Goal: Task Accomplishment & Management: Use online tool/utility

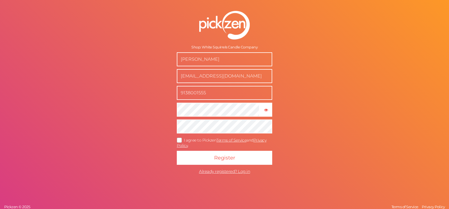
click at [366, 60] on div "Shop: White Squirrels Candle Company Sarah Gregory whitesquirrelscandleco@gmail…" at bounding box center [224, 104] width 449 height 209
click at [266, 108] on icon "button" at bounding box center [266, 110] width 4 height 4
click at [181, 139] on icon at bounding box center [179, 140] width 9 height 3
click at [0, 0] on input "I agree to Pickzen Terms of Service and Privacy Policy ." at bounding box center [0, 0] width 0 height 0
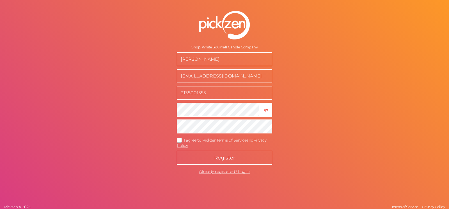
click at [241, 161] on button "Register" at bounding box center [224, 158] width 95 height 14
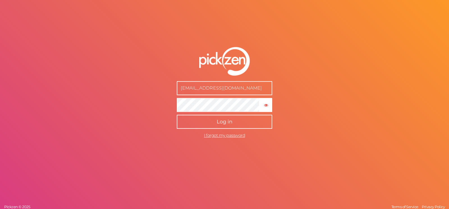
type input "[EMAIL_ADDRESS][DOMAIN_NAME]"
click at [226, 120] on span "Log in" at bounding box center [224, 122] width 16 height 6
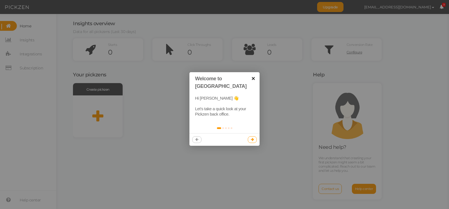
click at [254, 77] on link "×" at bounding box center [253, 78] width 13 height 13
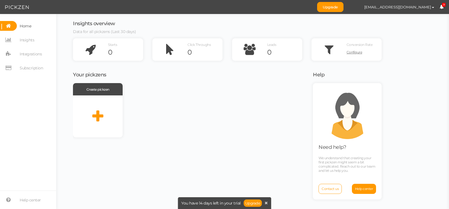
click at [204, 116] on div "Create pickzen" at bounding box center [189, 110] width 233 height 54
click at [100, 115] on icon at bounding box center [97, 117] width 11 height 14
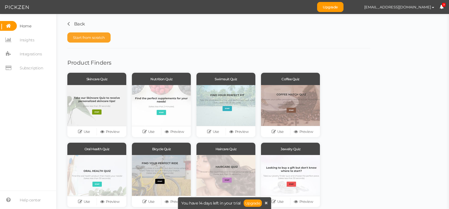
click at [87, 38] on span "Start from scratch" at bounding box center [89, 37] width 32 height 4
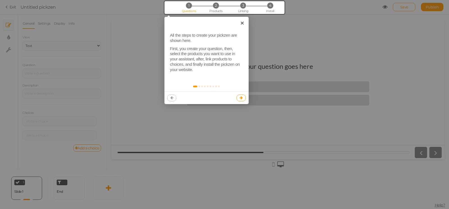
click at [242, 95] on link at bounding box center [240, 98] width 9 height 7
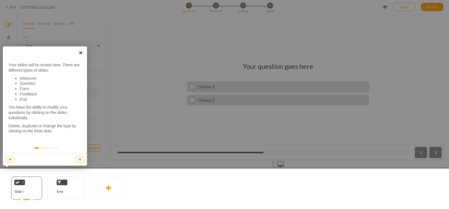
click at [79, 54] on link "×" at bounding box center [80, 53] width 13 height 13
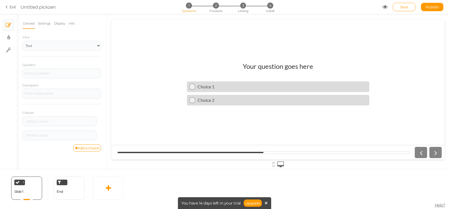
click at [28, 23] on link "General" at bounding box center [28, 23] width 12 height 11
click at [22, 41] on select "Text Images Slider Dropdown" at bounding box center [61, 46] width 78 height 10
click at [47, 46] on select "Text Images Slider Dropdown" at bounding box center [61, 46] width 78 height 10
click at [55, 74] on div at bounding box center [61, 73] width 75 height 3
click at [22, 41] on select "Text Images Slider Dropdown" at bounding box center [61, 46] width 78 height 10
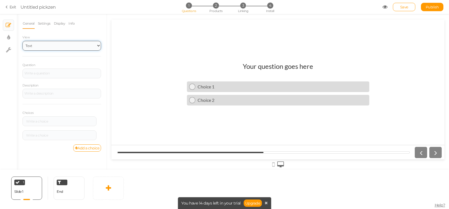
click option "Text" at bounding box center [0, 0] width 0 height 0
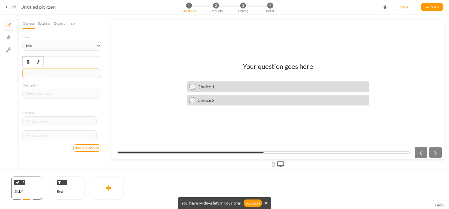
click at [49, 75] on div at bounding box center [61, 74] width 78 height 10
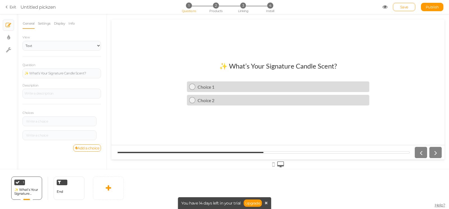
click at [11, 6] on link "Exit" at bounding box center [11, 7] width 11 height 6
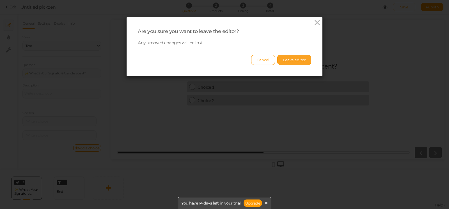
click at [283, 62] on button "Leave editor" at bounding box center [294, 60] width 34 height 10
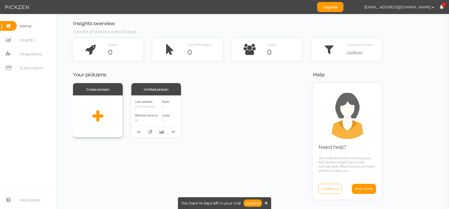
click at [84, 107] on div at bounding box center [98, 117] width 50 height 42
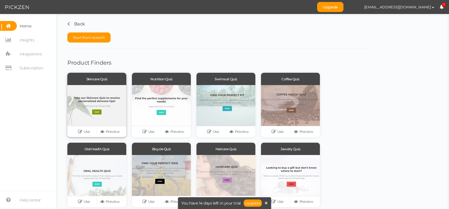
click at [84, 98] on div at bounding box center [96, 105] width 59 height 41
click at [89, 131] on link "Use" at bounding box center [84, 132] width 26 height 8
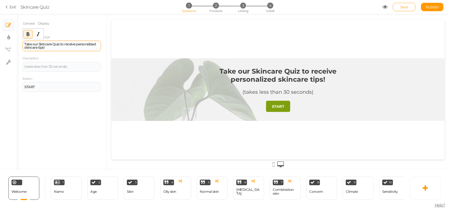
click at [61, 47] on strong "Take our Skincare Quiz to receive personalized skincare tips!" at bounding box center [59, 46] width 71 height 8
click at [79, 46] on strong "Take our Skincare Quiz to receive personalized skincare tips!" at bounding box center [59, 46] width 71 height 8
paste div
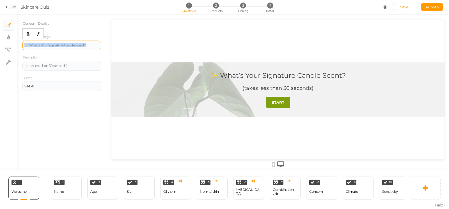
drag, startPoint x: 97, startPoint y: 45, endPoint x: 9, endPoint y: 47, distance: 88.3
click at [17, 47] on div "General Display Welcome message ✨ What’s Your Signature Candle Scent? Descripti…" at bounding box center [62, 94] width 90 height 152
click at [26, 31] on button "Bold" at bounding box center [28, 34] width 9 height 8
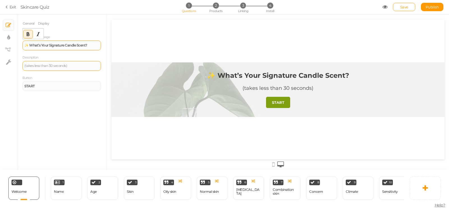
click at [68, 66] on div "(takes less than 30 seconds)" at bounding box center [61, 65] width 75 height 3
click at [77, 65] on div "(takes less than 30 seconds)" at bounding box center [61, 65] width 75 height 3
paste div
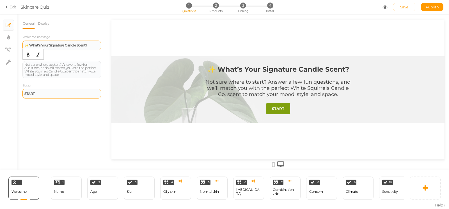
click at [50, 95] on div "START" at bounding box center [61, 93] width 75 height 3
click at [158, 93] on div at bounding box center [277, 89] width 333 height 67
click at [57, 124] on div "General Display Welcome message ✨ What’s Your Signature Candle Scent? Descripti…" at bounding box center [62, 94] width 90 height 152
click at [110, 109] on div at bounding box center [278, 92] width 342 height 156
click at [44, 26] on link "Display" at bounding box center [44, 23] width 12 height 11
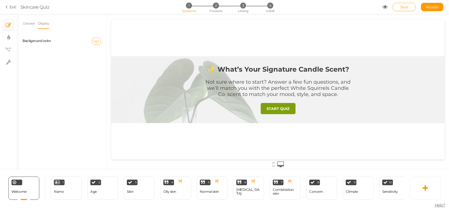
click at [96, 41] on span "Set" at bounding box center [96, 41] width 6 height 4
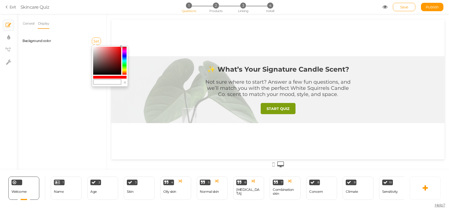
click at [111, 53] on colorpicker-saturation at bounding box center [107, 61] width 28 height 28
type input "#c74747"
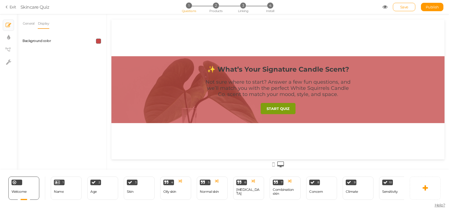
click at [98, 41] on span at bounding box center [98, 41] width 5 height 5
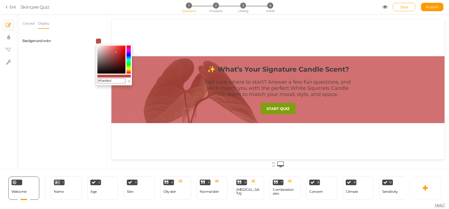
type input "#ffffff"
drag, startPoint x: 110, startPoint y: 50, endPoint x: 87, endPoint y: 39, distance: 25.8
click at [87, 39] on body "× Close A wider screen is needed to use the Pickzen builder Exit Skincare Quiz …" at bounding box center [224, 104] width 449 height 209
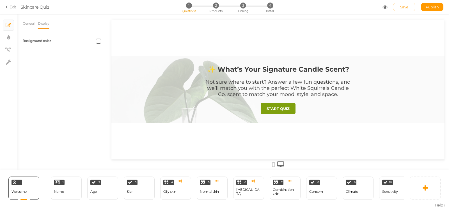
click at [60, 60] on div "General Display Welcome message ✨ What’s Your Signature Candle Scent? Descripti…" at bounding box center [62, 94] width 90 height 152
click at [29, 25] on link "General" at bounding box center [28, 23] width 12 height 11
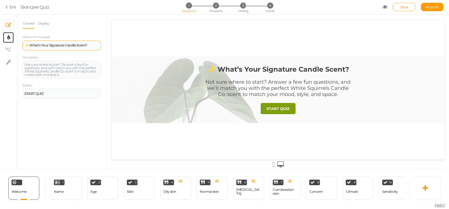
click at [10, 37] on link "× Display settings" at bounding box center [8, 37] width 11 height 11
select select "2"
select select "montserrat"
select select "fade"
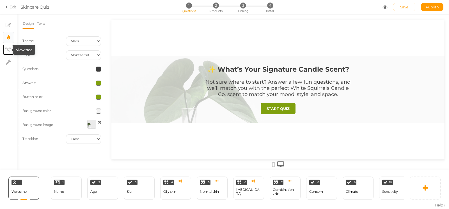
click at [6, 47] on tip-cont at bounding box center [8, 50] width 4 height 7
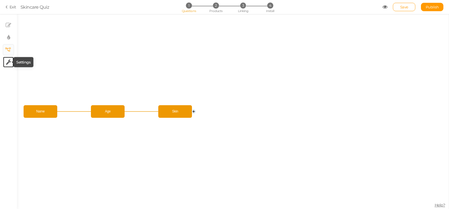
click at [6, 64] on icon at bounding box center [8, 62] width 5 height 6
select select "en"
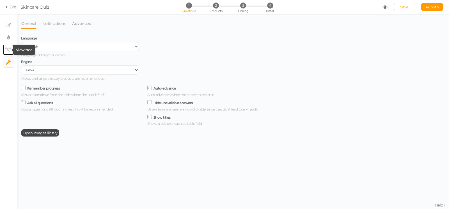
click at [10, 52] on icon at bounding box center [8, 50] width 6 height 4
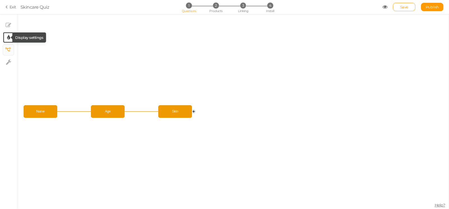
click at [8, 40] on tip-cont at bounding box center [8, 37] width 3 height 7
select select "2"
select select "montserrat"
select select "fade"
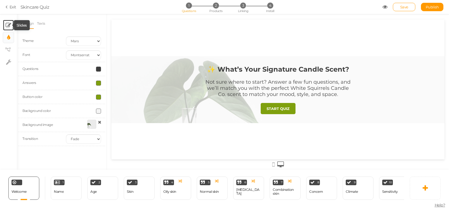
click at [9, 27] on icon at bounding box center [9, 25] width 6 height 6
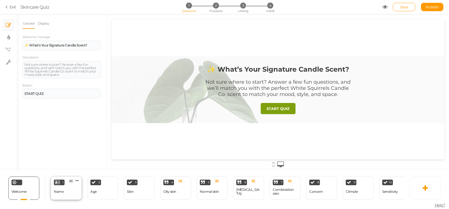
click at [61, 190] on div "Name" at bounding box center [59, 192] width 10 height 4
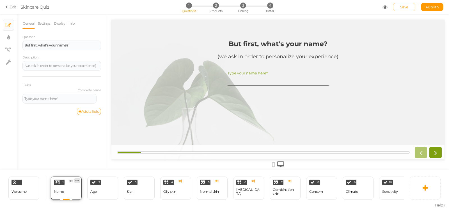
click at [77, 179] on icon at bounding box center [76, 181] width 3 height 4
click at [68, 190] on span "Delete" at bounding box center [66, 191] width 10 height 4
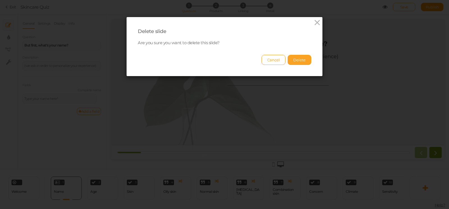
click at [302, 56] on button "Delete" at bounding box center [299, 60] width 24 height 10
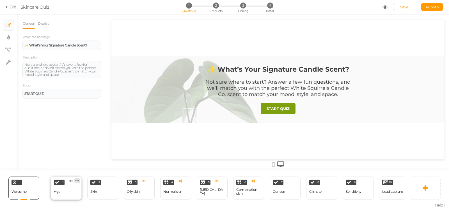
click at [79, 179] on link at bounding box center [77, 181] width 6 height 5
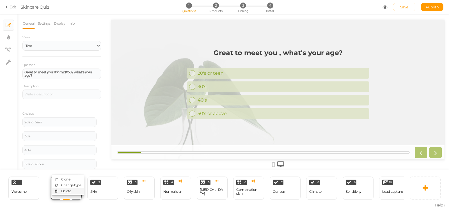
click at [72, 189] on link "Delete" at bounding box center [68, 191] width 32 height 6
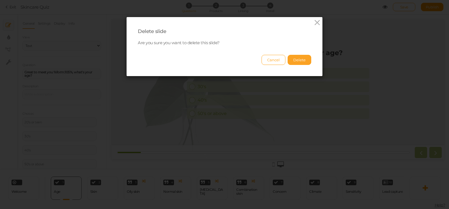
click at [295, 59] on button "Delete" at bounding box center [299, 60] width 24 height 10
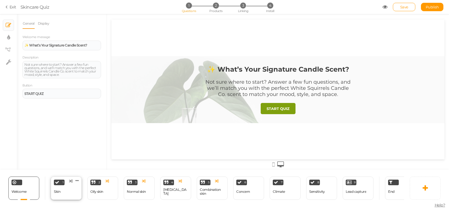
click at [64, 192] on div "1 Skin × Define the conditions to show this slide. Clone Change type Delete" at bounding box center [66, 188] width 31 height 23
select select "2"
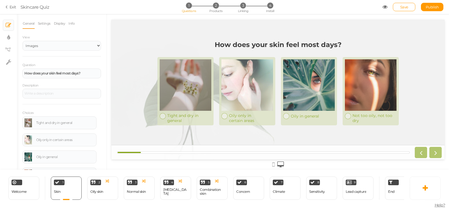
click at [13, 10] on section "Exit Skincare Quiz 1 Questions 2 Products 3 Linking 4 Install Save Publish" at bounding box center [224, 7] width 449 height 14
click at [13, 8] on link "Exit" at bounding box center [11, 7] width 11 height 6
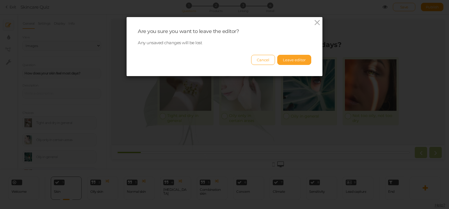
click at [294, 62] on button "Leave editor" at bounding box center [294, 60] width 34 height 10
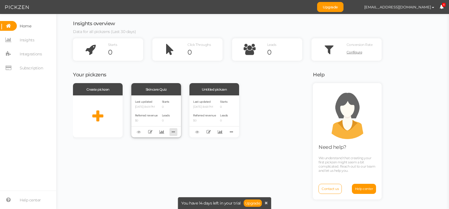
click at [172, 130] on icon at bounding box center [173, 132] width 8 height 9
click at [154, 142] on span "Delete" at bounding box center [149, 141] width 10 height 4
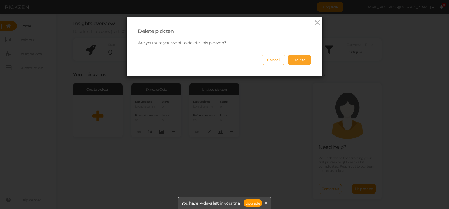
click at [291, 59] on button "Delete" at bounding box center [299, 60] width 24 height 10
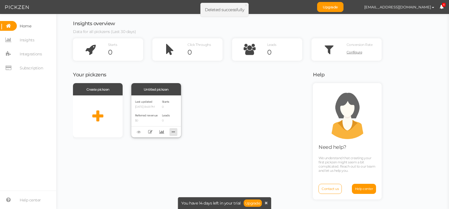
click at [173, 131] on icon at bounding box center [173, 132] width 8 height 9
click at [153, 142] on span "Delete" at bounding box center [149, 141] width 10 height 4
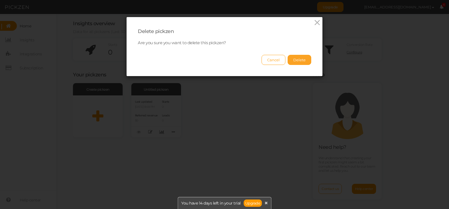
click at [297, 60] on button "Delete" at bounding box center [299, 60] width 24 height 10
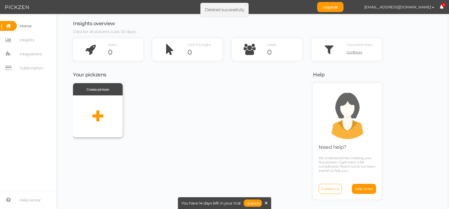
click at [98, 117] on icon at bounding box center [97, 117] width 11 height 14
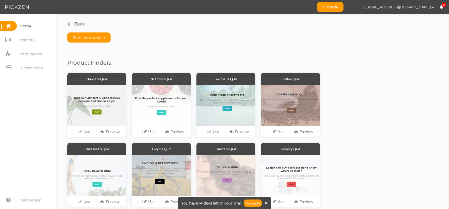
click at [352, 173] on div "Skincare Quiz Use Preview Nutrition Quiz Use Preview Swimsuit Quiz Use Preview …" at bounding box center [218, 143] width 303 height 140
click at [27, 68] on span "Subscription" at bounding box center [31, 68] width 23 height 9
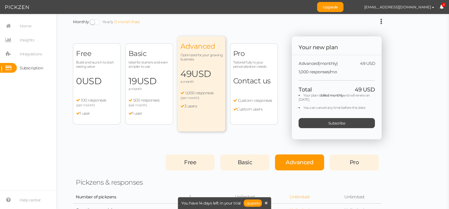
click at [99, 72] on div "Free Build and launch to start seeing value 0 USD a month 100 responses (per mo…" at bounding box center [97, 83] width 48 height 81
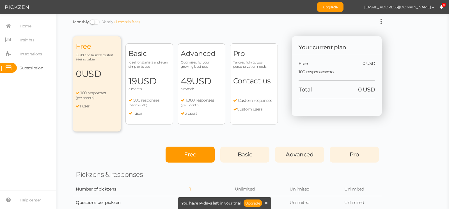
click at [89, 71] on span "USD" at bounding box center [92, 73] width 20 height 11
click at [265, 204] on icon at bounding box center [265, 203] width 3 height 4
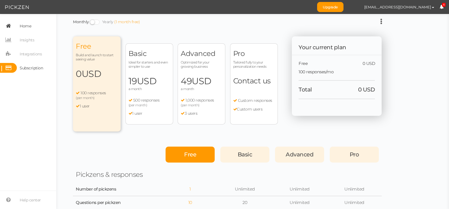
click at [25, 27] on span "Home" at bounding box center [25, 26] width 11 height 9
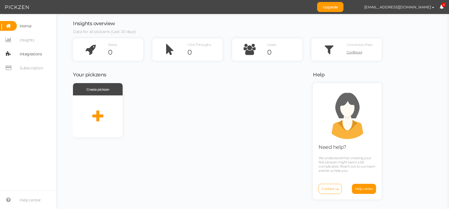
click at [32, 57] on span "Integrations" at bounding box center [31, 54] width 22 height 9
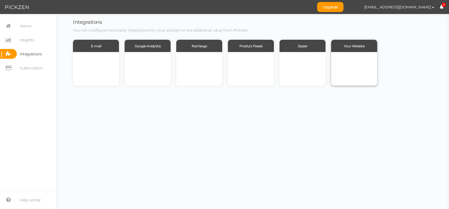
click at [357, 66] on div at bounding box center [354, 69] width 46 height 34
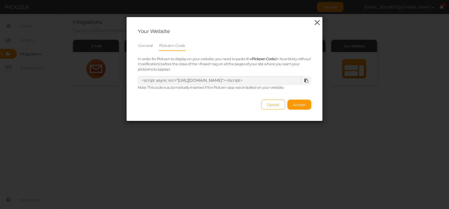
click at [314, 22] on icon at bounding box center [317, 23] width 8 height 8
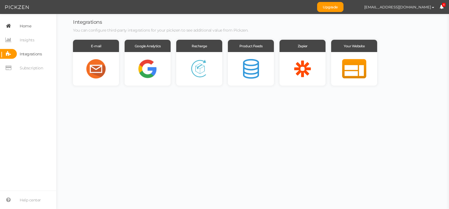
click at [32, 27] on link "Home" at bounding box center [28, 26] width 56 height 10
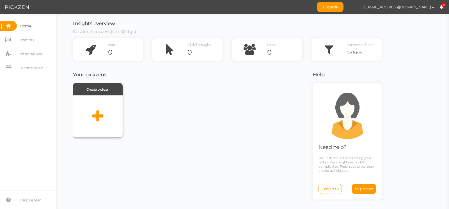
click at [107, 116] on div at bounding box center [98, 117] width 50 height 42
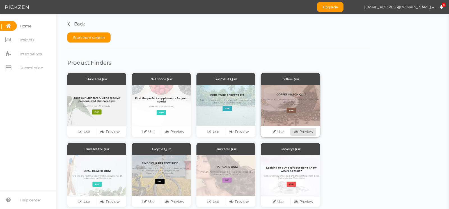
click at [306, 133] on link "Preview" at bounding box center [303, 132] width 26 height 8
click at [105, 37] on span "Start from scratch" at bounding box center [89, 37] width 32 height 4
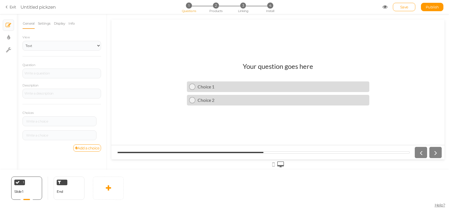
click at [52, 23] on li "Settings" at bounding box center [46, 23] width 16 height 11
click at [48, 22] on link "Settings" at bounding box center [44, 23] width 13 height 11
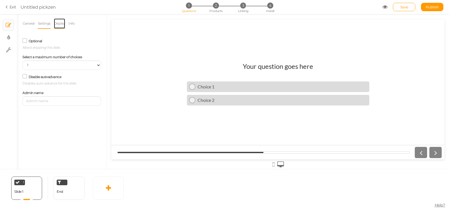
click at [58, 23] on link "Display" at bounding box center [60, 23] width 12 height 11
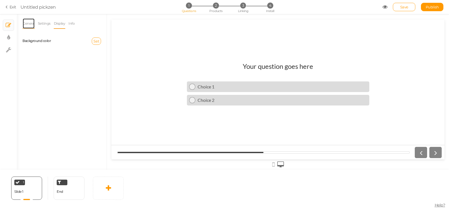
click at [32, 22] on link "General" at bounding box center [28, 23] width 12 height 11
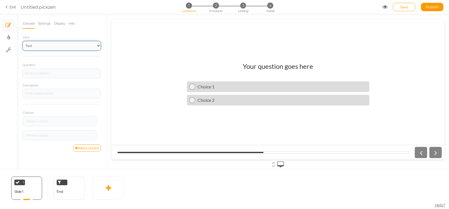
click at [22, 41] on select "Text Images Slider Dropdown" at bounding box center [61, 46] width 78 height 10
click option "Images" at bounding box center [0, 0] width 0 height 0
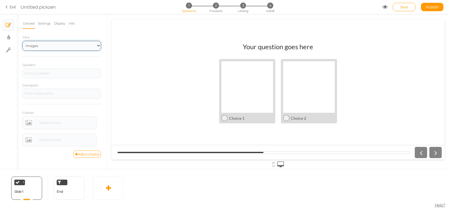
click at [22, 41] on select "Text Images Slider Dropdown" at bounding box center [61, 46] width 78 height 10
select select "1"
click option "Text" at bounding box center [0, 0] width 0 height 0
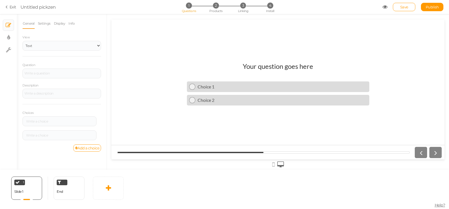
click at [30, 37] on label "View" at bounding box center [61, 38] width 78 height 4
click at [29, 195] on div "1 Slide 1 × Define the conditions to show this slide. Clone Change type Delete" at bounding box center [26, 188] width 31 height 23
click at [8, 24] on icon at bounding box center [9, 25] width 6 height 6
click at [9, 25] on icon at bounding box center [9, 25] width 6 height 6
click at [7, 26] on icon at bounding box center [9, 25] width 6 height 6
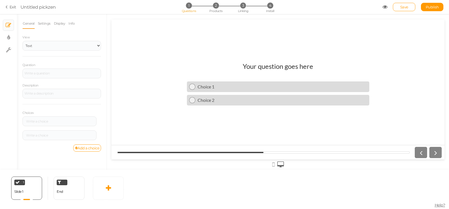
click at [436, 152] on div at bounding box center [426, 152] width 29 height 11
click at [422, 155] on div at bounding box center [426, 152] width 29 height 11
click at [10, 147] on div "× Slides × Display settings × Settings" at bounding box center [8, 92] width 17 height 156
click at [103, 188] on link at bounding box center [108, 188] width 31 height 23
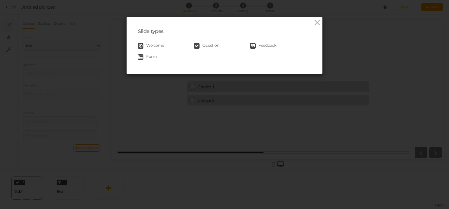
click at [147, 47] on span "Welcome" at bounding box center [155, 46] width 18 height 6
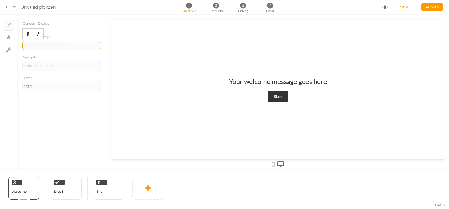
click at [64, 44] on div at bounding box center [61, 46] width 78 height 10
drag, startPoint x: 11, startPoint y: 26, endPoint x: 86, endPoint y: 44, distance: 77.1
click at [86, 44] on div at bounding box center [61, 45] width 75 height 3
drag, startPoint x: 97, startPoint y: 48, endPoint x: 0, endPoint y: 43, distance: 96.8
click at [17, 43] on div "General Display Welcome message ✨ What’s Your Signature Candle Scent? Descripti…" at bounding box center [62, 94] width 90 height 152
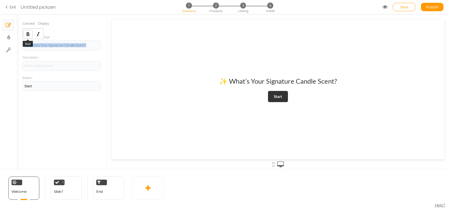
click at [28, 32] on icon "Bold" at bounding box center [28, 34] width 4 height 4
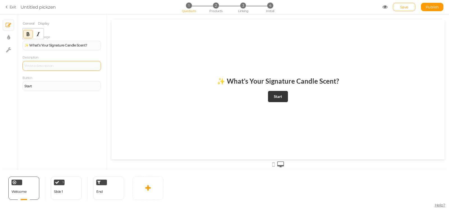
click at [57, 67] on div at bounding box center [61, 65] width 75 height 3
click at [50, 69] on div at bounding box center [61, 66] width 78 height 10
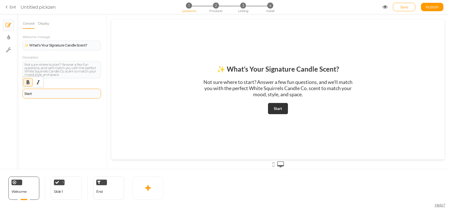
click at [61, 93] on div "Start" at bounding box center [61, 93] width 75 height 3
click at [50, 132] on div "General Display Welcome message ✨ What’s Your Signature Candle Scent? Descripti…" at bounding box center [62, 94] width 90 height 152
click at [41, 23] on link "Display" at bounding box center [44, 23] width 12 height 11
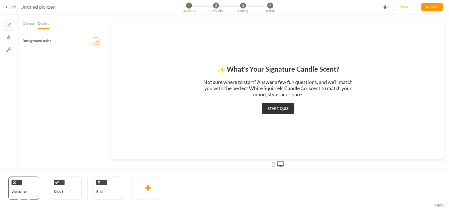
click at [94, 40] on span "Set" at bounding box center [96, 41] width 6 height 4
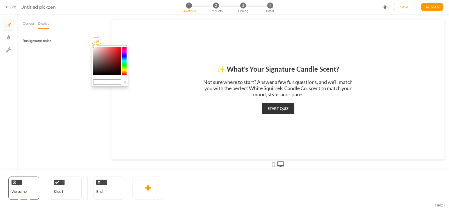
click at [108, 57] on colorpicker-saturation at bounding box center [107, 61] width 28 height 28
type input "#9e4c4c"
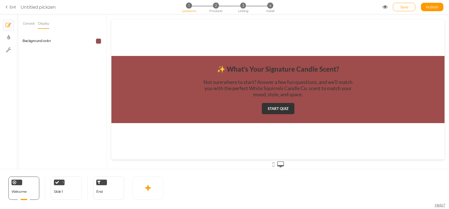
drag, startPoint x: 107, startPoint y: 57, endPoint x: 84, endPoint y: 41, distance: 28.5
click at [107, 41] on div at bounding box center [278, 92] width 342 height 156
click at [100, 45] on div "Background color" at bounding box center [61, 41] width 87 height 14
click at [98, 42] on span at bounding box center [98, 41] width 5 height 5
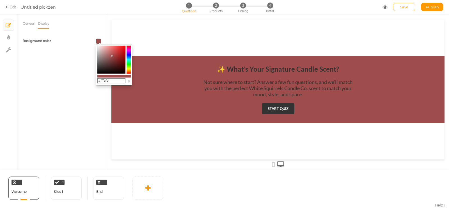
type input "#ffffff"
drag, startPoint x: 112, startPoint y: 57, endPoint x: 91, endPoint y: 38, distance: 28.2
click at [91, 38] on body "× Close A wider screen is needed to use the Pickzen builder Exit Untitled pickz…" at bounding box center [224, 104] width 449 height 209
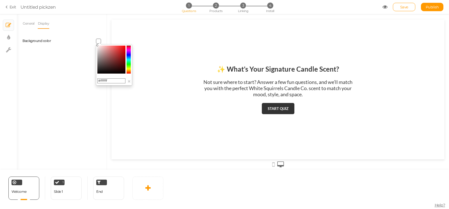
click at [98, 41] on span at bounding box center [98, 41] width 5 height 5
click at [78, 59] on div "General Display Welcome message ✨ What’s Your Signature Candle Scent? Descripti…" at bounding box center [62, 94] width 90 height 152
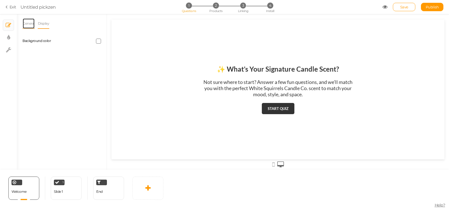
click at [34, 23] on link "General" at bounding box center [28, 23] width 12 height 11
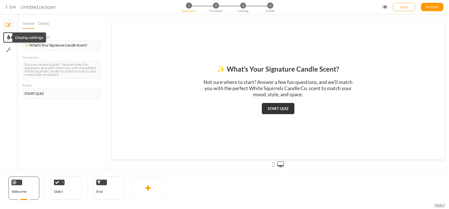
click at [10, 39] on icon at bounding box center [8, 38] width 3 height 6
select select "2"
select select "lato"
select select "fade"
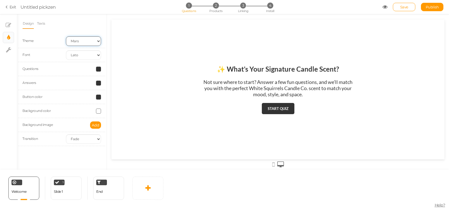
click at [66, 36] on select "Earth Mars" at bounding box center [83, 41] width 35 height 10
click at [76, 42] on select "Earth Mars" at bounding box center [83, 41] width 35 height 10
click at [66, 50] on select "Custom Default Lato Lora Montserrat Open Sans Oswald PT Sans Raleway Roboto Sou…" at bounding box center [83, 55] width 35 height 10
click at [80, 53] on select "Custom Default Lato Lora Montserrat Open Sans Oswald PT Sans Raleway Roboto Sou…" at bounding box center [83, 55] width 35 height 10
click at [94, 125] on span "Add" at bounding box center [96, 125] width 8 height 4
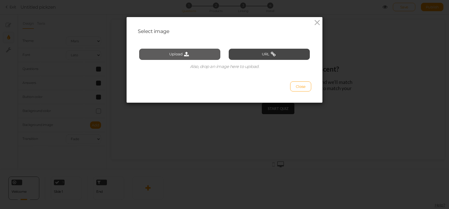
click at [186, 52] on icon at bounding box center [187, 54] width 8 height 5
click at [204, 54] on button "Upload" at bounding box center [179, 54] width 81 height 11
type input "C:\fakepath\SCENT PROFILES WEBSITE(1).png"
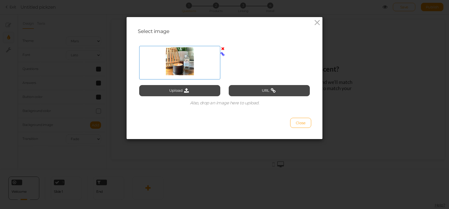
click at [171, 59] on div at bounding box center [179, 61] width 78 height 28
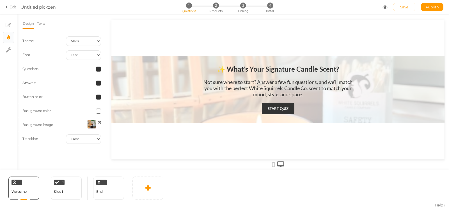
click at [393, 101] on div at bounding box center [277, 89] width 333 height 67
click at [181, 100] on div at bounding box center [277, 89] width 333 height 67
click at [144, 82] on div at bounding box center [277, 89] width 333 height 67
click at [90, 125] on div at bounding box center [91, 124] width 9 height 9
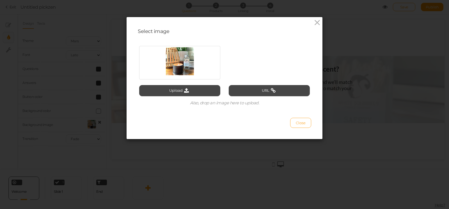
click at [304, 121] on button "Close" at bounding box center [300, 123] width 21 height 10
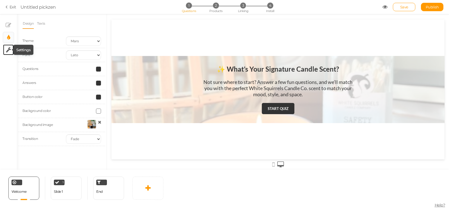
click at [7, 47] on icon at bounding box center [8, 50] width 5 height 6
select select "en"
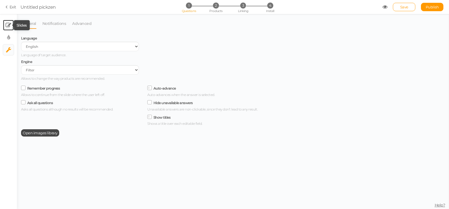
click at [8, 26] on icon at bounding box center [9, 25] width 6 height 6
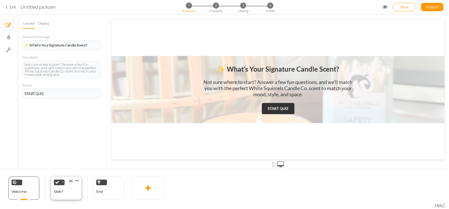
click at [63, 185] on div "1" at bounding box center [59, 183] width 11 height 6
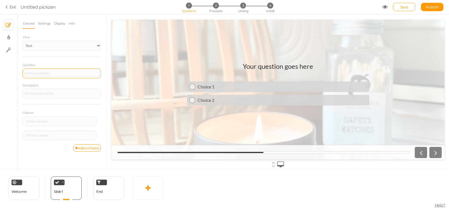
click at [56, 73] on div at bounding box center [61, 73] width 75 height 3
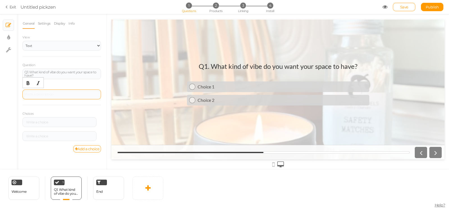
click at [75, 96] on div at bounding box center [61, 94] width 75 height 3
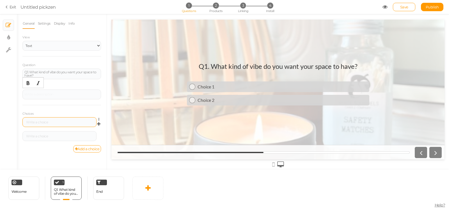
click at [66, 123] on div at bounding box center [59, 122] width 70 height 3
click at [73, 136] on div at bounding box center [59, 136] width 70 height 3
click at [91, 144] on div "Clean + fresh Settings Delete" at bounding box center [61, 138] width 78 height 14
click at [92, 148] on link "Add a choice" at bounding box center [87, 148] width 28 height 7
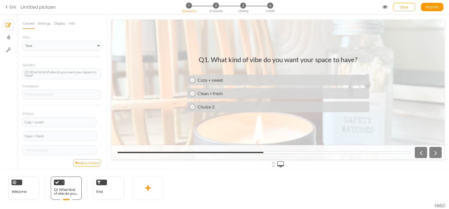
click at [88, 161] on link "Add a choice" at bounding box center [87, 163] width 28 height 7
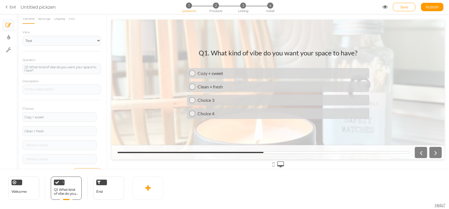
scroll to position [16, 0]
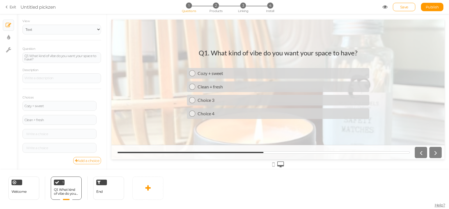
click at [84, 162] on link "Add a choice" at bounding box center [87, 160] width 28 height 7
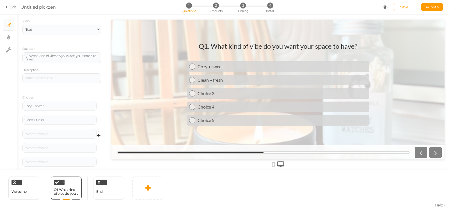
click at [54, 139] on div "Settings Delete" at bounding box center [61, 136] width 78 height 14
click at [56, 135] on div at bounding box center [59, 134] width 70 height 3
click at [67, 153] on div at bounding box center [59, 148] width 74 height 10
click at [67, 149] on div at bounding box center [59, 148] width 70 height 3
click at [51, 149] on div "Earthy + grounded" at bounding box center [59, 148] width 70 height 3
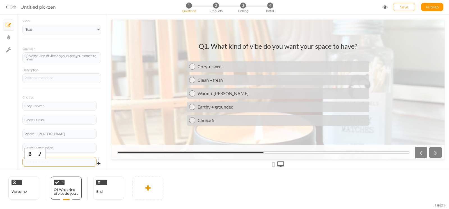
click at [58, 162] on div at bounding box center [59, 162] width 70 height 3
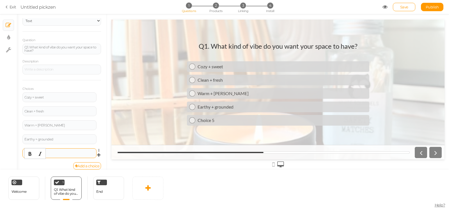
scroll to position [30, 0]
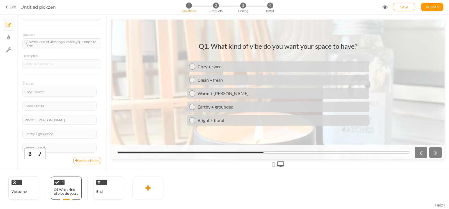
click at [85, 162] on link "Add a choice" at bounding box center [87, 160] width 28 height 7
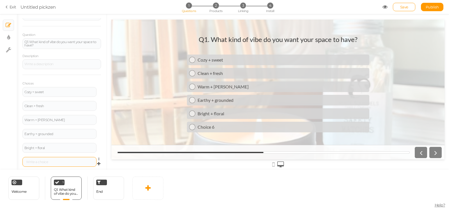
click at [56, 160] on div at bounding box center [59, 162] width 74 height 10
click at [65, 162] on div at bounding box center [59, 162] width 70 height 3
click at [80, 148] on div "Bright + floral Festive + nostalgic" at bounding box center [59, 148] width 70 height 3
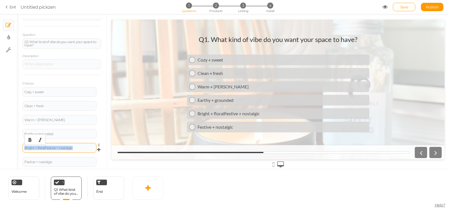
click at [80, 148] on div "Bright + floral Festive + nostalgic" at bounding box center [59, 148] width 70 height 3
drag, startPoint x: 76, startPoint y: 147, endPoint x: 58, endPoint y: 150, distance: 18.2
click at [58, 150] on div "Bright + floral Festive + nostalgic" at bounding box center [59, 148] width 70 height 3
click at [76, 149] on div "Bright + floral Festive + nostalgic" at bounding box center [59, 148] width 70 height 3
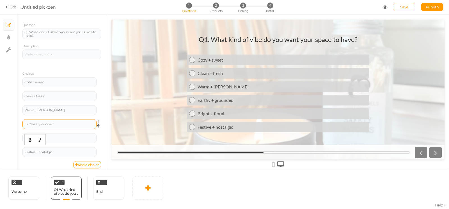
scroll to position [44, 0]
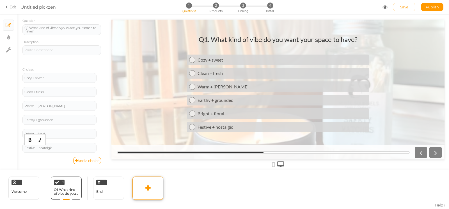
click at [149, 190] on icon at bounding box center [147, 188] width 5 height 7
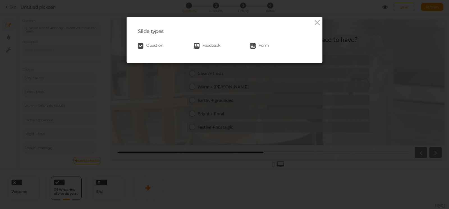
click at [151, 44] on span "Question" at bounding box center [154, 46] width 17 height 6
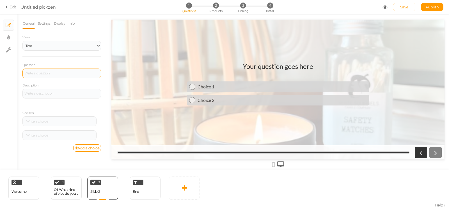
click at [56, 72] on div at bounding box center [61, 73] width 75 height 3
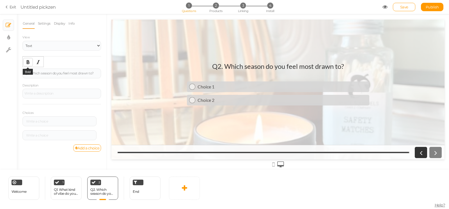
click at [27, 62] on icon "Bold" at bounding box center [28, 62] width 4 height 4
click at [33, 73] on div "Q2. Which season do you feel most drawn to? ﻿" at bounding box center [61, 73] width 75 height 3
click at [33, 73] on div "Q2. Which season do you feel most drawn to?" at bounding box center [61, 73] width 75 height 3
click at [29, 64] on icon "Bold" at bounding box center [28, 62] width 4 height 4
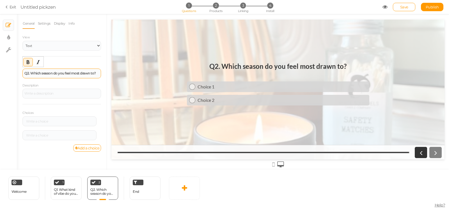
click at [62, 78] on div "Q2. Which season do you feel most drawn to?" at bounding box center [61, 74] width 78 height 10
click at [59, 190] on div "Q1. What kind of vibe do you want your space to have?" at bounding box center [66, 192] width 25 height 8
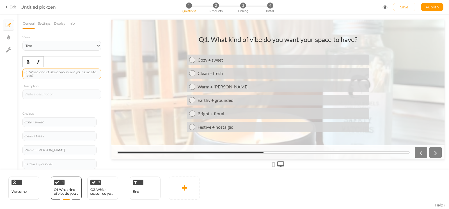
click at [54, 76] on div "Q1. What kind of vibe do you want your space to have?" at bounding box center [61, 74] width 75 height 7
click at [26, 61] on icon "Bold" at bounding box center [28, 62] width 4 height 4
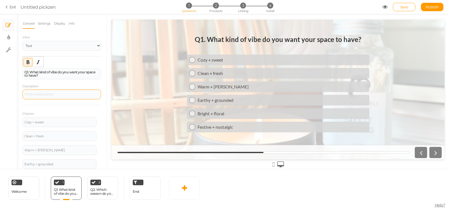
click at [48, 96] on div at bounding box center [61, 95] width 78 height 10
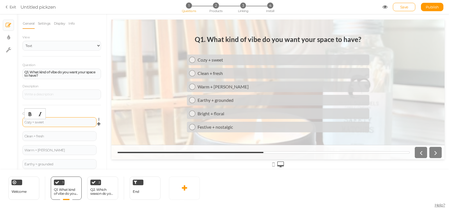
click at [54, 123] on div "Cozy + sweet" at bounding box center [59, 122] width 70 height 3
click at [32, 112] on icon "Bold" at bounding box center [30, 114] width 4 height 4
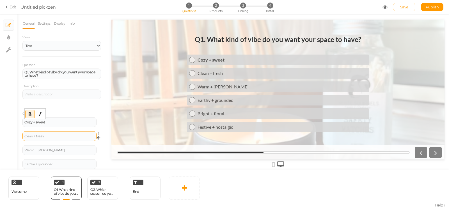
click at [52, 135] on div "Clean + fresh" at bounding box center [59, 136] width 70 height 3
click at [31, 127] on icon "Bold" at bounding box center [30, 128] width 4 height 4
click at [48, 152] on div "Warm + moody" at bounding box center [59, 150] width 70 height 3
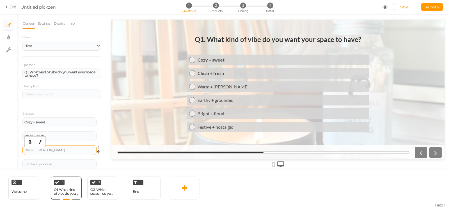
click at [47, 150] on div "Warm + moody" at bounding box center [59, 150] width 70 height 3
click at [30, 141] on icon "Bold" at bounding box center [30, 142] width 4 height 4
click at [54, 149] on div "﻿ Warm + moody" at bounding box center [59, 150] width 74 height 10
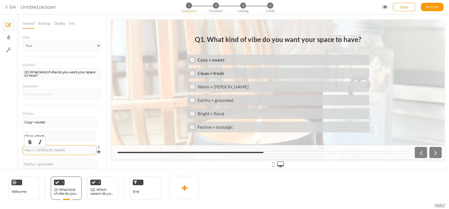
click at [56, 150] on div "﻿ Warm + moody" at bounding box center [59, 150] width 70 height 3
drag, startPoint x: 56, startPoint y: 151, endPoint x: 19, endPoint y: 153, distance: 36.2
click at [19, 153] on div "General Settings Display Info View Text Images Slider Dropdown Question Q1. Wha…" at bounding box center [62, 94] width 90 height 152
click at [31, 152] on div "﻿ Warm + moody" at bounding box center [59, 150] width 70 height 3
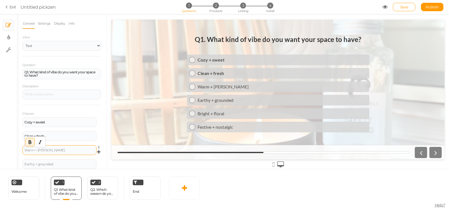
click at [31, 152] on div "﻿ Warm + moody" at bounding box center [59, 150] width 70 height 3
click at [43, 151] on div "﻿ Warm + moody" at bounding box center [59, 150] width 70 height 3
drag, startPoint x: 49, startPoint y: 149, endPoint x: 22, endPoint y: 152, distance: 26.5
click at [22, 152] on div "﻿ Warm + moody" at bounding box center [59, 150] width 74 height 10
click at [61, 150] on div "﻿ Warm + moody" at bounding box center [59, 150] width 70 height 3
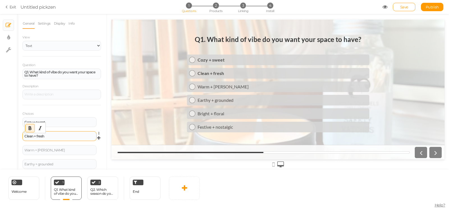
click at [59, 136] on div "Clean + fresh" at bounding box center [59, 136] width 70 height 3
click at [62, 146] on div "﻿ Warm + moody" at bounding box center [59, 150] width 74 height 10
click at [58, 151] on div "﻿ Warm + moody" at bounding box center [59, 150] width 70 height 3
click at [58, 151] on div "Warm + moody" at bounding box center [59, 150] width 70 height 3
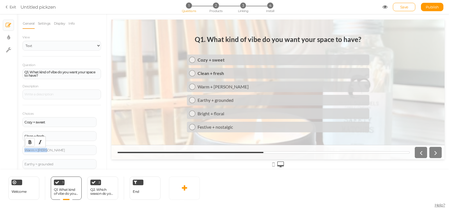
click at [28, 142] on icon "Bold" at bounding box center [30, 142] width 4 height 4
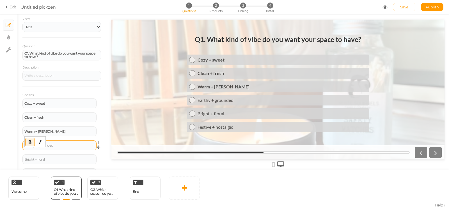
scroll to position [32, 0]
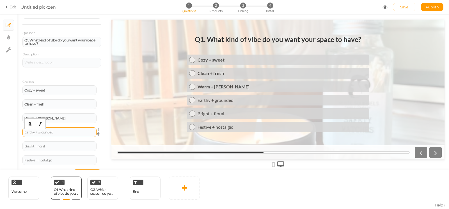
click at [64, 132] on div "Earthy + grounded" at bounding box center [59, 132] width 70 height 3
click at [29, 123] on icon "Bold" at bounding box center [30, 124] width 4 height 4
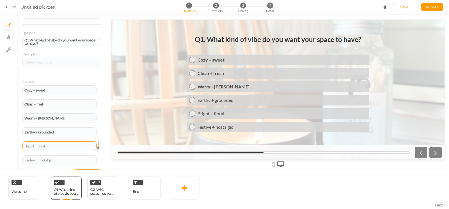
click at [63, 149] on div "Bright + floral" at bounding box center [59, 147] width 74 height 10
click at [60, 146] on div "Bright + floral" at bounding box center [59, 146] width 70 height 3
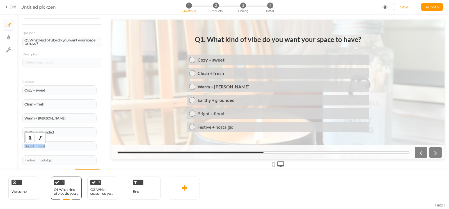
click at [30, 140] on icon "Bold" at bounding box center [30, 138] width 4 height 4
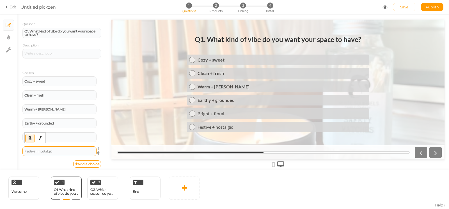
scroll to position [44, 0]
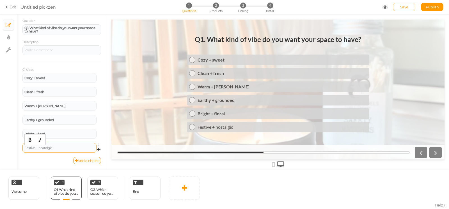
click at [55, 148] on div "Festive + nostalgic" at bounding box center [59, 148] width 70 height 3
click at [29, 138] on icon "Bold" at bounding box center [30, 140] width 4 height 4
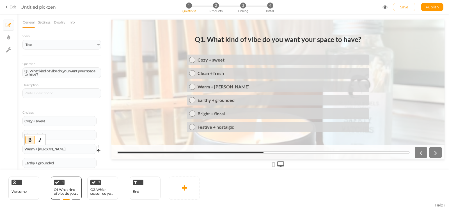
scroll to position [0, 0]
click at [98, 186] on div "2 Q2. Which season do you feel most drawn to? × Define the conditions to show t…" at bounding box center [102, 188] width 31 height 23
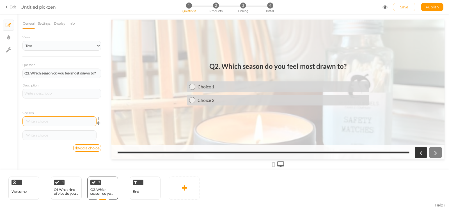
click at [68, 123] on div at bounding box center [59, 121] width 70 height 3
click at [27, 112] on button "Bold" at bounding box center [30, 114] width 9 height 8
click at [31, 123] on div "Fall 🍂 ﻿" at bounding box center [59, 121] width 70 height 3
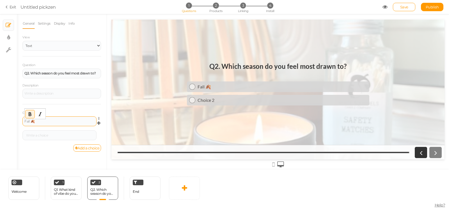
click at [44, 123] on div "Fall 🍂 ﻿" at bounding box center [59, 121] width 70 height 3
click at [44, 123] on div "Fall 🍂" at bounding box center [59, 121] width 70 height 3
click at [33, 112] on button "Bold" at bounding box center [30, 114] width 9 height 8
click at [49, 136] on div at bounding box center [59, 135] width 70 height 3
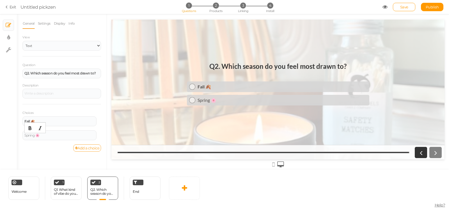
click at [79, 150] on link "Add a choice" at bounding box center [87, 148] width 28 height 7
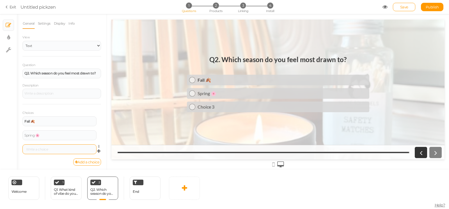
click at [50, 153] on div at bounding box center [59, 150] width 74 height 10
click at [48, 151] on div at bounding box center [59, 149] width 70 height 3
click at [80, 162] on link "Add a choice" at bounding box center [87, 162] width 28 height 7
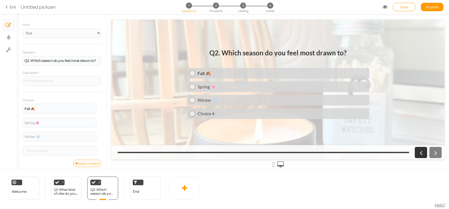
scroll to position [16, 0]
click at [82, 164] on link "Add a choice" at bounding box center [87, 160] width 28 height 7
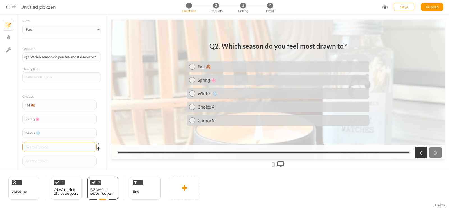
click at [56, 148] on div at bounding box center [59, 147] width 70 height 3
click at [67, 164] on div at bounding box center [59, 161] width 74 height 10
click at [63, 163] on div at bounding box center [59, 161] width 70 height 3
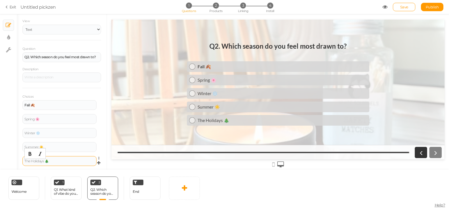
click at [64, 159] on div "The Holidays 🎄" at bounding box center [59, 161] width 74 height 10
click at [64, 161] on div "The Holidays 🎄" at bounding box center [59, 161] width 70 height 3
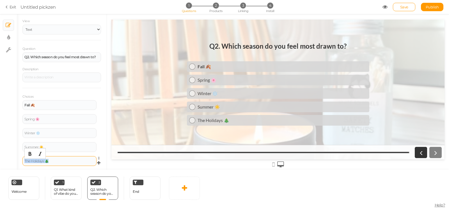
click at [64, 161] on div "The Holidays 🎄" at bounding box center [59, 161] width 70 height 3
click at [30, 154] on icon "Bold" at bounding box center [30, 154] width 4 height 4
click at [60, 147] on div "Summer ☀️" at bounding box center [59, 147] width 70 height 3
click at [25, 140] on div "Bold" at bounding box center [30, 140] width 10 height 8
click at [68, 147] on div at bounding box center [59, 147] width 70 height 3
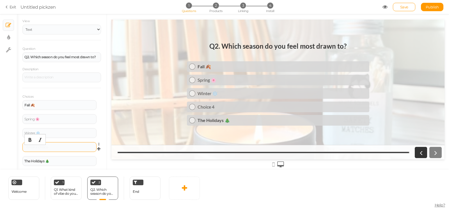
click at [50, 149] on div at bounding box center [59, 147] width 70 height 3
click at [50, 149] on div "Summer ☀️" at bounding box center [59, 147] width 70 height 3
drag, startPoint x: 50, startPoint y: 149, endPoint x: 35, endPoint y: 146, distance: 15.3
click at [48, 149] on div "Summer ☀️" at bounding box center [59, 147] width 70 height 3
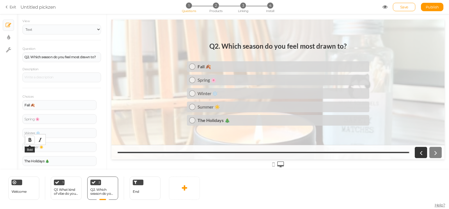
click at [26, 138] on button "Bold" at bounding box center [30, 140] width 9 height 8
click at [57, 130] on div "Winter ❄️" at bounding box center [59, 133] width 74 height 10
click at [55, 133] on div "Winter ❄️" at bounding box center [59, 133] width 70 height 3
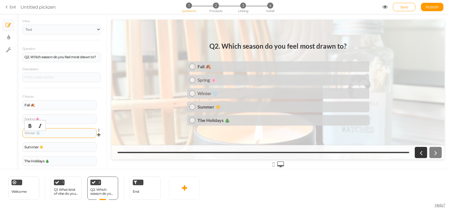
click at [55, 133] on div "Winter ❄️" at bounding box center [59, 133] width 70 height 3
click at [31, 126] on icon "Bold" at bounding box center [30, 126] width 4 height 4
click at [65, 119] on div "Spring 🌸" at bounding box center [59, 119] width 70 height 3
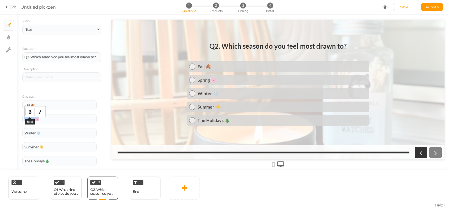
click at [31, 109] on button "Bold" at bounding box center [30, 112] width 9 height 8
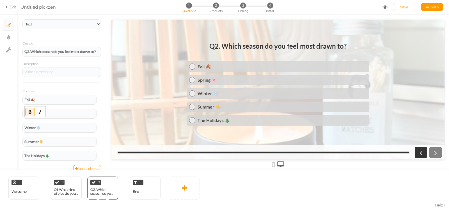
scroll to position [30, 0]
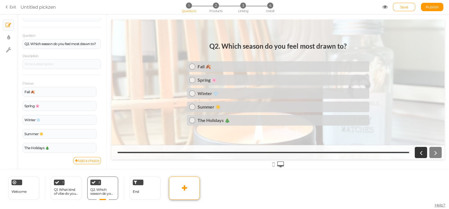
click at [184, 190] on icon at bounding box center [184, 188] width 5 height 7
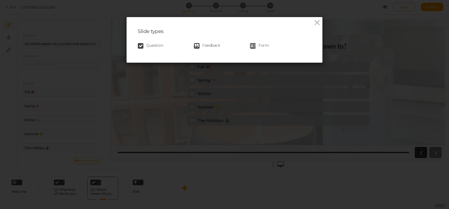
click at [143, 46] on link "Question" at bounding box center [166, 46] width 56 height 6
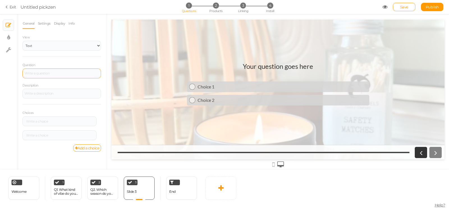
click at [54, 77] on div at bounding box center [61, 74] width 78 height 10
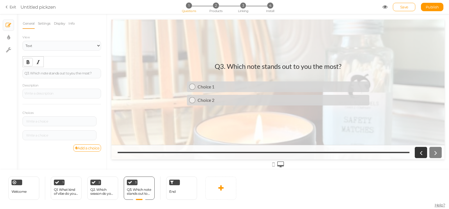
click at [26, 62] on icon "Bold" at bounding box center [28, 62] width 4 height 4
click at [32, 78] on div "Q3. Which note stands out to you the most? ﻿" at bounding box center [61, 74] width 78 height 10
click at [32, 78] on div "Q3. Which note stands out to you the most?" at bounding box center [61, 74] width 78 height 10
click at [29, 63] on icon "Bold" at bounding box center [28, 62] width 4 height 4
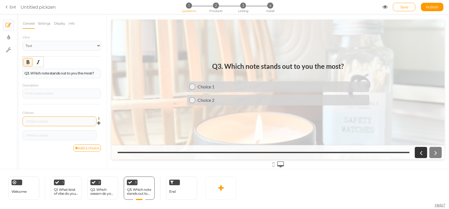
click at [56, 123] on div at bounding box center [59, 121] width 70 height 3
click at [57, 138] on div at bounding box center [59, 136] width 74 height 10
drag, startPoint x: 57, startPoint y: 138, endPoint x: 54, endPoint y: 137, distance: 3.8
click at [57, 138] on div at bounding box center [59, 136] width 74 height 10
click at [54, 137] on div at bounding box center [59, 135] width 70 height 3
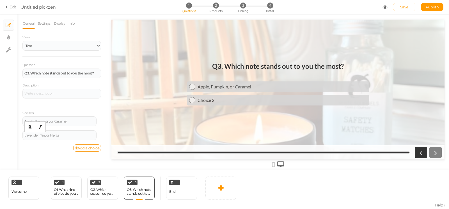
click at [93, 149] on link "Add a choice" at bounding box center [87, 148] width 28 height 7
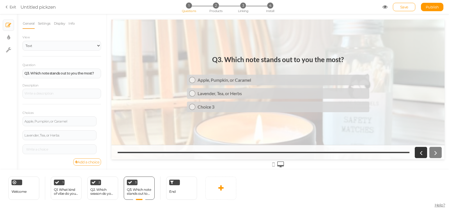
click at [87, 161] on link "Add a choice" at bounding box center [87, 162] width 28 height 7
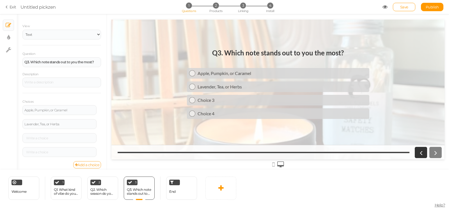
scroll to position [16, 0]
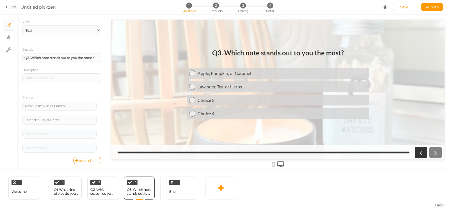
click at [82, 161] on link "Add a choice" at bounding box center [87, 160] width 28 height 7
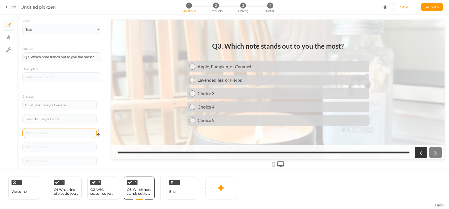
click at [56, 134] on div at bounding box center [59, 133] width 70 height 3
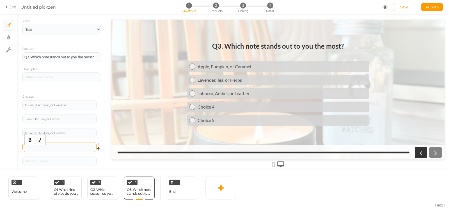
click at [55, 148] on div at bounding box center [59, 147] width 70 height 3
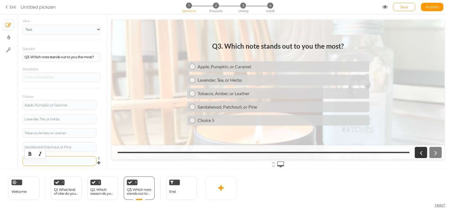
click at [55, 162] on div at bounding box center [59, 161] width 70 height 3
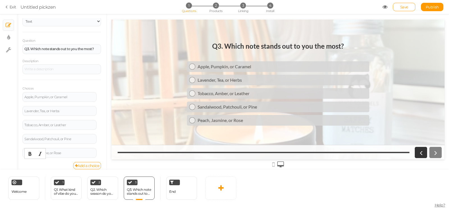
scroll to position [30, 0]
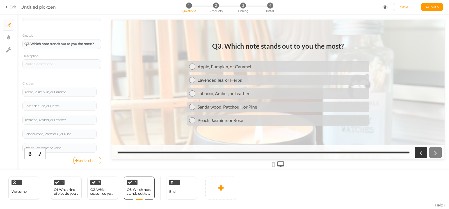
click at [73, 161] on link "Add a choice" at bounding box center [87, 160] width 28 height 7
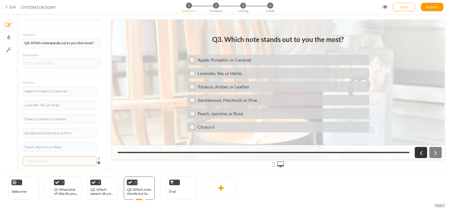
click at [58, 161] on div at bounding box center [59, 161] width 70 height 3
click at [62, 98] on div "Apple, Pumpkin, or Caramel Settings Delete" at bounding box center [61, 93] width 78 height 14
click at [70, 91] on div "Apple, Pumpkin, or Caramel" at bounding box center [59, 91] width 70 height 3
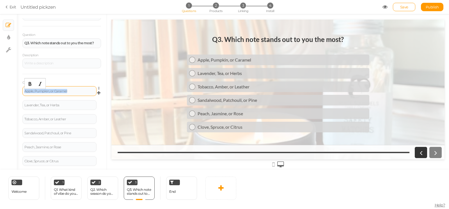
click at [70, 91] on div "Apple, Pumpkin, or Caramel" at bounding box center [59, 91] width 70 height 3
click at [27, 84] on button "Bold" at bounding box center [30, 84] width 9 height 8
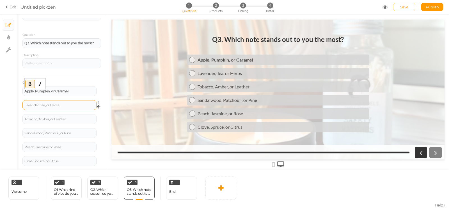
click at [54, 109] on div "Lavender, Tea, or Herbs" at bounding box center [59, 105] width 74 height 10
click at [54, 106] on div "Lavender, Tea, or Herbs" at bounding box center [59, 105] width 70 height 3
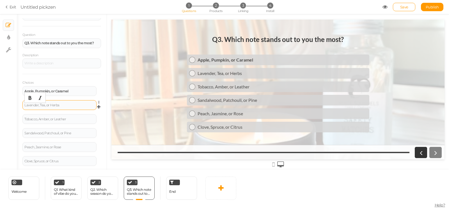
click at [54, 106] on div "Lavender, Tea, or Herbs" at bounding box center [59, 105] width 70 height 3
drag, startPoint x: 54, startPoint y: 105, endPoint x: 67, endPoint y: 108, distance: 13.6
click at [56, 104] on div "Lavender, Tea, or Herbs" at bounding box center [59, 105] width 70 height 3
click at [67, 108] on div "Lavender, Tea, or Herbs" at bounding box center [59, 105] width 74 height 10
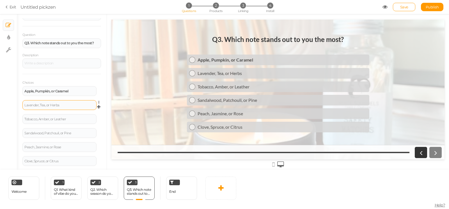
click at [68, 104] on div "Lavender, Tea, or Herbs" at bounding box center [59, 105] width 74 height 10
click at [63, 106] on div "Lavender, Tea, or Herbs" at bounding box center [59, 105] width 70 height 3
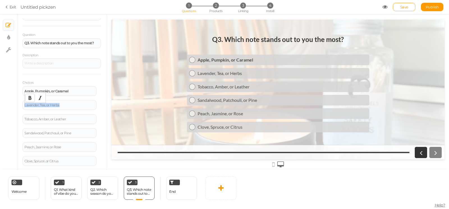
click at [29, 97] on icon "Bold" at bounding box center [30, 98] width 4 height 4
click at [71, 120] on div "Tobacco, Amber, or Leather" at bounding box center [59, 119] width 70 height 3
drag, startPoint x: 71, startPoint y: 120, endPoint x: 54, endPoint y: 116, distance: 18.0
click at [70, 120] on div "Tobacco, Amber, or Leather" at bounding box center [59, 119] width 70 height 3
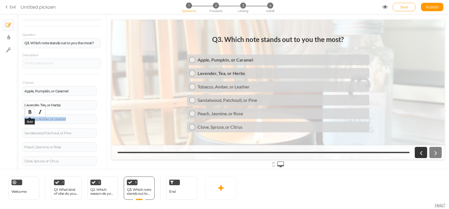
click at [30, 109] on button "Bold" at bounding box center [30, 112] width 9 height 8
click at [75, 135] on div "Sandalwood, Patchouli, or Pine" at bounding box center [59, 133] width 70 height 3
click at [31, 125] on icon "Bold" at bounding box center [30, 126] width 4 height 4
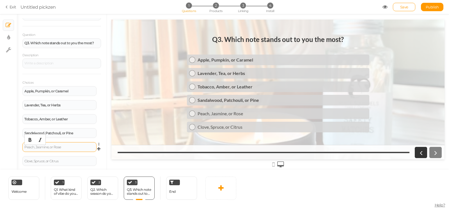
click at [69, 147] on div "Peach, Jasmine, or Rose" at bounding box center [59, 147] width 70 height 3
drag, startPoint x: 69, startPoint y: 147, endPoint x: 46, endPoint y: 144, distance: 23.2
click at [69, 147] on div "Peach, Jasmine, or Rose" at bounding box center [59, 147] width 70 height 3
click at [29, 137] on button "Bold" at bounding box center [30, 140] width 9 height 8
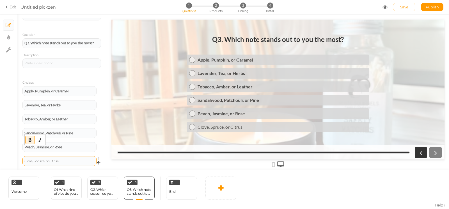
click at [73, 162] on div "Clove, Spruce, or Citrus" at bounding box center [59, 161] width 70 height 3
click at [31, 153] on icon "Bold" at bounding box center [30, 154] width 4 height 4
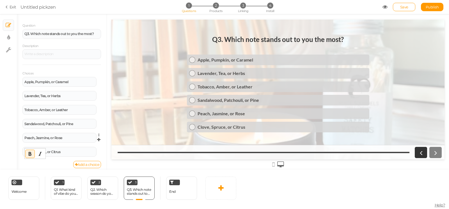
scroll to position [44, 0]
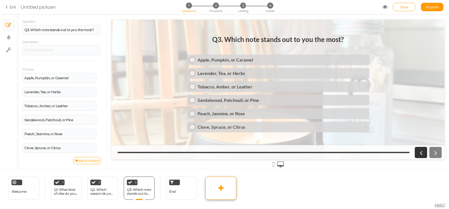
click at [220, 189] on icon at bounding box center [220, 188] width 5 height 7
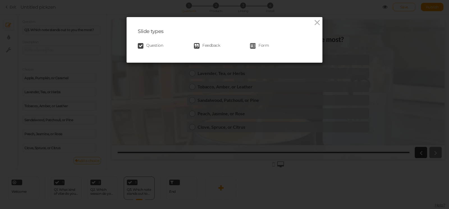
click at [143, 52] on div "Slide types Question Feedback Form" at bounding box center [224, 40] width 196 height 46
click at [146, 46] on span "Question" at bounding box center [154, 46] width 17 height 6
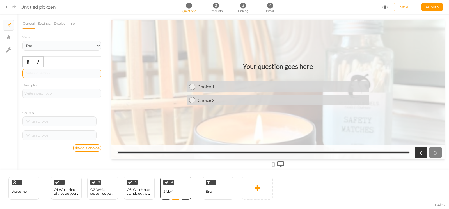
click at [68, 74] on div at bounding box center [61, 73] width 75 height 3
click at [91, 74] on div "Q4. Where do you usually burn your candles?" at bounding box center [61, 73] width 75 height 3
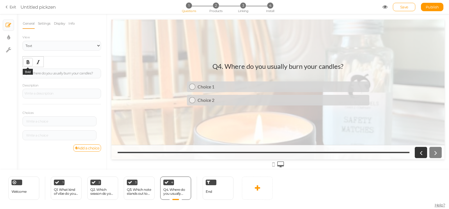
click at [29, 62] on icon "Bold" at bounding box center [28, 62] width 4 height 4
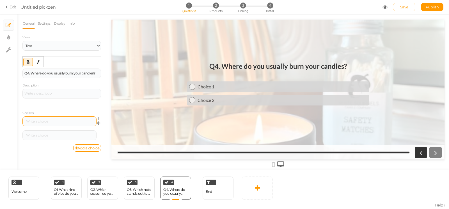
click at [53, 123] on div at bounding box center [59, 121] width 70 height 3
click at [48, 137] on div at bounding box center [59, 135] width 70 height 3
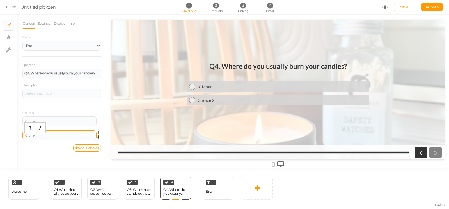
click at [48, 137] on div "Kitchen" at bounding box center [59, 135] width 70 height 3
click at [31, 128] on icon "Bold" at bounding box center [30, 128] width 4 height 4
click at [58, 122] on div "Kitchen" at bounding box center [59, 121] width 70 height 3
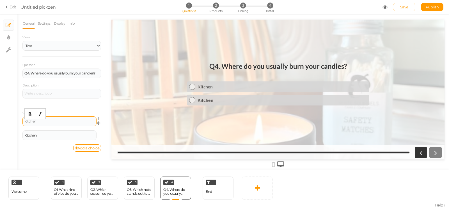
click at [58, 122] on div "Kitchen" at bounding box center [59, 121] width 70 height 3
click at [30, 112] on button "Bold" at bounding box center [30, 114] width 9 height 8
click at [89, 152] on link "Add a choice" at bounding box center [87, 148] width 28 height 7
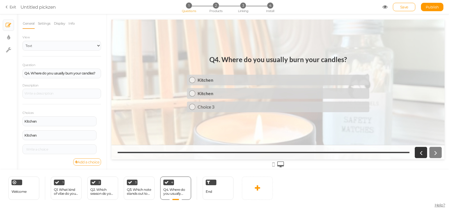
click at [88, 166] on link "Add a choice" at bounding box center [87, 162] width 28 height 7
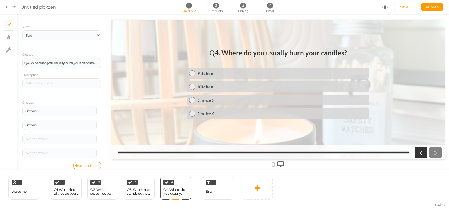
scroll to position [16, 0]
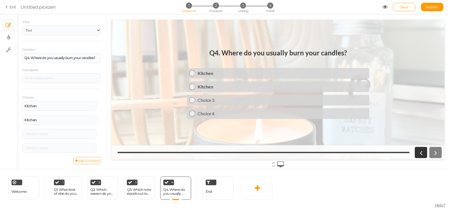
click at [86, 163] on link "Add a choice" at bounding box center [87, 160] width 28 height 7
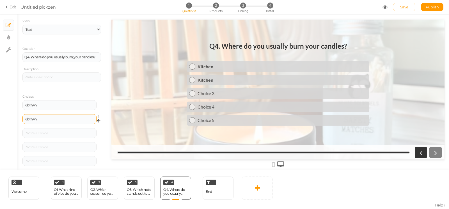
click at [59, 118] on div "Kitchen" at bounding box center [59, 119] width 74 height 10
click at [58, 119] on div "Kitchen" at bounding box center [59, 119] width 74 height 10
click at [57, 119] on div "Kitchen" at bounding box center [59, 119] width 70 height 3
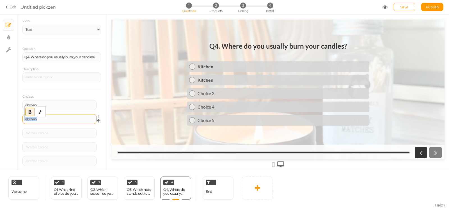
paste div
click at [47, 122] on div "Living Room" at bounding box center [59, 119] width 74 height 10
click at [47, 121] on div "Living Room" at bounding box center [59, 119] width 70 height 3
click at [62, 121] on div "Living Room" at bounding box center [59, 119] width 70 height 3
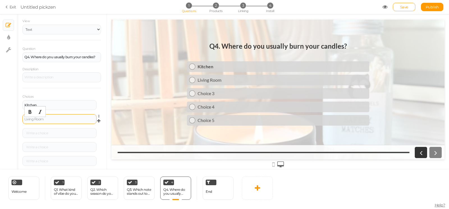
click at [62, 121] on div "Living Room" at bounding box center [59, 119] width 70 height 3
click at [28, 111] on icon "Bold" at bounding box center [30, 112] width 4 height 4
click at [49, 135] on div at bounding box center [59, 133] width 70 height 3
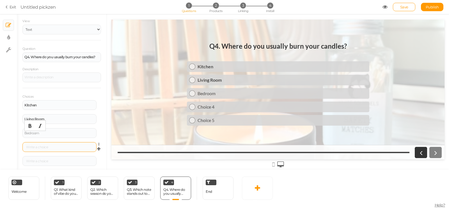
click at [42, 149] on div at bounding box center [59, 147] width 70 height 3
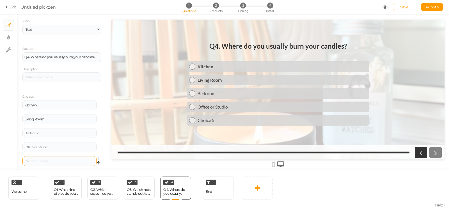
click at [48, 166] on div at bounding box center [59, 161] width 74 height 10
click at [48, 165] on div at bounding box center [59, 161] width 74 height 10
click at [47, 161] on div at bounding box center [59, 161] width 70 height 3
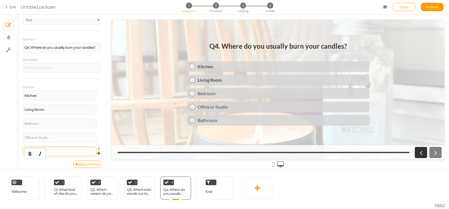
scroll to position [30, 0]
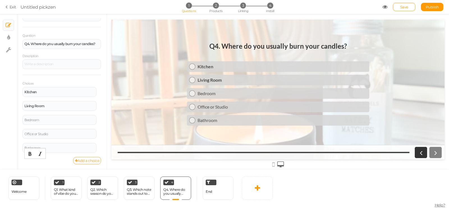
click at [83, 162] on link "Add a choice" at bounding box center [87, 160] width 28 height 7
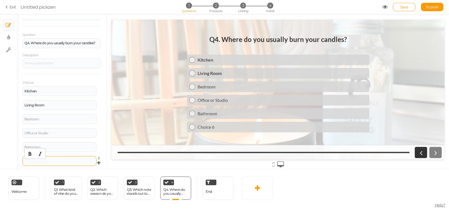
click at [58, 162] on div at bounding box center [59, 161] width 70 height 3
click at [71, 162] on div "Everywhere, honestly" at bounding box center [59, 161] width 70 height 3
drag, startPoint x: 71, startPoint y: 162, endPoint x: 66, endPoint y: 160, distance: 5.2
click at [71, 161] on div "Everywhere, honestly" at bounding box center [59, 161] width 70 height 3
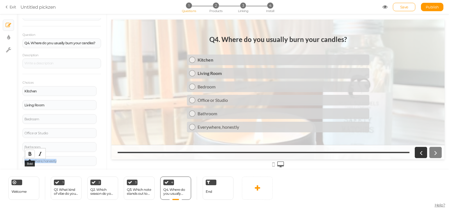
click at [31, 153] on icon "Bold" at bounding box center [30, 154] width 4 height 4
click at [53, 151] on div "Bathroom" at bounding box center [59, 147] width 74 height 10
click at [52, 148] on div "Bathroom" at bounding box center [59, 147] width 70 height 3
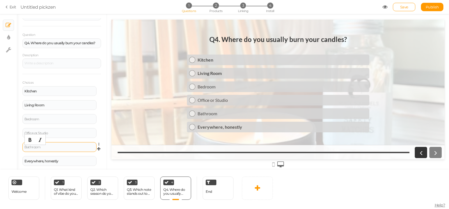
click at [52, 148] on div "Bathroom" at bounding box center [59, 147] width 70 height 3
click at [29, 140] on icon "Bold" at bounding box center [30, 140] width 4 height 4
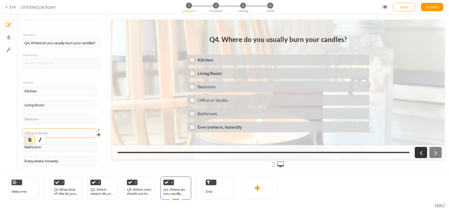
click at [63, 135] on div "Office or Studio" at bounding box center [59, 133] width 70 height 3
drag, startPoint x: 29, startPoint y: 124, endPoint x: 41, endPoint y: 122, distance: 11.7
click at [30, 123] on button "Bold" at bounding box center [30, 126] width 9 height 8
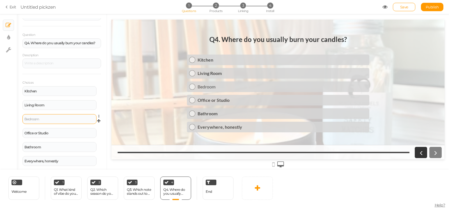
click at [63, 118] on div "Bedroom" at bounding box center [59, 119] width 74 height 10
click at [61, 121] on div "Bedroom" at bounding box center [59, 119] width 70 height 3
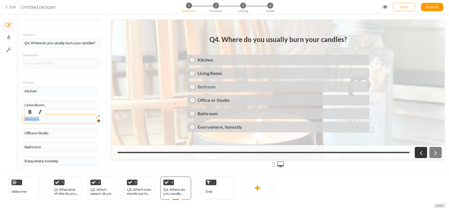
click at [61, 121] on div "Bedroom" at bounding box center [59, 119] width 70 height 3
drag, startPoint x: 29, startPoint y: 113, endPoint x: 43, endPoint y: 116, distance: 14.2
click at [29, 113] on icon "Bold" at bounding box center [30, 112] width 4 height 4
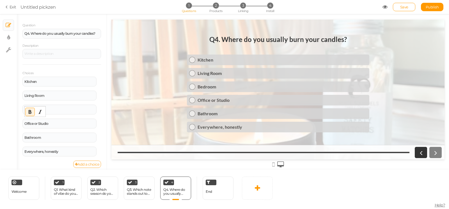
scroll to position [44, 0]
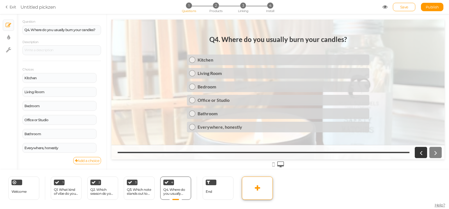
click at [250, 187] on link at bounding box center [257, 188] width 31 height 23
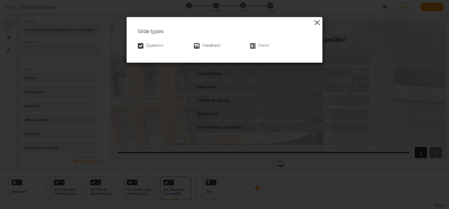
click at [313, 22] on icon at bounding box center [317, 23] width 8 height 8
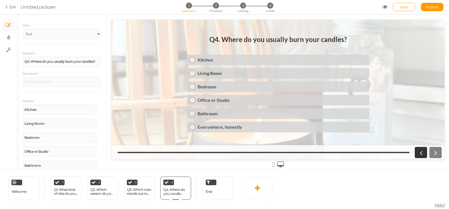
scroll to position [0, 0]
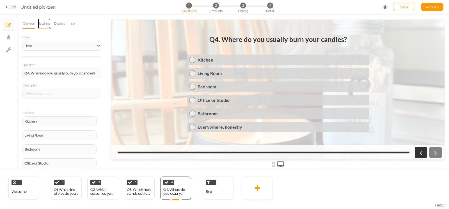
click at [46, 25] on link "Settings" at bounding box center [44, 23] width 13 height 11
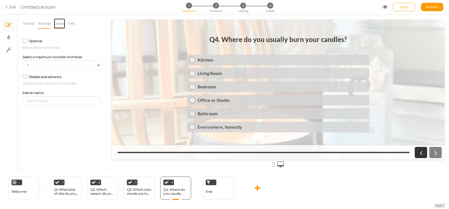
click at [58, 24] on link "Display" at bounding box center [60, 23] width 12 height 11
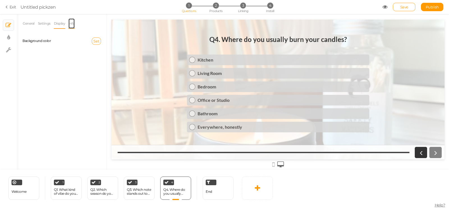
click at [72, 25] on link "Info" at bounding box center [71, 23] width 7 height 11
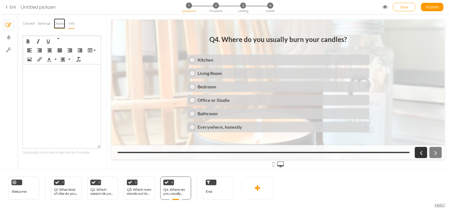
click at [63, 23] on link "Display" at bounding box center [60, 23] width 12 height 11
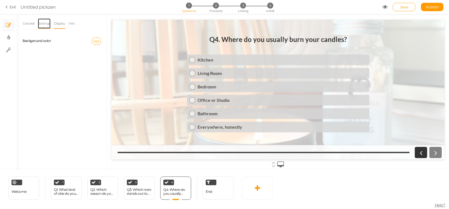
click at [43, 22] on link "Settings" at bounding box center [44, 23] width 13 height 11
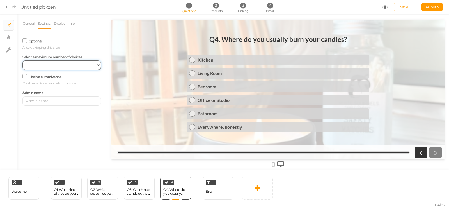
click at [22, 61] on select "No limit 1 2 3 4 5 6 7 8 9 10" at bounding box center [61, 66] width 78 height 10
select select
click option "No limit" at bounding box center [0, 0] width 0 height 0
click at [28, 24] on link "General" at bounding box center [28, 23] width 12 height 11
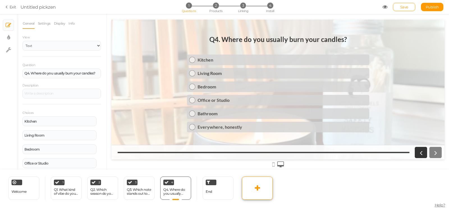
click at [260, 185] on link at bounding box center [257, 188] width 31 height 23
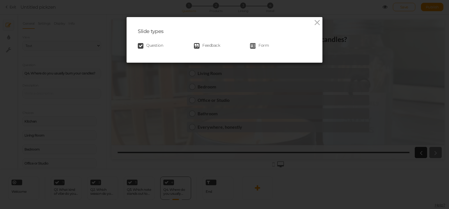
click at [155, 47] on span "Question" at bounding box center [154, 46] width 17 height 6
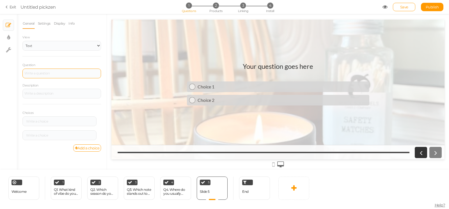
click at [55, 75] on div at bounding box center [61, 74] width 78 height 10
click at [55, 75] on div "Q5. Pick a treat that matches your scent style:" at bounding box center [61, 73] width 75 height 3
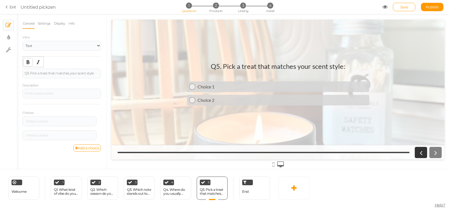
click at [25, 59] on button "Bold" at bounding box center [28, 62] width 9 height 8
click at [67, 97] on div at bounding box center [61, 94] width 78 height 10
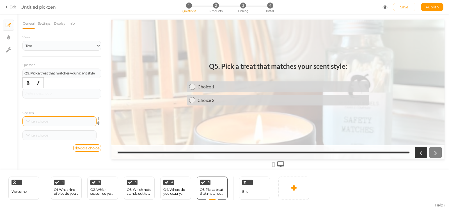
click at [73, 121] on div at bounding box center [59, 122] width 74 height 10
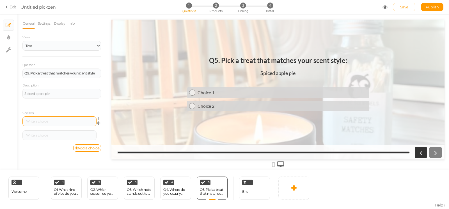
click at [71, 126] on div at bounding box center [59, 122] width 74 height 10
click at [66, 126] on div at bounding box center [59, 122] width 74 height 10
click at [63, 123] on div at bounding box center [59, 121] width 70 height 3
click at [65, 96] on div "Spiced apple pie" at bounding box center [61, 93] width 75 height 3
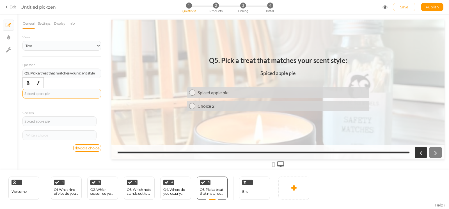
click at [65, 96] on div "Spiced apple pie" at bounding box center [61, 93] width 75 height 3
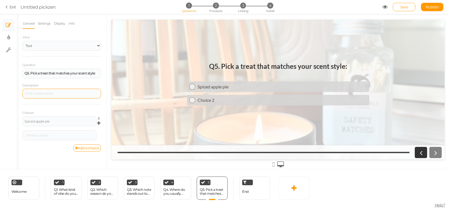
click at [59, 131] on div "Spiced apple pie Settings Delete" at bounding box center [61, 124] width 78 height 14
click at [58, 135] on div at bounding box center [59, 135] width 70 height 3
click at [80, 147] on link "Add a choice" at bounding box center [87, 148] width 28 height 7
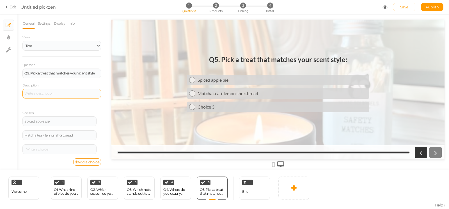
click at [87, 165] on link "Add a choice" at bounding box center [87, 162] width 28 height 7
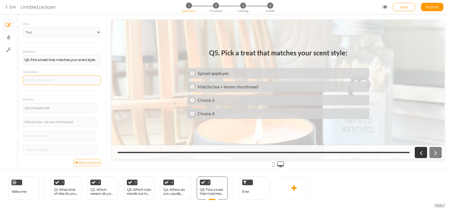
scroll to position [16, 0]
click at [76, 162] on link "Add a choice" at bounding box center [87, 160] width 28 height 7
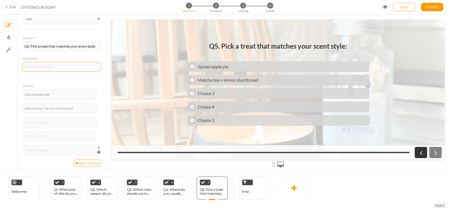
scroll to position [30, 0]
click at [82, 159] on link "Add a choice" at bounding box center [87, 160] width 28 height 7
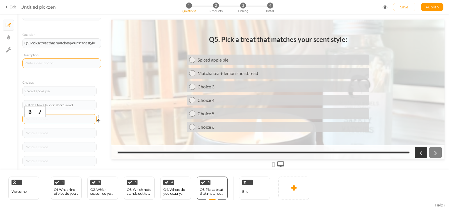
click at [38, 121] on div at bounding box center [59, 119] width 70 height 3
click at [51, 133] on div at bounding box center [59, 133] width 70 height 3
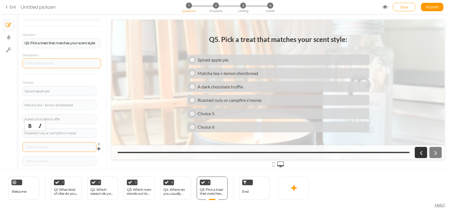
click at [64, 145] on div at bounding box center [59, 147] width 74 height 10
click at [64, 147] on div at bounding box center [59, 148] width 70 height 3
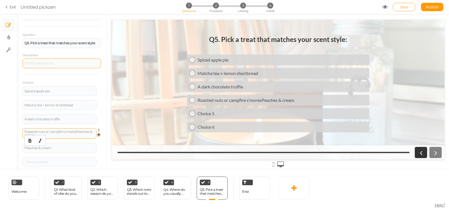
click at [70, 139] on div "Roasted nuts or campfire s’mores Peaches & cream" at bounding box center [59, 133] width 74 height 11
click at [70, 133] on div "Roasted nuts or campfire s’mores Peaches & cream" at bounding box center [59, 133] width 70 height 7
click at [70, 134] on div "Roasted nuts or campfire s’mores Peaches & cream" at bounding box center [59, 133] width 70 height 7
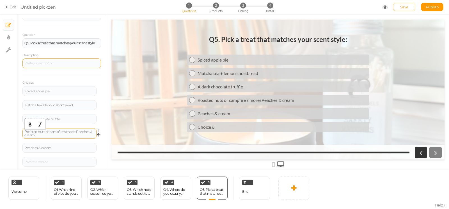
click at [70, 134] on div "Roasted nuts or campfire s’mores Peaches & cream" at bounding box center [59, 133] width 70 height 7
click at [69, 136] on div "Roasted nuts or campfire s’mores Peaches & cream" at bounding box center [59, 133] width 70 height 7
click at [67, 138] on div "Roasted nuts or campfire s’mores Peaches & cream" at bounding box center [59, 133] width 74 height 11
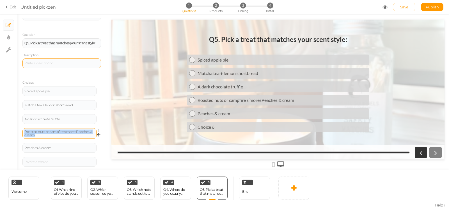
paste div
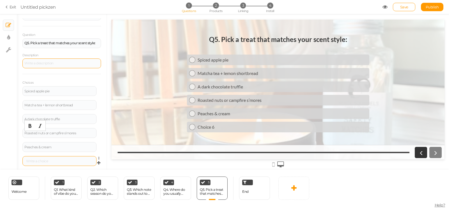
click at [61, 162] on div at bounding box center [59, 161] width 70 height 3
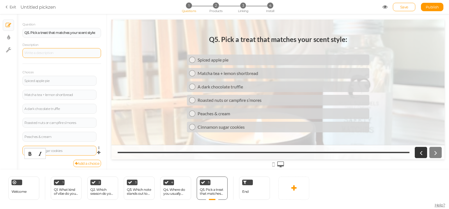
scroll to position [44, 0]
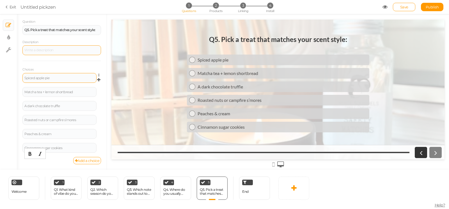
click at [72, 78] on div "Spiced apple pie" at bounding box center [59, 78] width 70 height 3
drag, startPoint x: 29, startPoint y: 68, endPoint x: 71, endPoint y: 93, distance: 48.7
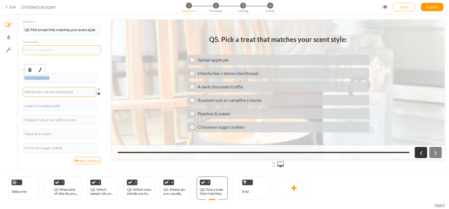
click at [29, 68] on icon "Bold" at bounding box center [30, 70] width 4 height 4
click at [82, 92] on div "Matcha tea + lemon shortbread" at bounding box center [59, 92] width 70 height 3
click at [31, 82] on button "Bold" at bounding box center [30, 84] width 9 height 8
click at [77, 107] on div "A dark chocolate truffle" at bounding box center [59, 106] width 70 height 3
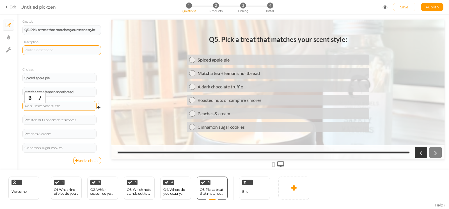
click at [77, 107] on div "A dark chocolate truffle" at bounding box center [59, 106] width 70 height 3
click at [27, 96] on button "Bold" at bounding box center [30, 98] width 9 height 8
click at [78, 120] on div "Roasted nuts or campfire s’mores" at bounding box center [59, 120] width 70 height 3
click at [78, 119] on div "Roasted nuts or campfire s’mores" at bounding box center [59, 120] width 70 height 3
click at [30, 112] on icon "Bold" at bounding box center [30, 112] width 4 height 4
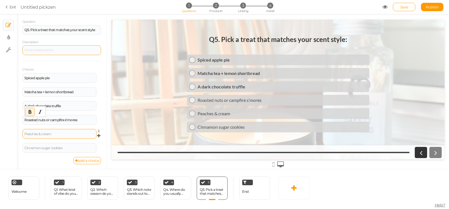
click at [79, 134] on div "Peaches & cream" at bounding box center [59, 134] width 70 height 3
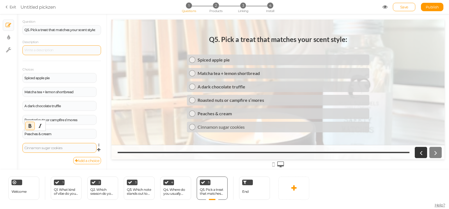
click at [78, 147] on div "Cinnamon sugar cookies" at bounding box center [59, 148] width 70 height 3
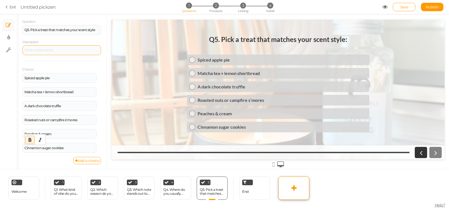
click at [299, 183] on link at bounding box center [293, 188] width 31 height 23
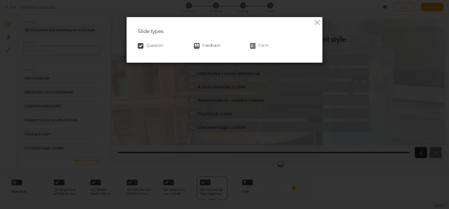
click at [204, 47] on span "Feedback" at bounding box center [211, 46] width 18 height 6
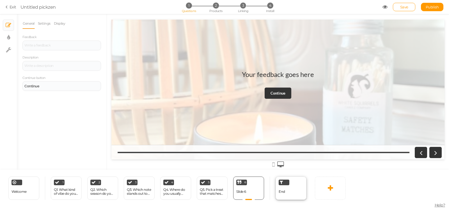
click at [289, 186] on div "End" at bounding box center [290, 188] width 31 height 23
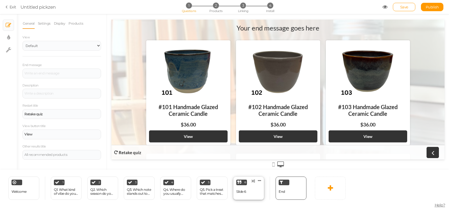
click at [245, 186] on div "6 Slide 6 × Define the conditions to show this slide. Clone Change type Delete" at bounding box center [248, 188] width 31 height 23
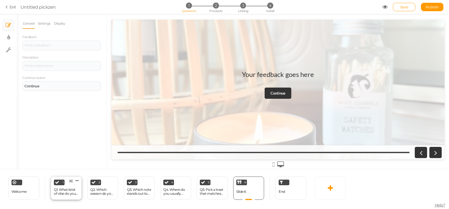
click at [73, 193] on div "Q1. What kind of vibe do you want your space to have?" at bounding box center [66, 192] width 25 height 8
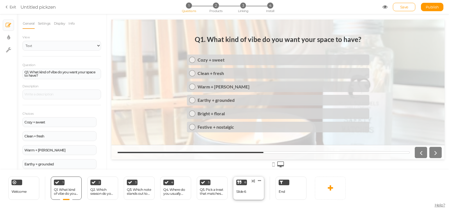
click at [249, 186] on div "6 Slide 6 × Define the conditions to show this slide. Clone Change type Delete" at bounding box center [248, 188] width 31 height 23
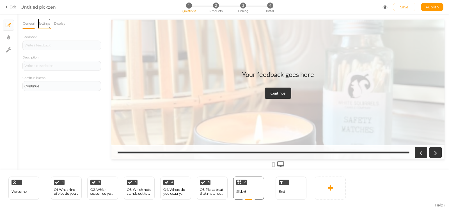
click at [46, 23] on link "Settings" at bounding box center [44, 23] width 13 height 11
click at [61, 22] on link "Display" at bounding box center [60, 23] width 12 height 11
click at [28, 23] on link "General" at bounding box center [28, 23] width 12 height 11
click at [332, 191] on icon at bounding box center [329, 188] width 5 height 7
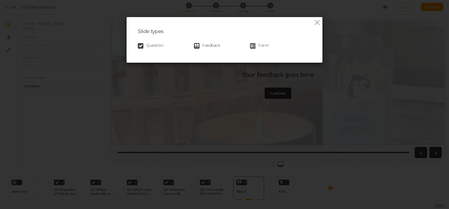
click at [259, 46] on span "Form" at bounding box center [263, 46] width 10 height 6
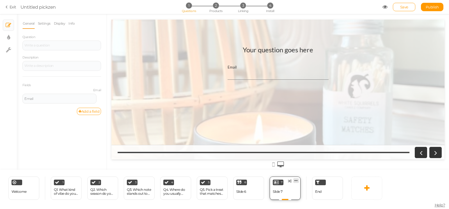
click at [295, 182] on icon at bounding box center [295, 181] width 3 height 4
click at [289, 191] on span "Delete" at bounding box center [285, 191] width 10 height 4
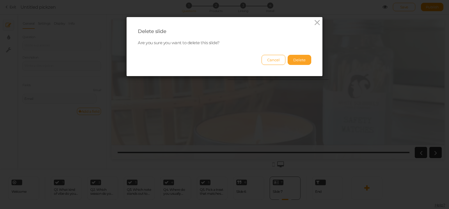
click at [299, 62] on button "Delete" at bounding box center [299, 60] width 24 height 10
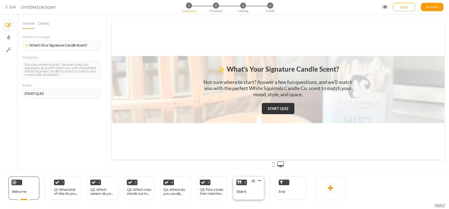
click at [255, 191] on div "6 Slide 6 × Define the conditions to show this slide. Clone Change type Delete" at bounding box center [248, 188] width 31 height 23
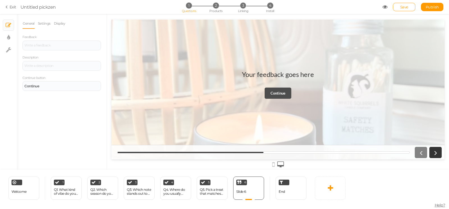
click at [274, 93] on strong "Continue" at bounding box center [277, 93] width 15 height 4
click at [58, 43] on div at bounding box center [61, 46] width 78 height 10
click at [59, 46] on div at bounding box center [61, 45] width 75 height 3
click at [260, 182] on icon at bounding box center [259, 181] width 3 height 4
click at [255, 193] on link "Delete" at bounding box center [250, 191] width 32 height 6
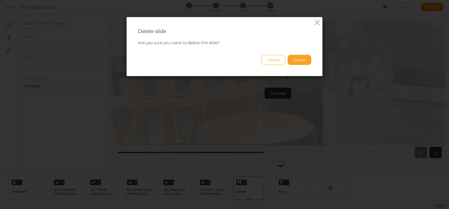
click at [294, 64] on button "Delete" at bounding box center [299, 60] width 24 height 10
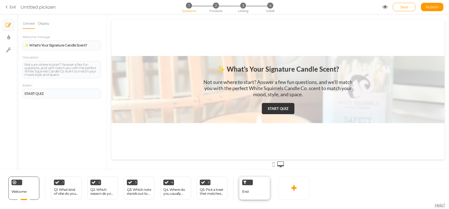
click at [255, 189] on div "End" at bounding box center [254, 188] width 31 height 23
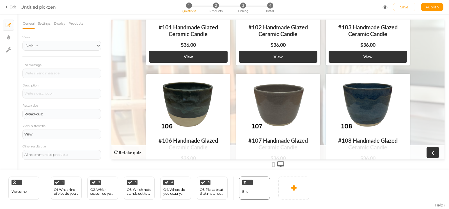
scroll to position [0, 0]
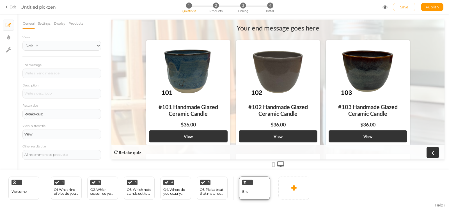
click at [264, 183] on div "End" at bounding box center [254, 188] width 31 height 23
click at [216, 6] on span "2" at bounding box center [216, 6] width 6 height 6
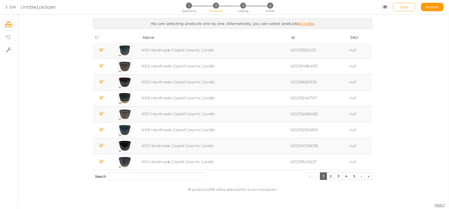
click at [98, 36] on icon at bounding box center [97, 38] width 4 height 4
click at [97, 37] on icon at bounding box center [97, 38] width 4 height 4
click at [403, 86] on div "You are selecting products one by one. Alternatively, you can select products b…" at bounding box center [232, 107] width 431 height 178
click at [331, 177] on link "2" at bounding box center [330, 177] width 8 height 8
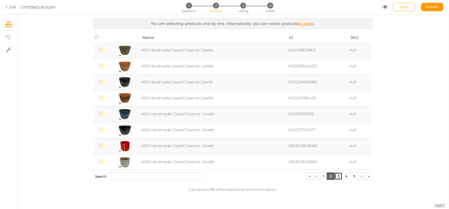
click at [339, 176] on link "3" at bounding box center [338, 177] width 8 height 8
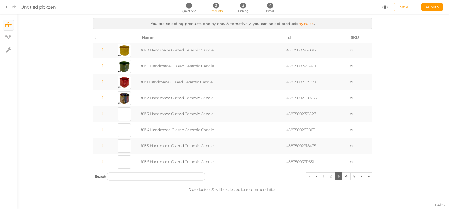
click at [311, 23] on link "by rules" at bounding box center [305, 23] width 15 height 4
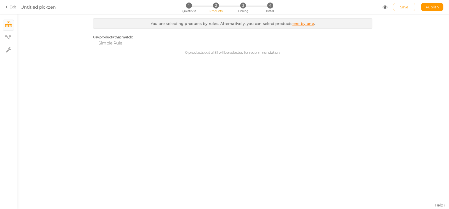
click at [109, 45] on span "Simple Rule" at bounding box center [110, 42] width 24 height 5
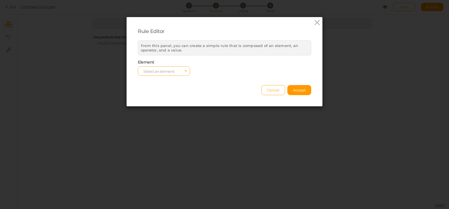
click at [175, 68] on span "Select an element" at bounding box center [164, 71] width 52 height 10
click at [213, 80] on div "Cancel Accept" at bounding box center [224, 87] width 173 height 15
click at [275, 91] on span "Cancel" at bounding box center [273, 90] width 13 height 4
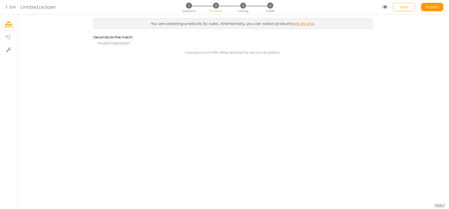
click at [218, 6] on span "2" at bounding box center [216, 6] width 6 height 6
click at [307, 24] on link "one by one" at bounding box center [303, 23] width 22 height 4
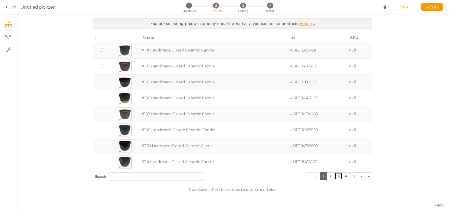
click at [339, 176] on link "3" at bounding box center [338, 177] width 8 height 8
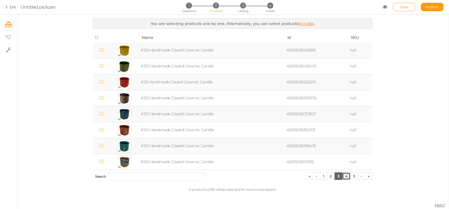
click at [345, 177] on link "4" at bounding box center [346, 177] width 8 height 8
click at [347, 177] on link "5" at bounding box center [346, 177] width 8 height 8
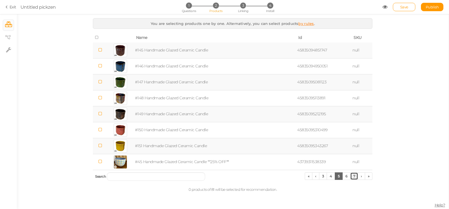
click at [353, 177] on link "7" at bounding box center [354, 177] width 8 height 8
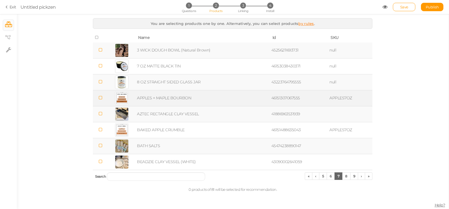
click at [100, 98] on icon at bounding box center [100, 98] width 4 height 4
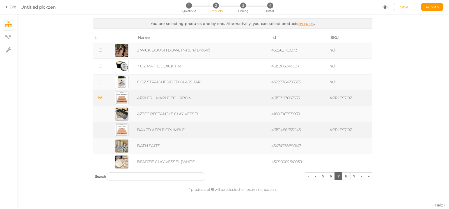
click at [147, 128] on td "BAKED APPLE CRUMBLE" at bounding box center [203, 130] width 134 height 16
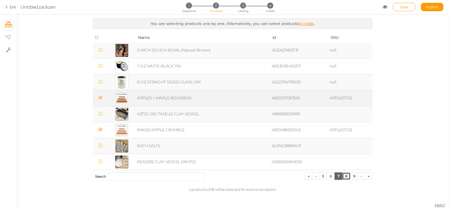
click at [345, 176] on link "8" at bounding box center [346, 177] width 8 height 8
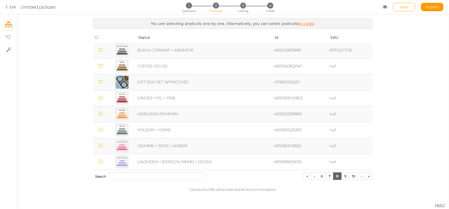
click at [152, 52] on td "BLACK CURRANT + ABSINTHE" at bounding box center [204, 51] width 136 height 16
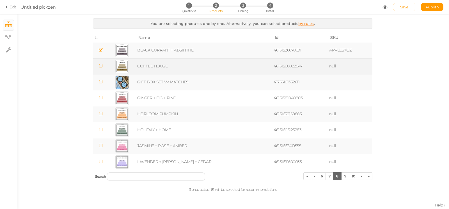
click at [158, 68] on td "COFFEE HOUSE" at bounding box center [204, 66] width 136 height 16
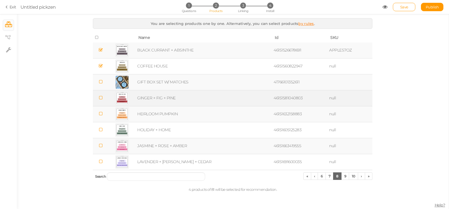
click at [161, 97] on td "GINGER + FIG + PINE" at bounding box center [204, 98] width 136 height 16
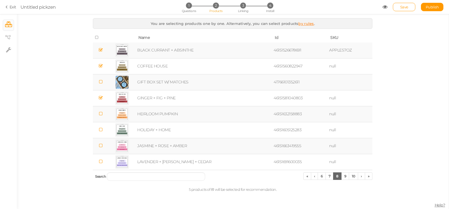
click at [159, 114] on td "HEIRLOOM PUMPKIN" at bounding box center [204, 114] width 136 height 16
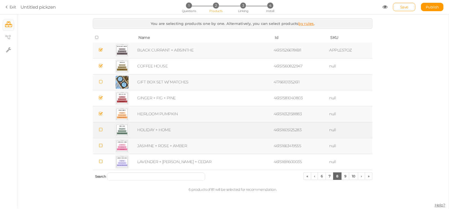
click at [157, 128] on td "HOLIDAY + HOME" at bounding box center [204, 130] width 136 height 16
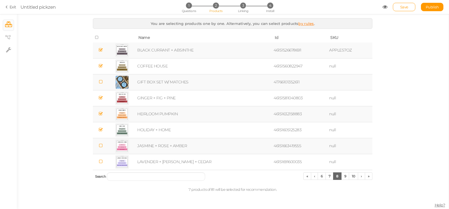
click at [160, 146] on td "JASMINE + ROSE + AMBER" at bounding box center [204, 146] width 136 height 16
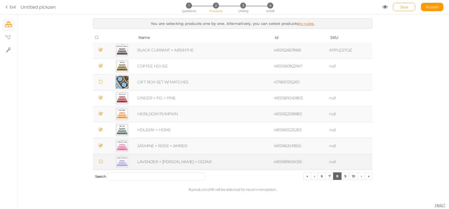
click at [162, 160] on td "LAVENDER + MOSS + CEDAR" at bounding box center [204, 162] width 136 height 16
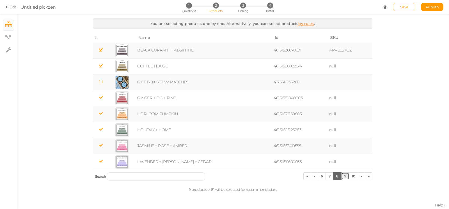
click at [343, 177] on link "9" at bounding box center [345, 177] width 8 height 8
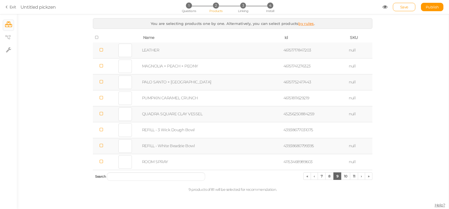
click at [146, 50] on td "LEATHER" at bounding box center [211, 51] width 141 height 16
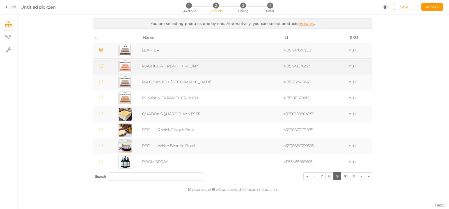
click at [159, 66] on td "MAGNOLIA + PEACH + PEONY" at bounding box center [211, 66] width 141 height 16
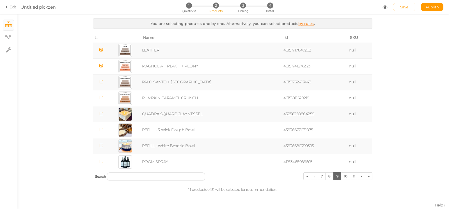
click at [165, 82] on td "PALO SANTO + SANDALWOOD" at bounding box center [211, 82] width 141 height 16
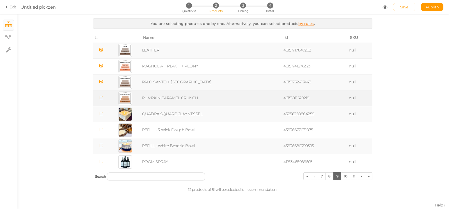
click at [157, 98] on td "PUMPKIN CARAMEL CRUNCH" at bounding box center [211, 98] width 141 height 16
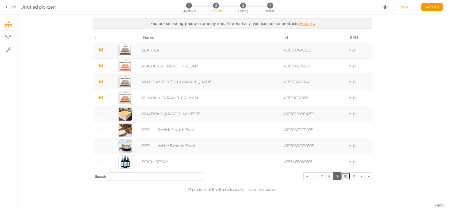
click at [345, 177] on link "10" at bounding box center [345, 177] width 9 height 8
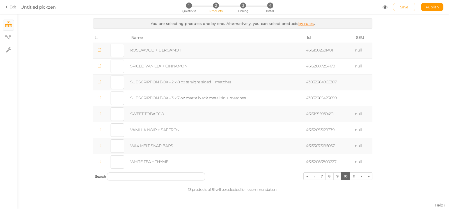
click at [149, 52] on td "ROSEWOOD + BERGAMOT" at bounding box center [216, 51] width 175 height 16
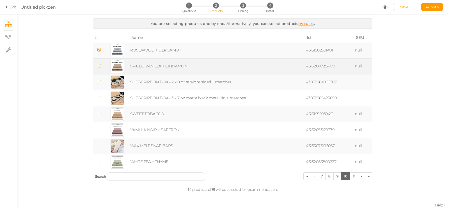
click at [152, 65] on td "SPICED VANILLA + CINNAMON" at bounding box center [216, 66] width 175 height 16
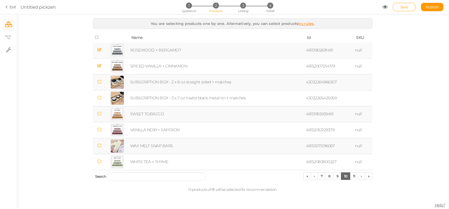
click at [156, 113] on td "SWEET TOBACCO" at bounding box center [216, 114] width 175 height 16
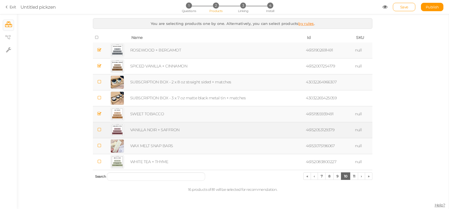
click at [161, 130] on td "VANILLA NOIR + SAFFRON" at bounding box center [216, 130] width 175 height 16
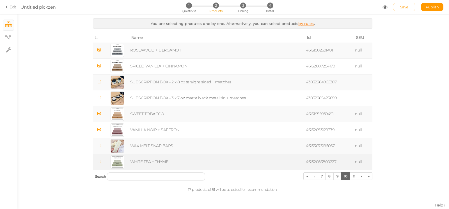
click at [165, 159] on td "WHITE TEA + THYME" at bounding box center [216, 162] width 175 height 16
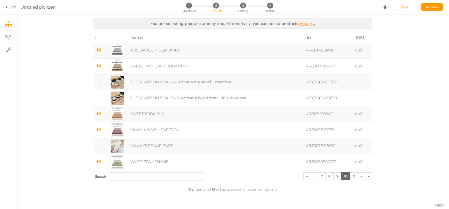
click at [400, 9] on span "Save" at bounding box center [404, 7] width 8 height 4
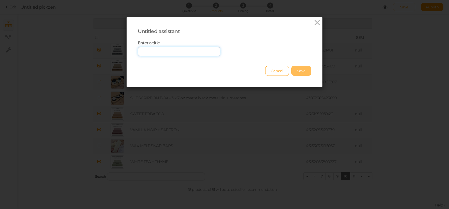
click at [189, 56] on input "text" at bounding box center [179, 52] width 82 height 10
type input "Candle Quiz"
click at [296, 70] on button "Save" at bounding box center [301, 71] width 20 height 10
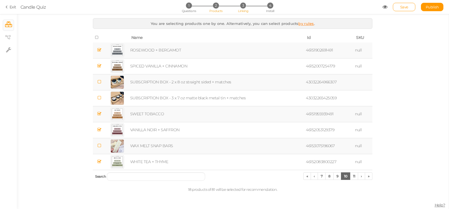
click at [243, 4] on span "3" at bounding box center [243, 6] width 6 height 6
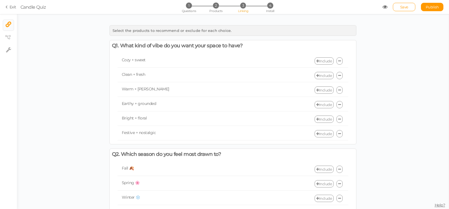
click at [324, 59] on link "Include" at bounding box center [323, 60] width 19 height 7
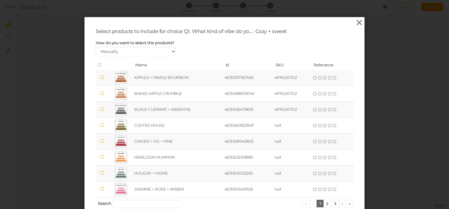
click at [357, 23] on icon at bounding box center [359, 23] width 8 height 8
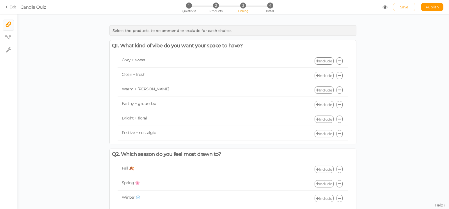
click at [323, 59] on link "Include" at bounding box center [323, 60] width 19 height 7
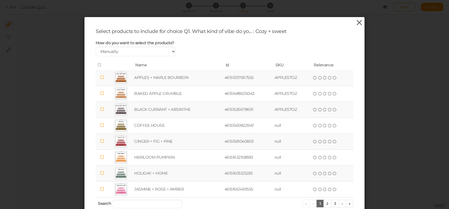
click at [358, 22] on icon at bounding box center [359, 23] width 8 height 8
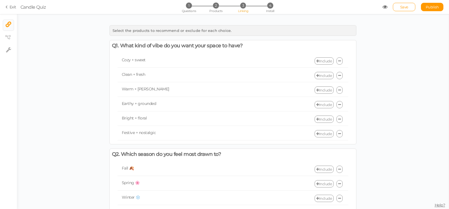
click at [317, 61] on link "Include" at bounding box center [323, 60] width 19 height 7
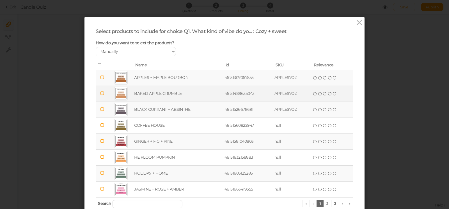
click at [165, 96] on td "BAKED APPLE CRUMBLE" at bounding box center [178, 94] width 90 height 16
click at [332, 96] on icon at bounding box center [334, 94] width 4 height 4
click at [340, 99] on td "(*) (*) (*) (*) (*)" at bounding box center [332, 94] width 42 height 16
click at [332, 96] on icon at bounding box center [334, 94] width 4 height 4
click at [325, 97] on span "(*) (*) (*) (*) ( )" at bounding box center [324, 94] width 25 height 6
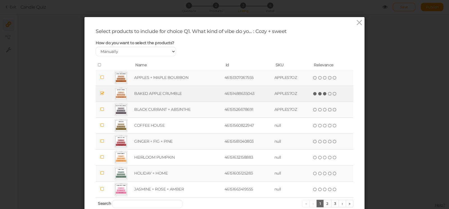
click at [323, 96] on icon at bounding box center [325, 94] width 4 height 4
drag, startPoint x: 315, startPoint y: 98, endPoint x: 312, endPoint y: 98, distance: 3.4
click at [315, 97] on span "(*) (*) ( ) ( ) ( )" at bounding box center [324, 94] width 25 height 6
click at [311, 98] on td "(*) ( ) ( ) ( ) ( )" at bounding box center [332, 94] width 42 height 16
click at [100, 96] on icon at bounding box center [102, 93] width 4 height 4
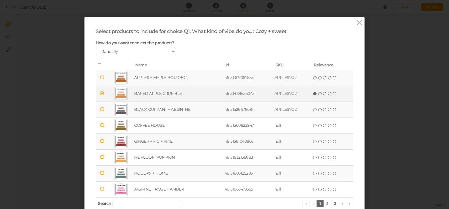
click at [104, 83] on td at bounding box center [102, 78] width 13 height 16
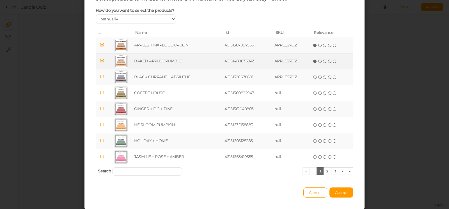
scroll to position [54, 0]
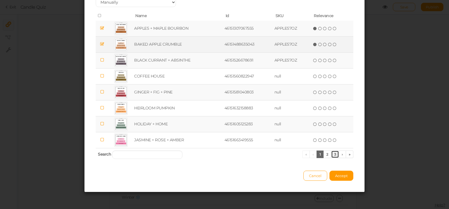
click at [331, 155] on link "3" at bounding box center [335, 155] width 8 height 8
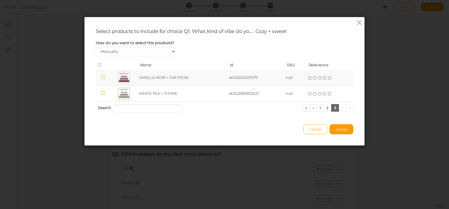
scroll to position [0, 0]
click at [323, 112] on link "2" at bounding box center [327, 108] width 8 height 8
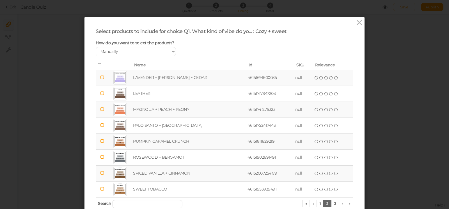
click at [157, 145] on td "PUMPKIN CARAMEL CRUNCH" at bounding box center [189, 142] width 114 height 16
click at [180, 176] on td "SPICED VANILLA + CINNAMON" at bounding box center [189, 174] width 114 height 16
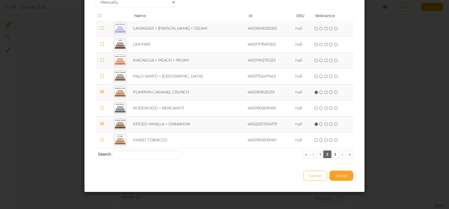
scroll to position [54, 0]
click at [343, 177] on span "Accept" at bounding box center [341, 176] width 13 height 4
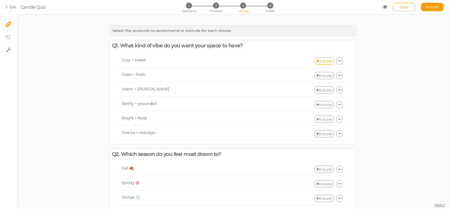
click at [322, 74] on link "Include" at bounding box center [323, 75] width 19 height 7
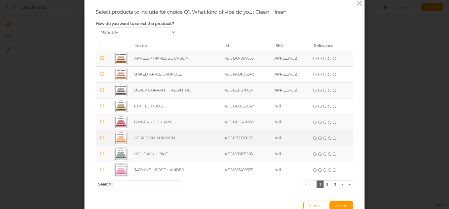
scroll to position [32, 0]
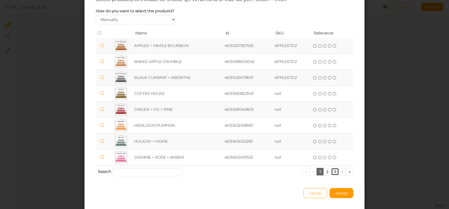
click at [332, 176] on link "3" at bounding box center [335, 172] width 8 height 8
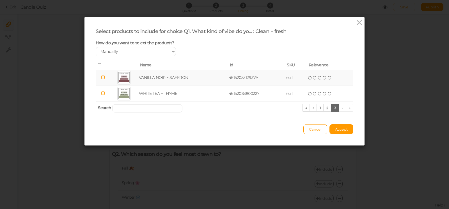
scroll to position [0, 0]
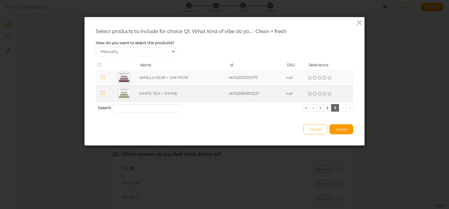
click at [152, 95] on td "WHITE TEA + THYME" at bounding box center [183, 94] width 90 height 16
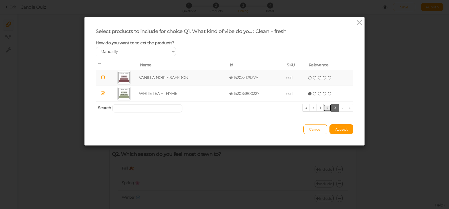
click at [325, 112] on link "2" at bounding box center [327, 108] width 8 height 8
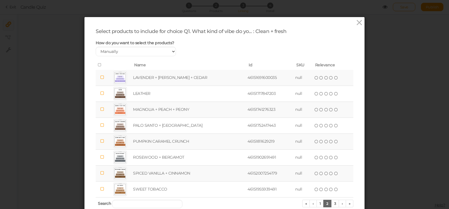
click at [145, 83] on td "LAVENDER + MOSS + CEDAR" at bounding box center [189, 78] width 114 height 16
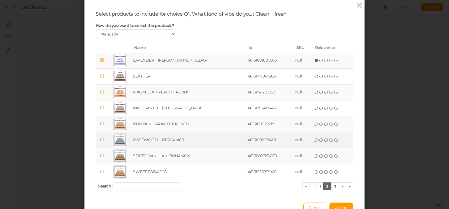
scroll to position [54, 0]
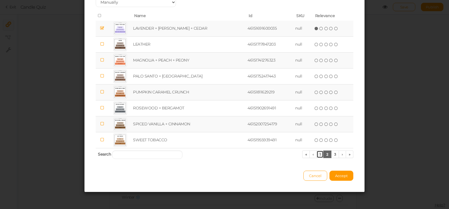
click at [317, 153] on link "1" at bounding box center [319, 155] width 7 height 8
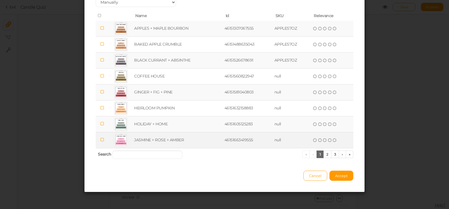
click at [186, 138] on td "JASMINE + ROSE + AMBER" at bounding box center [178, 140] width 90 height 16
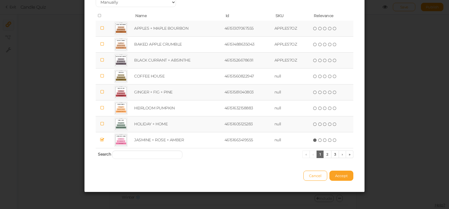
click at [336, 175] on span "Accept" at bounding box center [341, 176] width 13 height 4
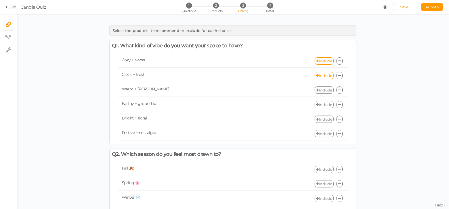
click at [322, 90] on link "Include" at bounding box center [323, 90] width 19 height 7
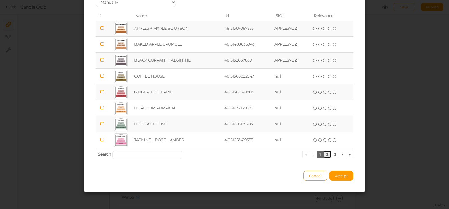
click at [325, 153] on link "2" at bounding box center [327, 155] width 8 height 8
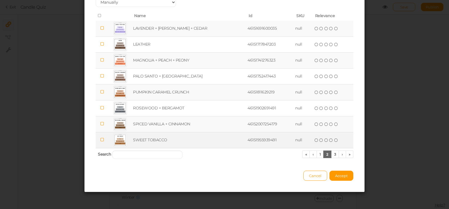
click at [175, 138] on td "SWEET TOBACCO" at bounding box center [189, 140] width 114 height 16
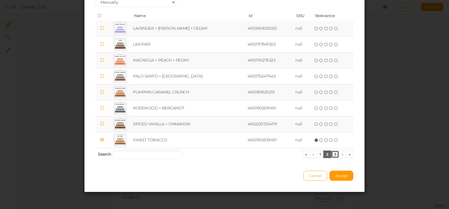
click at [333, 156] on link "3" at bounding box center [335, 155] width 8 height 8
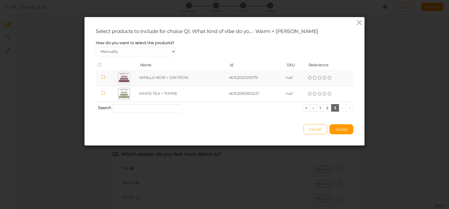
scroll to position [0, 0]
click at [144, 80] on td "VANILLA NOIR + SAFFRON" at bounding box center [183, 78] width 90 height 16
click at [324, 111] on link "2" at bounding box center [327, 108] width 8 height 8
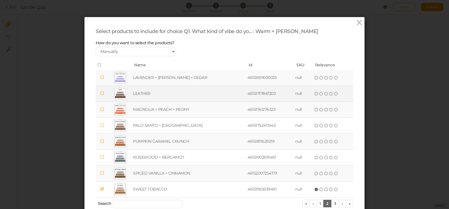
click at [144, 98] on td "LEATHER" at bounding box center [189, 94] width 114 height 16
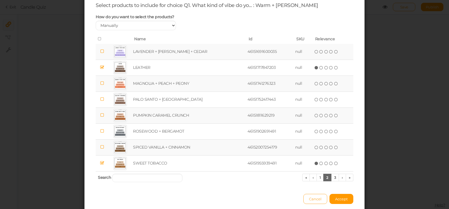
scroll to position [54, 0]
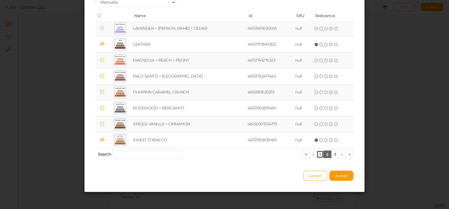
click at [317, 156] on link "1" at bounding box center [319, 155] width 7 height 8
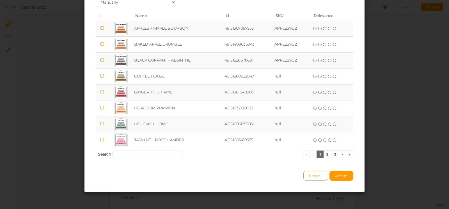
click at [160, 60] on td "BLACK CURRANT + ABSINTHE" at bounding box center [178, 60] width 90 height 16
click at [342, 173] on button "Accept" at bounding box center [341, 176] width 24 height 10
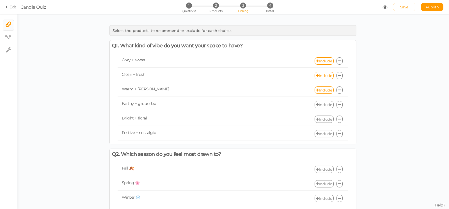
click at [321, 104] on link "Include" at bounding box center [323, 104] width 19 height 7
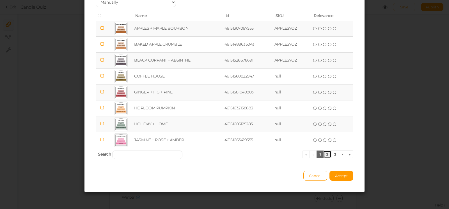
click at [324, 153] on link "2" at bounding box center [327, 155] width 8 height 8
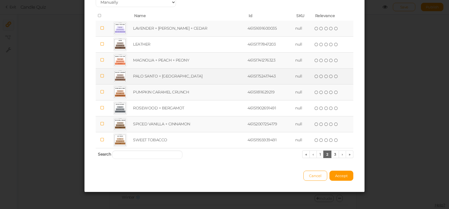
click at [149, 79] on td "PALO SANTO + SANDALWOOD" at bounding box center [189, 76] width 114 height 16
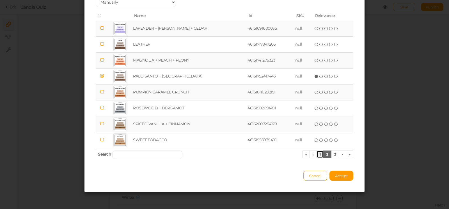
click at [316, 155] on link "1" at bounding box center [319, 155] width 7 height 8
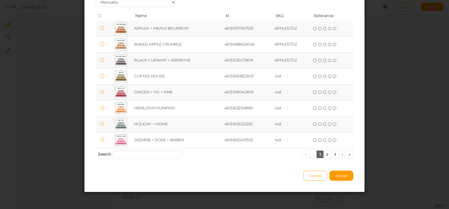
click at [167, 93] on td "GINGER + FIG + PINE" at bounding box center [178, 92] width 90 height 16
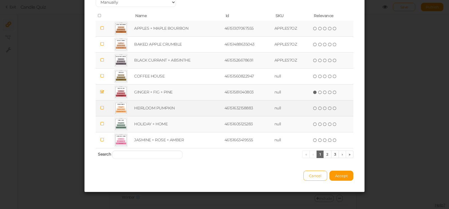
click at [173, 108] on td "HEIRLOOM PUMPKIN" at bounding box center [178, 108] width 90 height 16
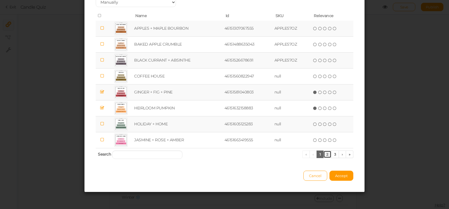
click at [324, 155] on link "2" at bounding box center [327, 155] width 8 height 8
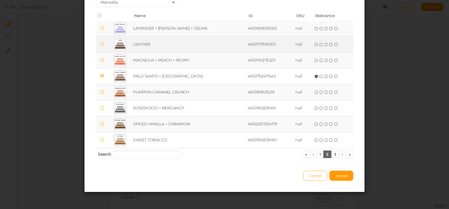
click at [146, 45] on td "LEATHER" at bounding box center [189, 44] width 114 height 16
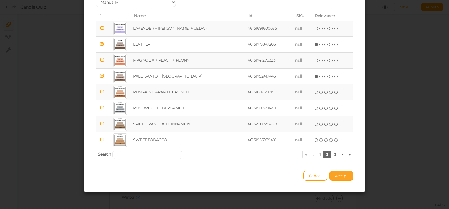
click at [344, 174] on button "Accept" at bounding box center [341, 176] width 24 height 10
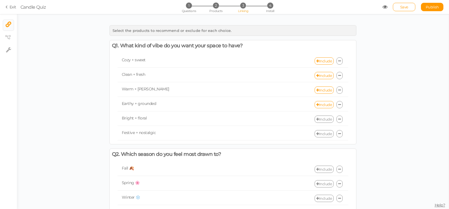
click at [321, 119] on link "Include" at bounding box center [323, 119] width 19 height 7
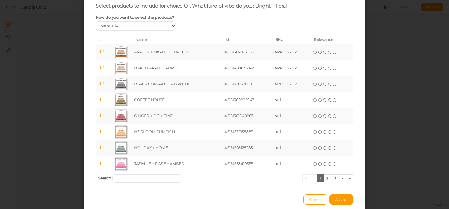
scroll to position [32, 0]
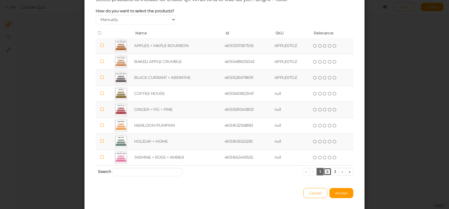
click at [326, 176] on link "2" at bounding box center [327, 172] width 8 height 8
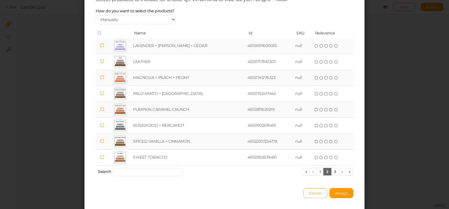
click at [178, 84] on td "MAGNOLIA + PEACH + PEONY" at bounding box center [189, 78] width 114 height 16
click at [317, 176] on link "1" at bounding box center [319, 172] width 7 height 8
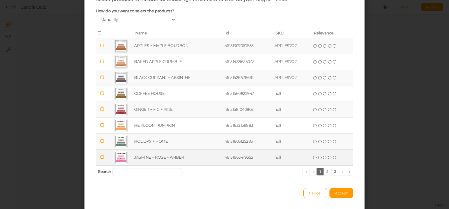
click at [155, 162] on td "JASMINE + ROSE + AMBER" at bounding box center [178, 158] width 90 height 16
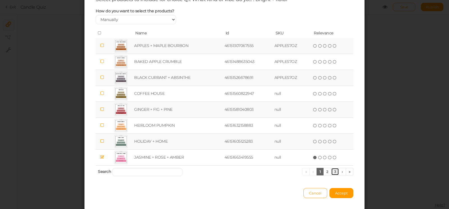
click at [333, 176] on link "3" at bounding box center [335, 172] width 8 height 8
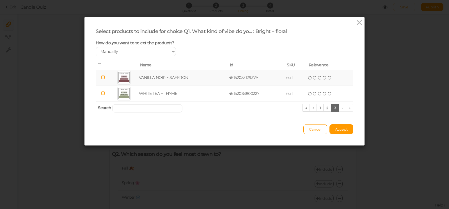
scroll to position [0, 0]
click at [323, 112] on link "2" at bounding box center [327, 108] width 8 height 8
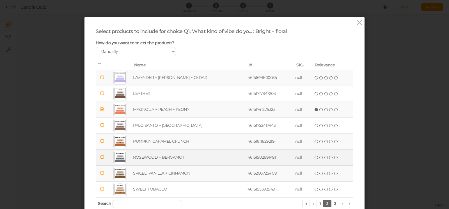
click at [178, 161] on td "ROSEWOOD + BERGAMOT" at bounding box center [189, 158] width 114 height 16
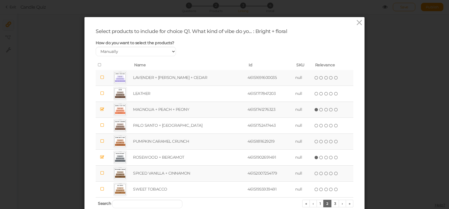
scroll to position [54, 0]
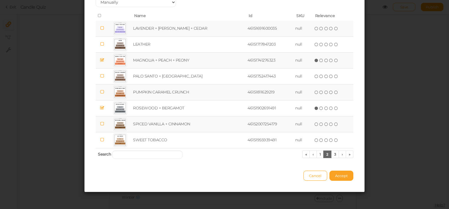
click at [338, 177] on span "Accept" at bounding box center [341, 176] width 13 height 4
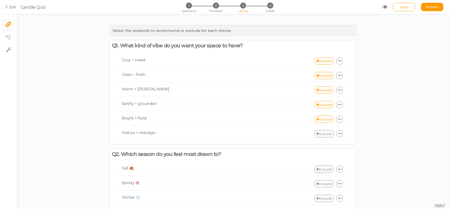
click at [323, 135] on link "Include" at bounding box center [323, 133] width 19 height 7
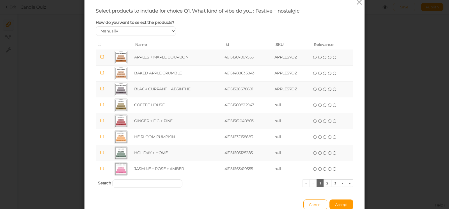
scroll to position [32, 0]
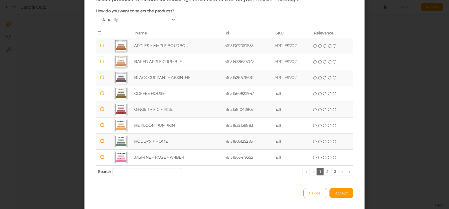
click at [160, 145] on td "HOLIDAY + HOME" at bounding box center [178, 142] width 90 height 16
click at [334, 176] on link "3" at bounding box center [335, 172] width 8 height 8
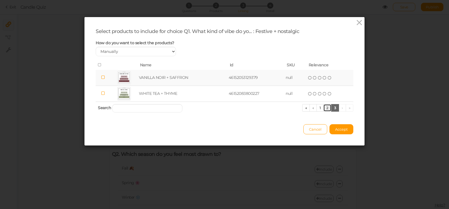
click at [324, 112] on link "2" at bounding box center [327, 108] width 8 height 8
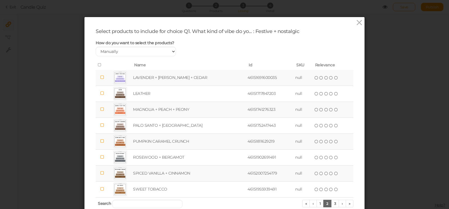
click at [164, 145] on td "PUMPKIN CARAMEL CRUNCH" at bounding box center [189, 142] width 114 height 16
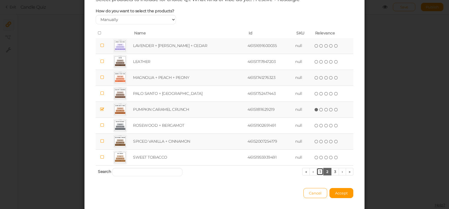
click at [316, 176] on link "1" at bounding box center [319, 172] width 7 height 8
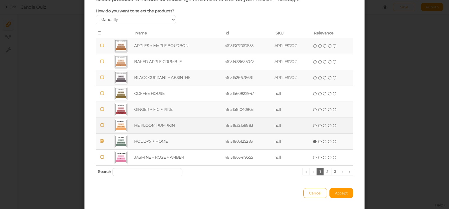
click at [172, 128] on td "HEIRLOOM PUMPKIN" at bounding box center [178, 126] width 90 height 16
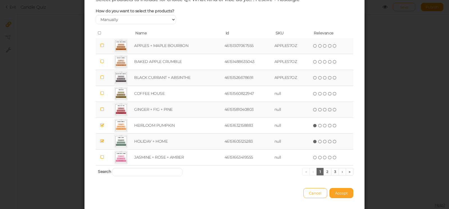
click at [341, 196] on span "Accept" at bounding box center [341, 193] width 13 height 4
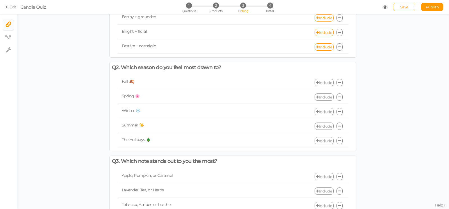
scroll to position [96, 0]
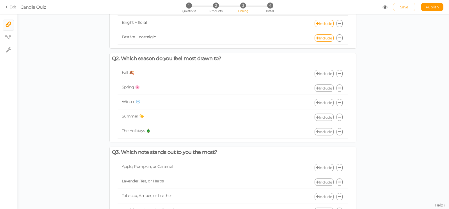
click at [318, 73] on link "Include" at bounding box center [323, 73] width 19 height 7
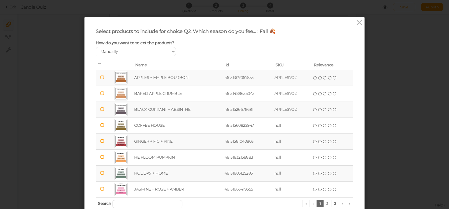
click at [170, 82] on td "APPLES + MAPLE BOURBON" at bounding box center [178, 78] width 90 height 16
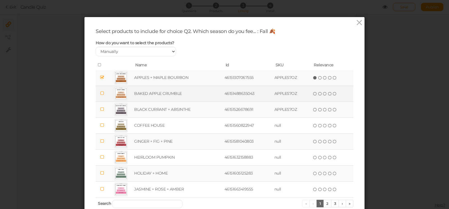
click at [169, 94] on td "BAKED APPLE CRUMBLE" at bounding box center [178, 94] width 90 height 16
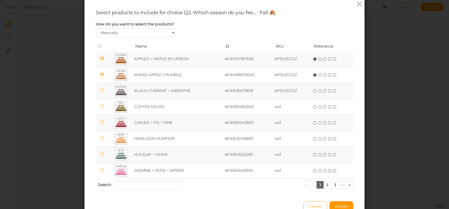
scroll to position [32, 0]
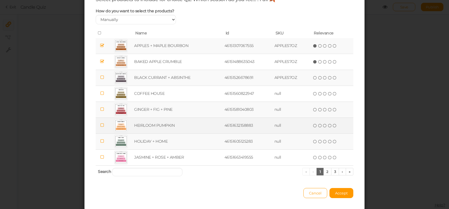
click at [168, 128] on td "HEIRLOOM PUMPKIN" at bounding box center [178, 126] width 90 height 16
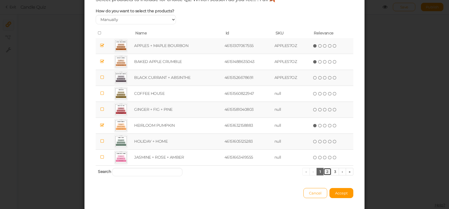
click at [325, 175] on link "2" at bounding box center [327, 172] width 8 height 8
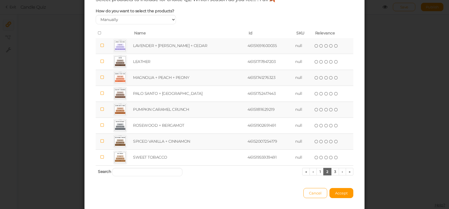
click at [153, 113] on td "PUMPKIN CARAMEL CRUNCH" at bounding box center [189, 110] width 114 height 16
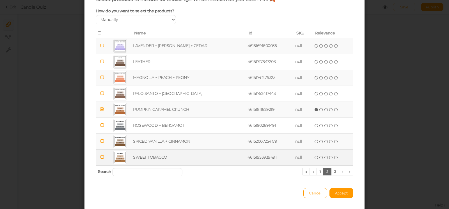
click at [165, 158] on td "SWEET TOBACCO" at bounding box center [189, 158] width 114 height 16
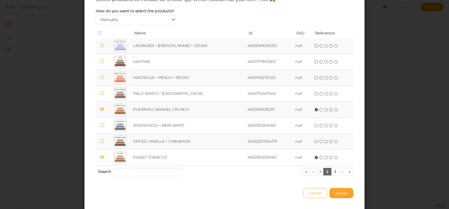
click at [335, 196] on span "Accept" at bounding box center [341, 193] width 13 height 4
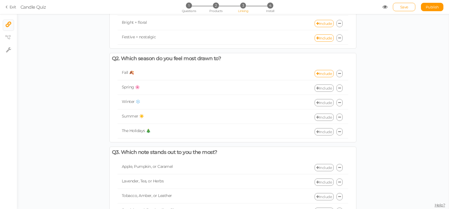
click at [320, 87] on link "Include" at bounding box center [323, 88] width 19 height 7
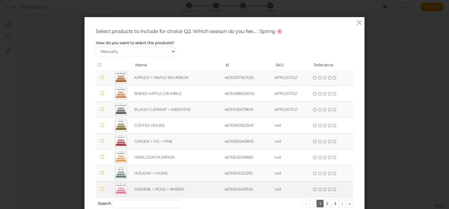
click at [160, 195] on td "JASMINE + ROSE + AMBER" at bounding box center [178, 190] width 90 height 16
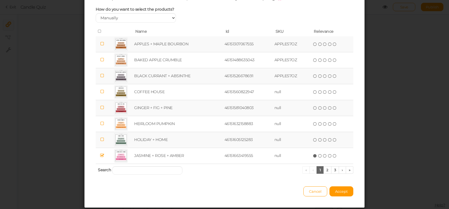
scroll to position [54, 0]
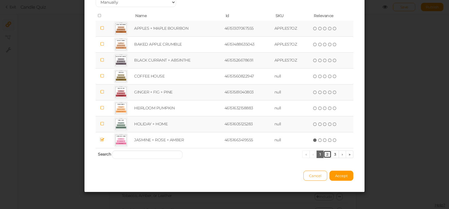
click at [326, 152] on link "2" at bounding box center [327, 155] width 8 height 8
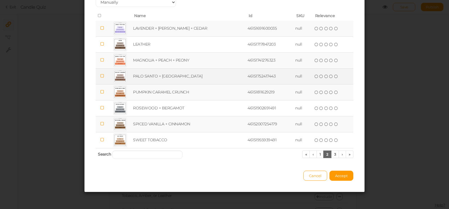
drag, startPoint x: 144, startPoint y: 59, endPoint x: 167, endPoint y: 71, distance: 26.3
click at [144, 59] on td "MAGNOLIA + PEACH + PEONY" at bounding box center [189, 60] width 114 height 16
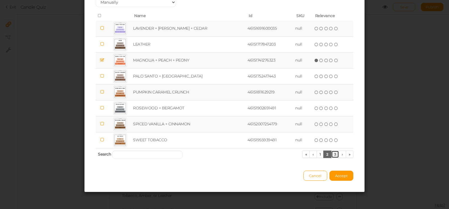
click at [332, 153] on link "3" at bounding box center [335, 155] width 8 height 8
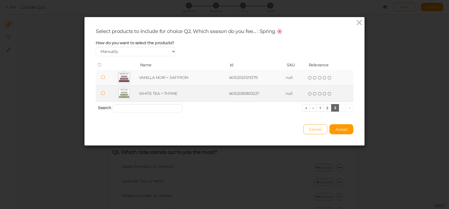
click at [173, 98] on td "WHITE TEA + THYME" at bounding box center [183, 94] width 90 height 16
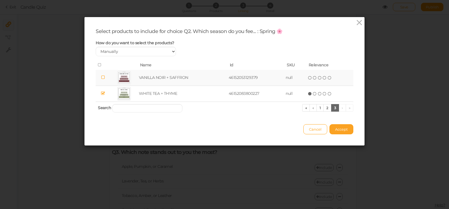
click at [336, 132] on span "Accept" at bounding box center [341, 129] width 13 height 4
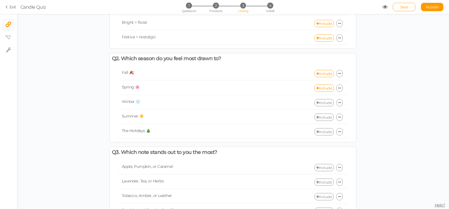
click at [320, 104] on link "Include" at bounding box center [323, 102] width 19 height 7
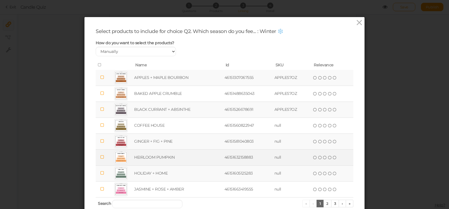
scroll to position [32, 0]
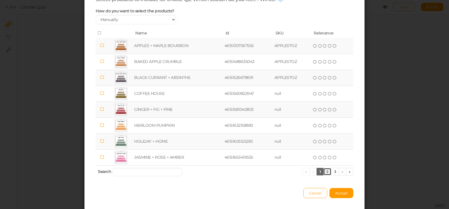
click at [324, 176] on link "2" at bounding box center [327, 172] width 8 height 8
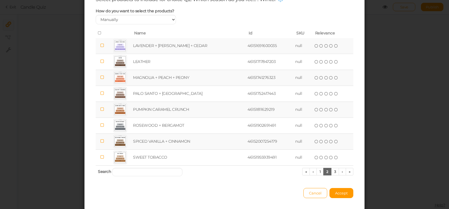
click at [141, 52] on td "LAVENDER + MOSS + CEDAR" at bounding box center [189, 46] width 114 height 16
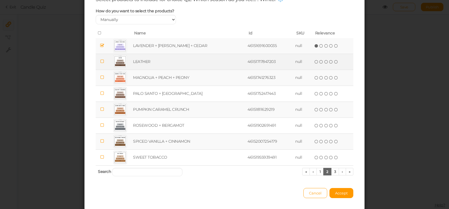
click at [142, 64] on td "LEATHER" at bounding box center [189, 62] width 114 height 16
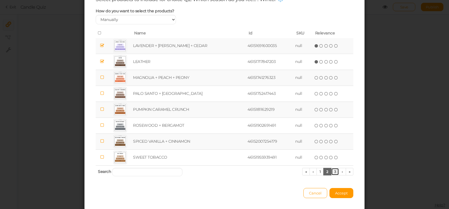
click at [333, 175] on link "3" at bounding box center [335, 172] width 8 height 8
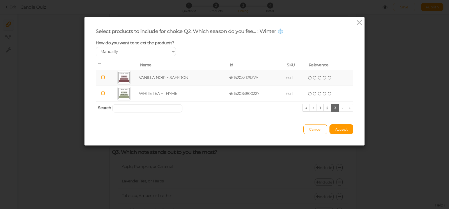
click at [140, 83] on td "VANILLA NOIR + SAFFRON" at bounding box center [183, 78] width 90 height 16
click at [324, 112] on link "2" at bounding box center [327, 108] width 8 height 8
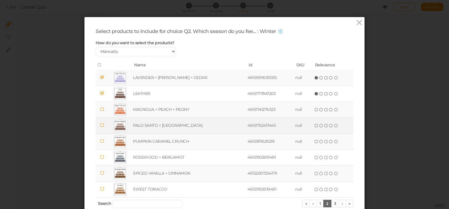
click at [165, 131] on td "PALO SANTO + SANDALWOOD" at bounding box center [189, 126] width 114 height 16
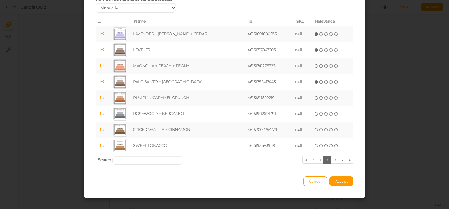
scroll to position [54, 0]
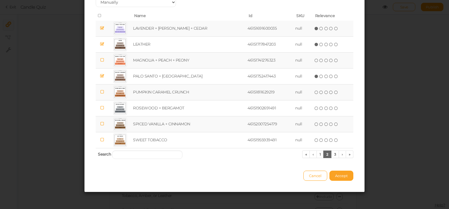
click at [340, 176] on span "Accept" at bounding box center [341, 176] width 13 height 4
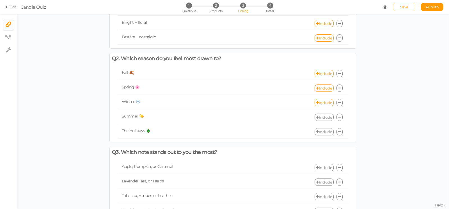
click at [321, 117] on link "Include" at bounding box center [323, 117] width 19 height 7
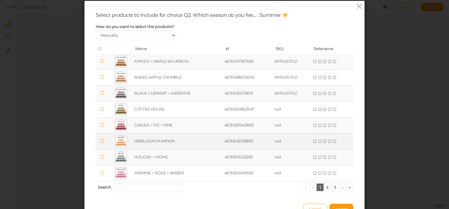
scroll to position [32, 0]
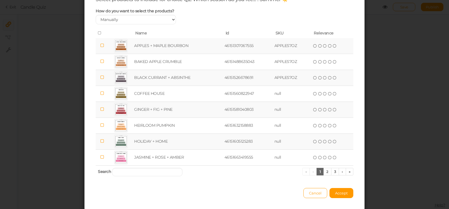
click at [152, 83] on td "BLACK CURRANT + ABSINTHE" at bounding box center [178, 78] width 90 height 16
click at [324, 176] on link "2" at bounding box center [327, 172] width 8 height 8
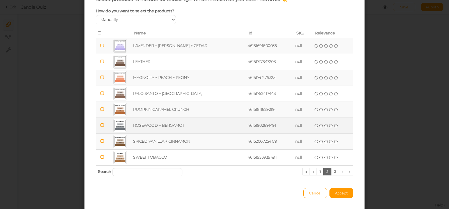
click at [158, 126] on td "ROSEWOOD + BERGAMOT" at bounding box center [189, 126] width 114 height 16
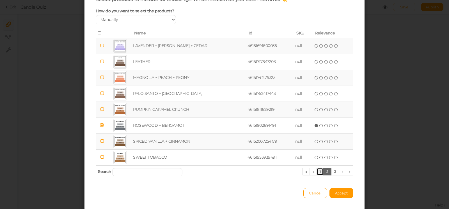
click at [316, 176] on link "1" at bounding box center [319, 172] width 7 height 8
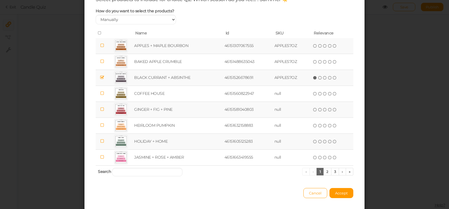
click at [146, 114] on td "GINGER + FIG + PINE" at bounding box center [178, 110] width 90 height 16
click at [339, 196] on span "Accept" at bounding box center [341, 193] width 13 height 4
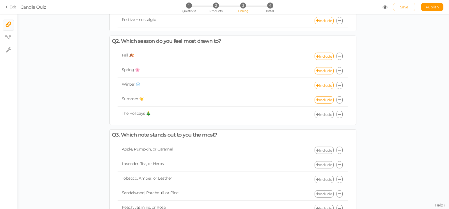
scroll to position [128, 0]
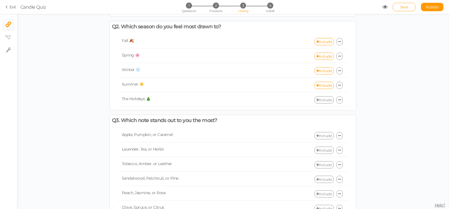
click at [321, 100] on link "Include" at bounding box center [323, 99] width 19 height 7
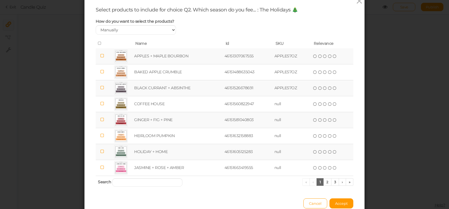
scroll to position [32, 0]
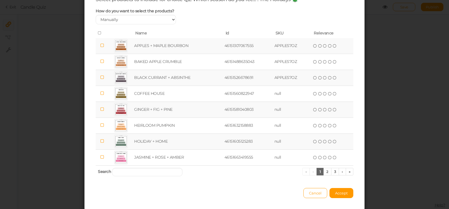
click at [159, 147] on td "HOLIDAY + HOME" at bounding box center [178, 142] width 90 height 16
click at [324, 176] on link "2" at bounding box center [327, 172] width 8 height 8
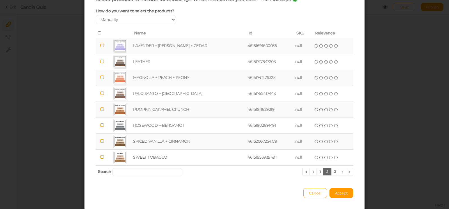
click at [147, 115] on td "PUMPKIN CARAMEL CRUNCH" at bounding box center [189, 110] width 114 height 16
click at [316, 174] on link "1" at bounding box center [319, 172] width 7 height 8
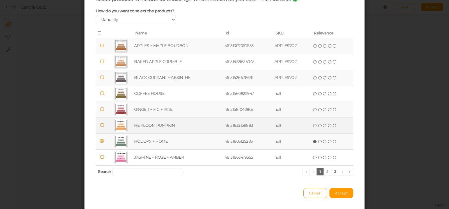
click at [158, 129] on td "HEIRLOOM PUMPKIN" at bounding box center [178, 126] width 90 height 16
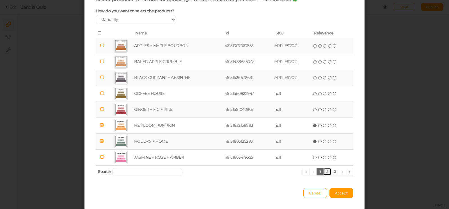
click at [325, 176] on link "2" at bounding box center [327, 172] width 8 height 8
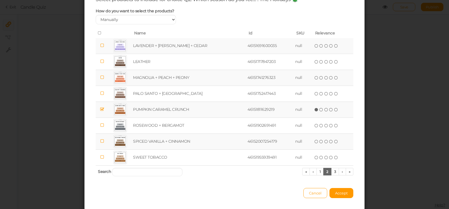
click at [168, 148] on td "SPICED VANILLA + CINNAMON" at bounding box center [189, 142] width 114 height 16
click at [335, 196] on span "Accept" at bounding box center [341, 193] width 13 height 4
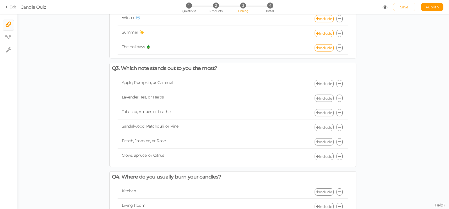
scroll to position [192, 0]
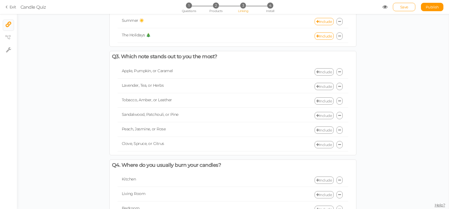
click at [325, 72] on link "Include" at bounding box center [323, 71] width 19 height 7
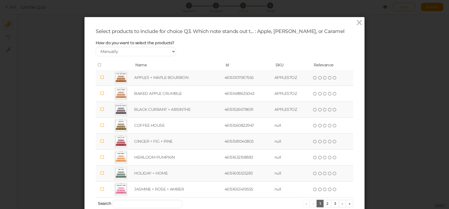
click at [171, 85] on td "APPLES + MAPLE BOURBON" at bounding box center [178, 78] width 90 height 16
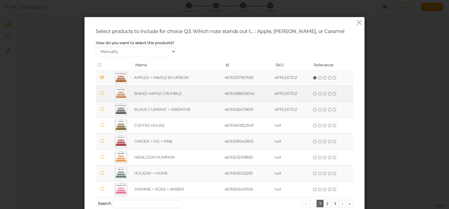
click at [176, 98] on td "BAKED APPLE CRUMBLE" at bounding box center [178, 94] width 90 height 16
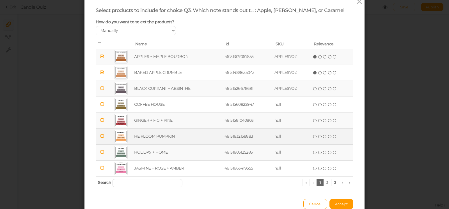
scroll to position [32, 0]
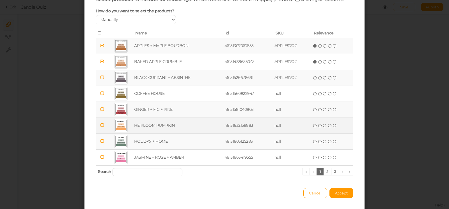
click at [156, 129] on td "HEIRLOOM PUMPKIN" at bounding box center [178, 126] width 90 height 16
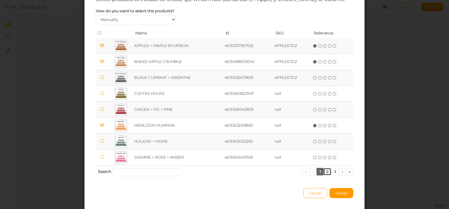
click at [325, 176] on link "2" at bounding box center [327, 172] width 8 height 8
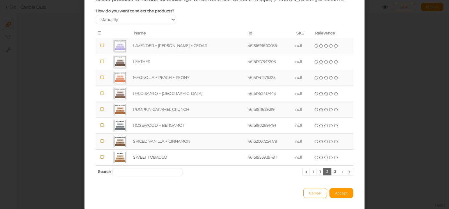
click at [168, 116] on td "PUMPKIN CARAMEL CRUNCH" at bounding box center [189, 110] width 114 height 16
click at [341, 196] on span "Accept" at bounding box center [341, 193] width 13 height 4
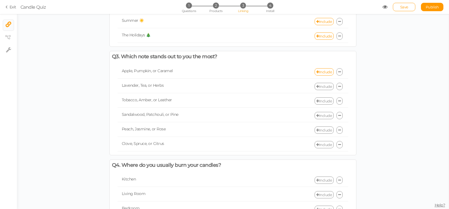
click at [321, 87] on link "Include" at bounding box center [323, 86] width 19 height 7
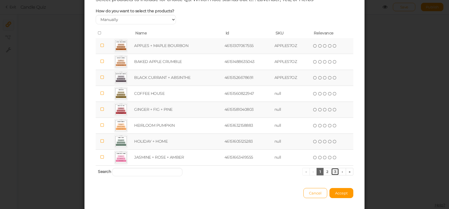
click at [334, 176] on link "3" at bounding box center [335, 172] width 8 height 8
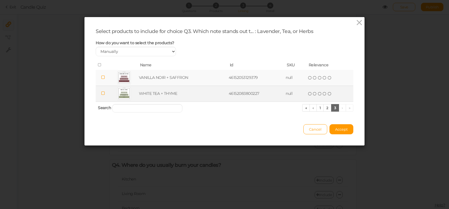
scroll to position [0, 0]
click at [179, 98] on td "WHITE TEA + THYME" at bounding box center [183, 94] width 90 height 16
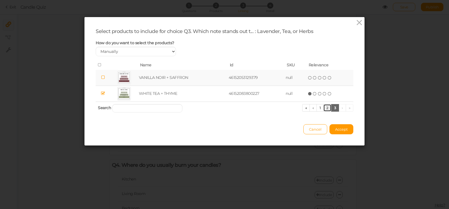
click at [323, 112] on link "2" at bounding box center [327, 108] width 8 height 8
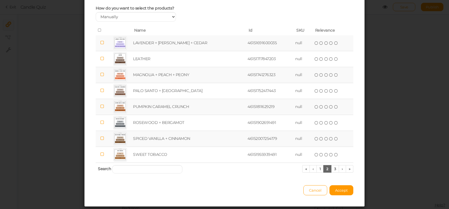
scroll to position [54, 0]
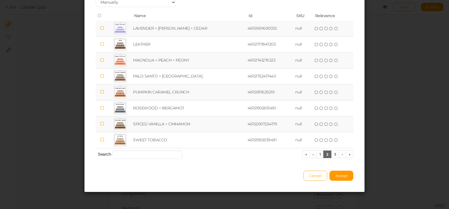
click at [167, 61] on td "MAGNOLIA + PEACH + PEONY" at bounding box center [189, 60] width 114 height 16
click at [316, 154] on link "1" at bounding box center [319, 155] width 7 height 8
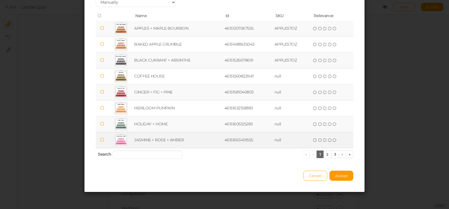
click at [159, 141] on td "JASMINE + ROSE + AMBER" at bounding box center [178, 140] width 90 height 16
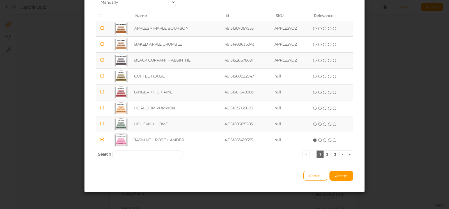
click at [345, 181] on div "Select products to include for choice Q3. Which note stands out t... : Lavender…" at bounding box center [224, 80] width 280 height 225
click at [344, 177] on span "Accept" at bounding box center [341, 176] width 13 height 4
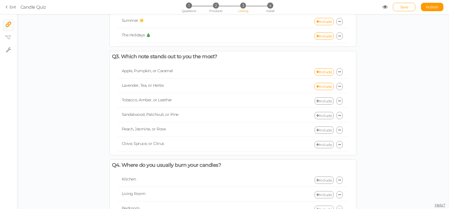
click at [317, 101] on link "Include" at bounding box center [323, 101] width 19 height 7
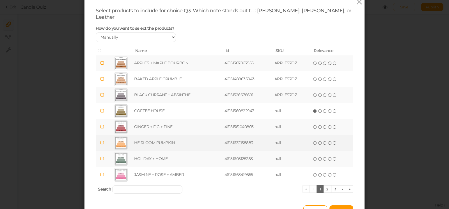
scroll to position [32, 0]
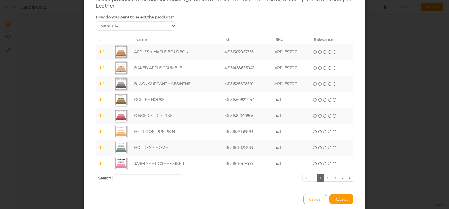
click at [142, 83] on td "BLACK CURRANT + ABSINTHE" at bounding box center [178, 84] width 90 height 16
click at [324, 177] on link "2" at bounding box center [327, 178] width 8 height 8
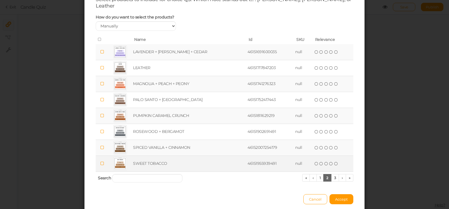
click at [171, 165] on td "SWEET TOBACCO" at bounding box center [189, 164] width 114 height 16
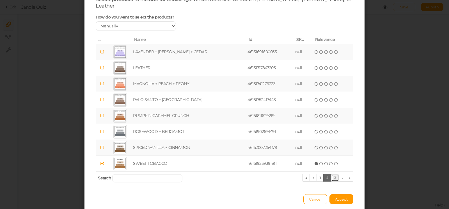
click at [331, 177] on link "3" at bounding box center [335, 178] width 8 height 8
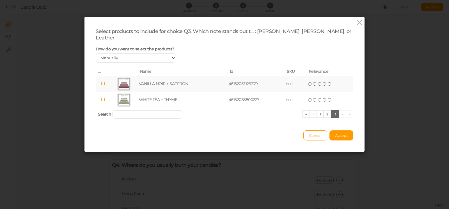
scroll to position [0, 0]
click at [155, 82] on td "VANILLA NOIR + SAFFRON" at bounding box center [183, 84] width 90 height 16
click at [325, 114] on link "2" at bounding box center [327, 114] width 8 height 8
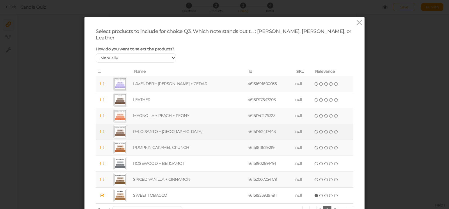
scroll to position [32, 0]
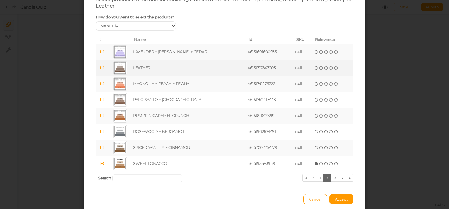
click at [167, 64] on td "LEATHER" at bounding box center [189, 68] width 114 height 16
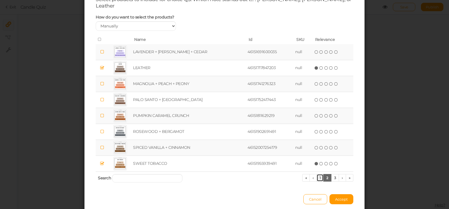
click at [316, 176] on link "1" at bounding box center [319, 178] width 7 height 8
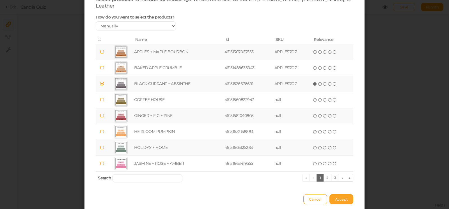
click at [342, 199] on span "Accept" at bounding box center [341, 199] width 13 height 4
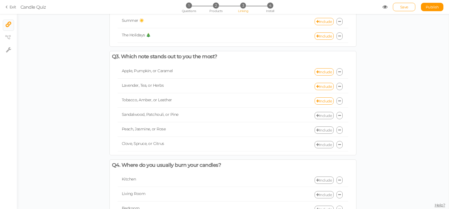
click at [322, 115] on link "Include" at bounding box center [323, 115] width 19 height 7
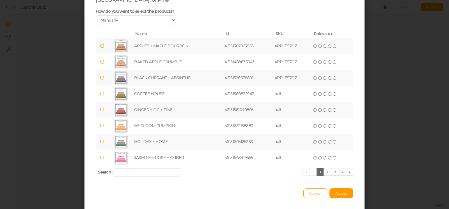
scroll to position [54, 0]
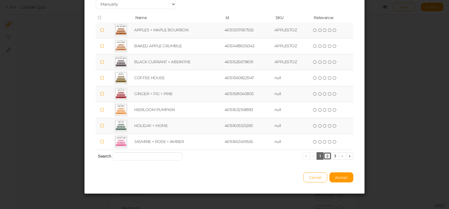
click at [324, 155] on link "2" at bounding box center [327, 157] width 8 height 8
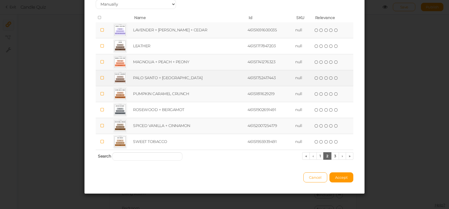
click at [154, 80] on td "PALO SANTO + SANDALWOOD" at bounding box center [189, 78] width 114 height 16
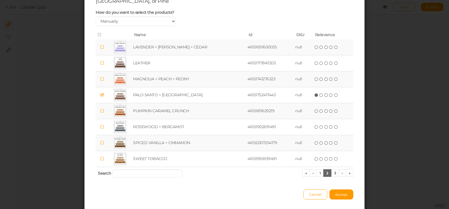
scroll to position [22, 0]
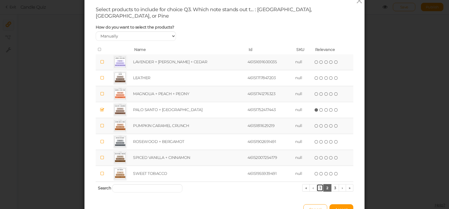
click at [316, 186] on link "1" at bounding box center [319, 188] width 7 height 8
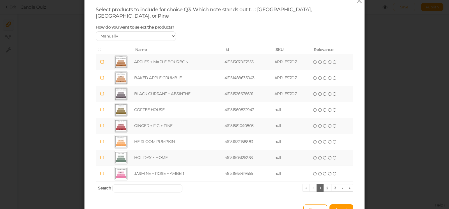
click at [178, 124] on td "GINGER + FIG + PINE" at bounding box center [178, 126] width 90 height 16
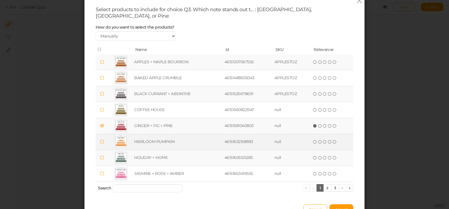
click at [168, 139] on td "HEIRLOOM PUMPKIN" at bounding box center [178, 142] width 90 height 16
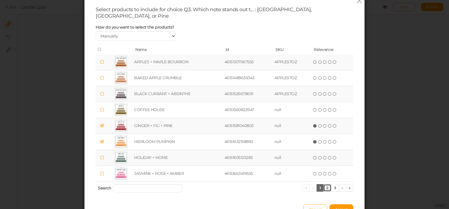
click at [325, 185] on link "2" at bounding box center [327, 188] width 8 height 8
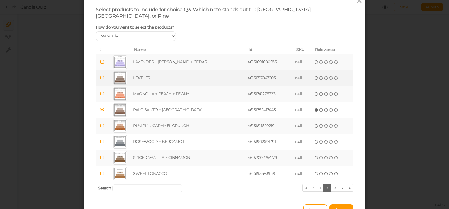
click at [176, 74] on td "LEATHER" at bounding box center [189, 78] width 114 height 16
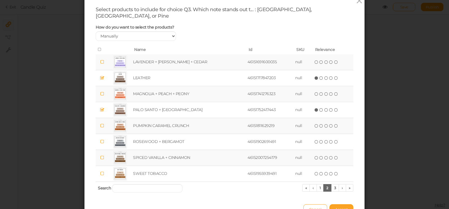
click at [342, 207] on span "Accept" at bounding box center [341, 209] width 13 height 4
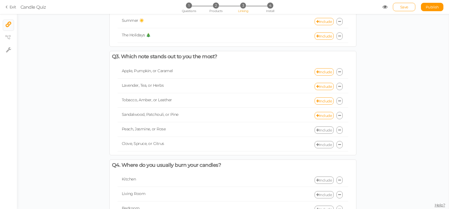
click at [321, 131] on link "Include" at bounding box center [323, 130] width 19 height 7
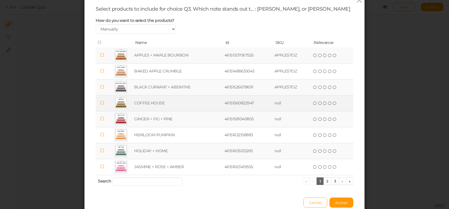
scroll to position [32, 0]
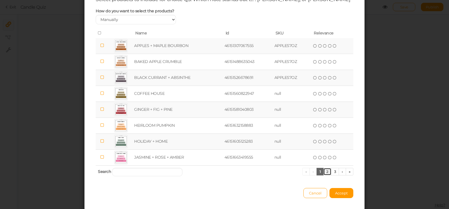
click at [325, 176] on link "2" at bounding box center [327, 172] width 8 height 8
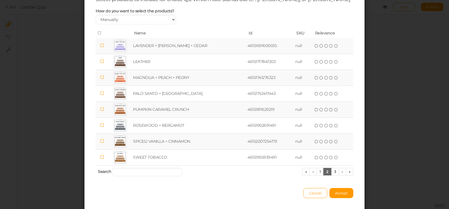
click at [162, 82] on td "MAGNOLIA + PEACH + PEONY" at bounding box center [189, 78] width 114 height 16
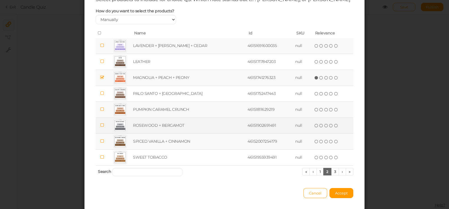
click at [156, 130] on td "ROSEWOOD + BERGAMOT" at bounding box center [189, 126] width 114 height 16
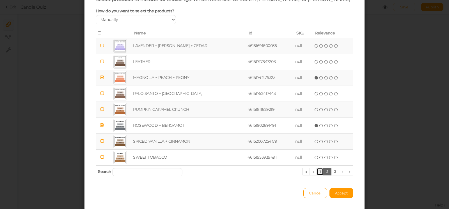
click at [317, 176] on link "1" at bounding box center [319, 172] width 7 height 8
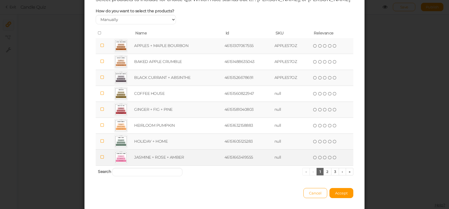
click at [175, 161] on td "JASMINE + ROSE + AMBER" at bounding box center [178, 158] width 90 height 16
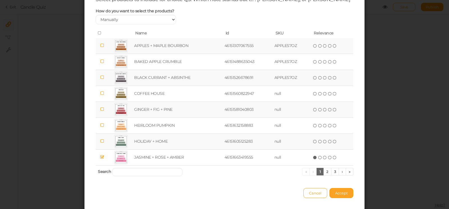
click at [338, 196] on span "Accept" at bounding box center [341, 193] width 13 height 4
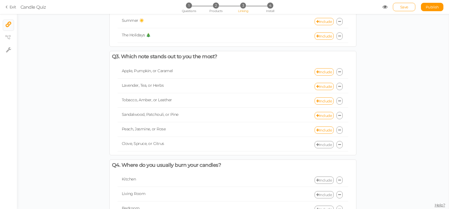
click at [321, 145] on link "Include" at bounding box center [323, 144] width 19 height 7
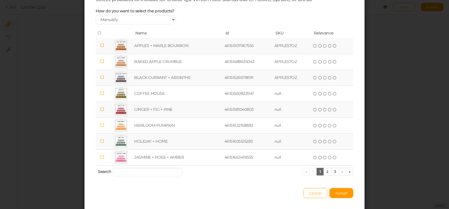
click at [191, 142] on td "HOLIDAY + HOME" at bounding box center [178, 142] width 90 height 16
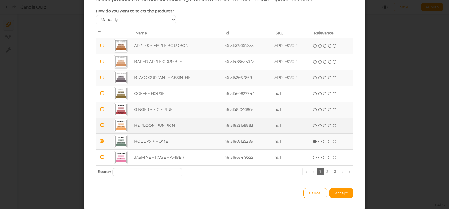
click at [169, 133] on td "HEIRLOOM PUMPKIN" at bounding box center [178, 126] width 90 height 16
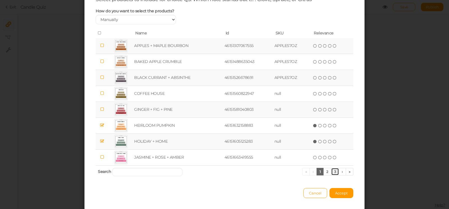
click at [332, 176] on link "3" at bounding box center [335, 172] width 8 height 8
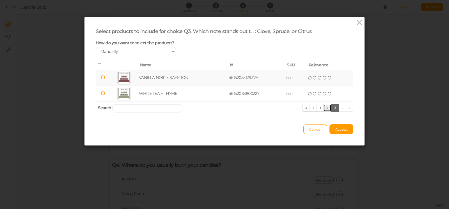
click at [325, 112] on link "2" at bounding box center [327, 108] width 8 height 8
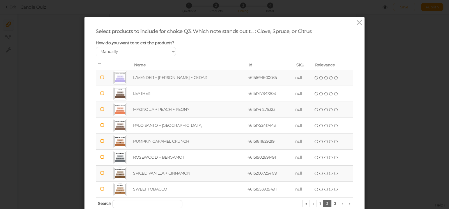
click at [167, 179] on td "SPICED VANILLA + CINNAMON" at bounding box center [189, 174] width 114 height 16
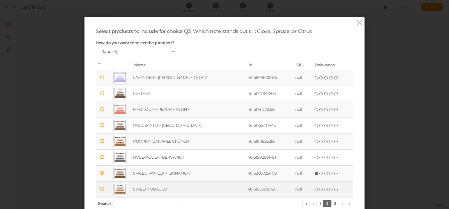
scroll to position [54, 0]
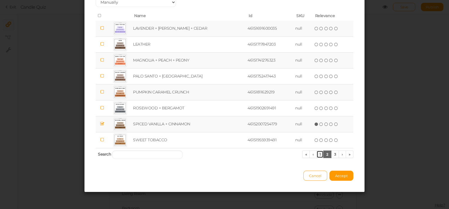
click at [317, 154] on link "1" at bounding box center [319, 155] width 7 height 8
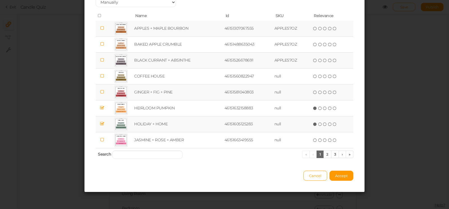
click at [171, 95] on td "GINGER + FIG + PINE" at bounding box center [178, 92] width 90 height 16
click at [343, 174] on span "Accept" at bounding box center [341, 176] width 13 height 4
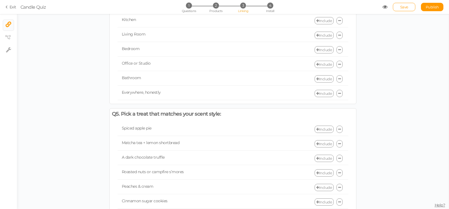
scroll to position [320, 0]
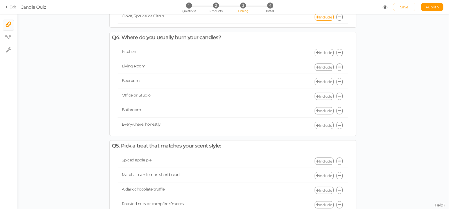
click at [327, 52] on link "Include" at bounding box center [323, 52] width 19 height 7
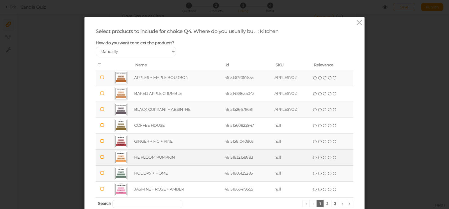
scroll to position [54, 0]
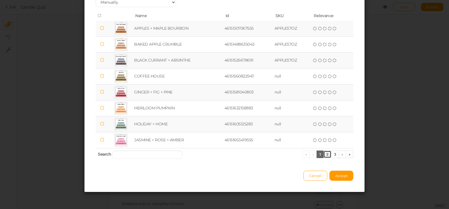
click at [326, 157] on link "2" at bounding box center [327, 155] width 8 height 8
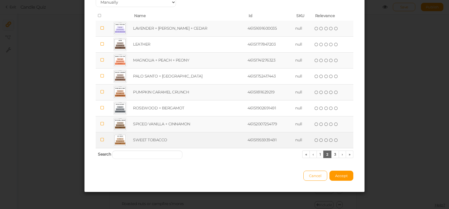
click at [179, 139] on td "SWEET TOBACCO" at bounding box center [189, 140] width 114 height 16
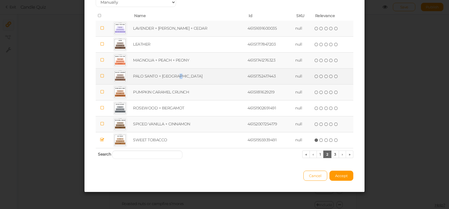
click at [185, 75] on td "PALO SANTO + SANDALWOOD" at bounding box center [189, 76] width 114 height 16
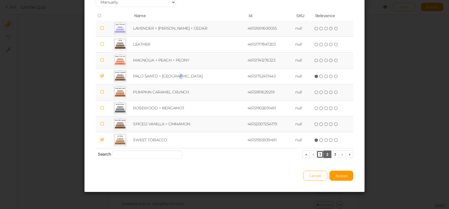
click at [318, 154] on link "1" at bounding box center [319, 155] width 7 height 8
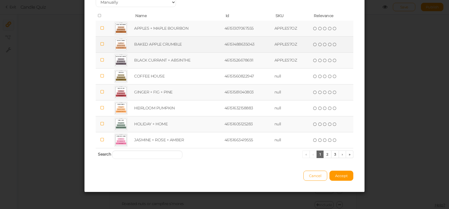
click at [181, 46] on td "BAKED APPLE CRUMBLE" at bounding box center [178, 44] width 90 height 16
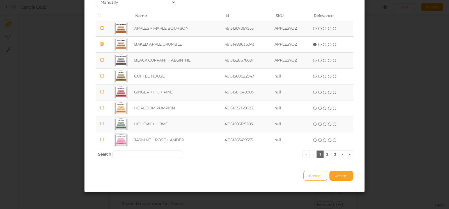
click at [339, 177] on span "Accept" at bounding box center [341, 176] width 13 height 4
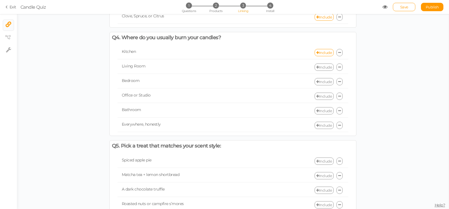
click at [323, 64] on div "Living Room Include" at bounding box center [232, 67] width 230 height 13
click at [322, 66] on link "Include" at bounding box center [323, 67] width 19 height 7
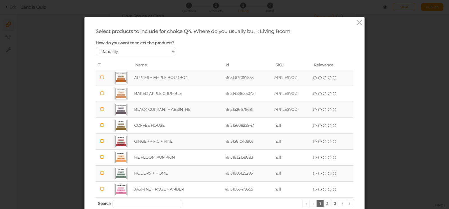
scroll to position [32, 0]
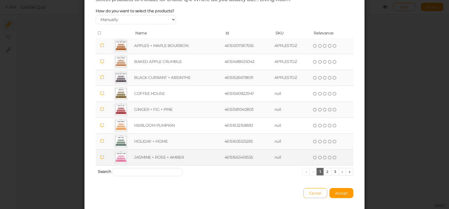
click at [149, 163] on td "JASMINE + ROSE + AMBER" at bounding box center [178, 158] width 90 height 16
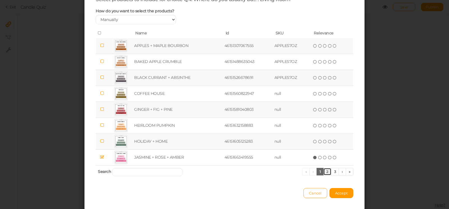
click at [325, 176] on link "2" at bounding box center [327, 172] width 8 height 8
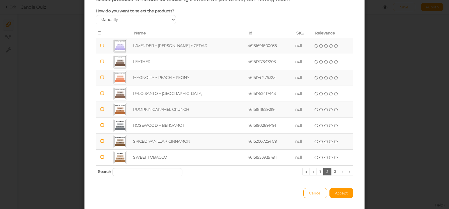
click at [170, 50] on td "LAVENDER + MOSS + CEDAR" at bounding box center [189, 46] width 114 height 16
click at [335, 176] on link "3" at bounding box center [335, 172] width 8 height 8
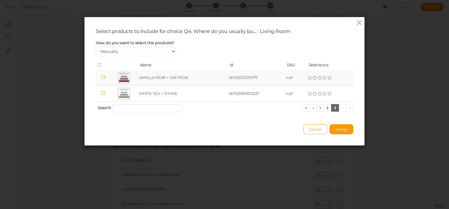
scroll to position [0, 0]
click at [175, 83] on td "VANILLA NOIR + SAFFRON" at bounding box center [183, 78] width 90 height 16
click at [338, 132] on span "Accept" at bounding box center [341, 129] width 13 height 4
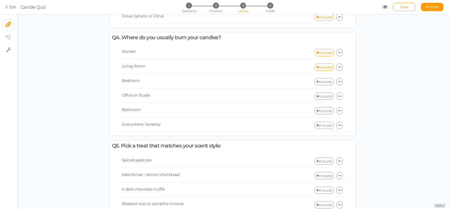
click at [320, 83] on link "Include" at bounding box center [323, 81] width 19 height 7
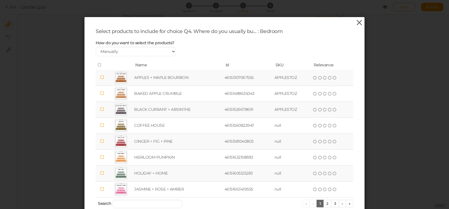
click at [355, 24] on icon at bounding box center [359, 23] width 8 height 8
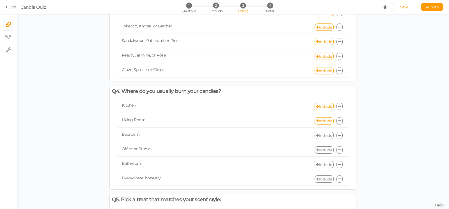
scroll to position [320, 0]
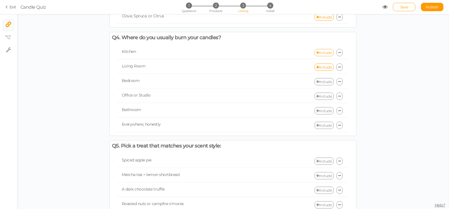
click at [322, 51] on link "Include" at bounding box center [323, 52] width 19 height 7
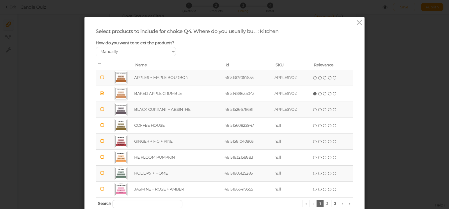
click at [98, 67] on icon at bounding box center [100, 65] width 4 height 4
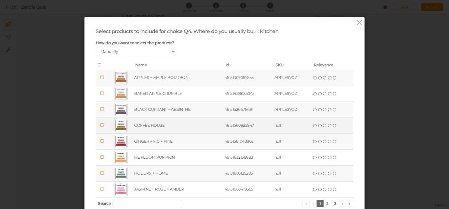
click at [165, 130] on td "COFFEE HOUSE" at bounding box center [178, 126] width 90 height 16
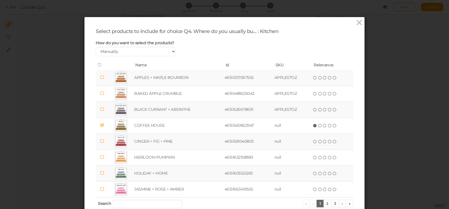
click at [155, 81] on td "APPLES + MAPLE BOURBON" at bounding box center [178, 78] width 90 height 16
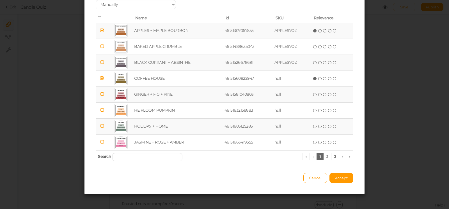
scroll to position [54, 0]
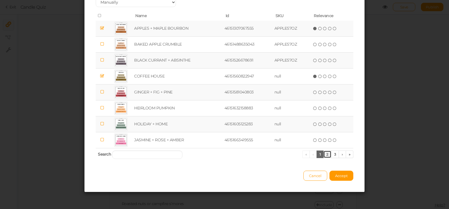
click at [323, 153] on link "2" at bounding box center [327, 155] width 8 height 8
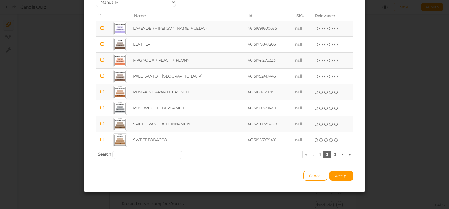
click at [183, 91] on td "PUMPKIN CARAMEL CRUNCH" at bounding box center [189, 92] width 114 height 16
click at [342, 173] on button "Accept" at bounding box center [341, 176] width 24 height 10
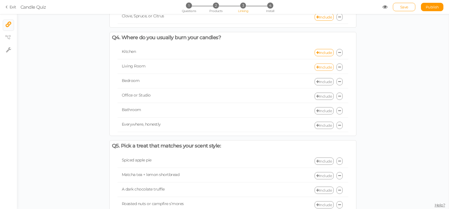
click at [321, 68] on link "Include" at bounding box center [323, 67] width 19 height 7
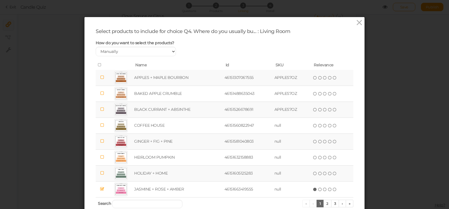
click at [98, 67] on icon at bounding box center [100, 65] width 4 height 4
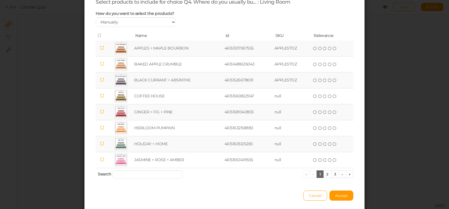
scroll to position [32, 0]
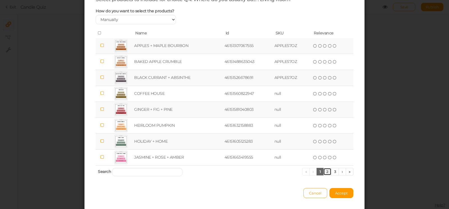
click at [323, 175] on link "2" at bounding box center [327, 172] width 8 height 8
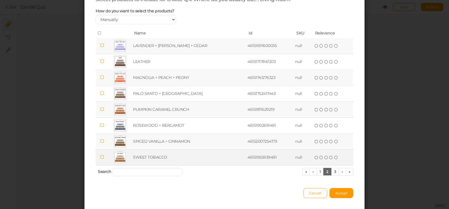
click at [164, 160] on td "SWEET TOBACCO" at bounding box center [189, 158] width 114 height 16
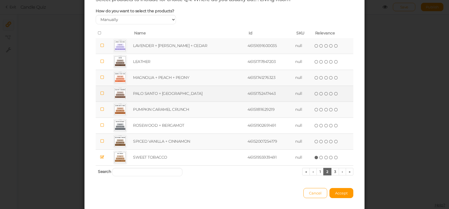
click at [177, 100] on td "PALO SANTO + SANDALWOOD" at bounding box center [189, 94] width 114 height 16
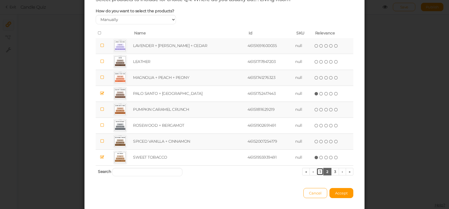
click at [318, 176] on link "1" at bounding box center [319, 172] width 7 height 8
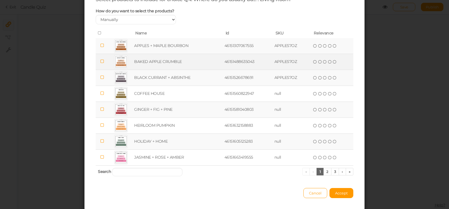
click at [163, 68] on td "BAKED APPLE CRUMBLE" at bounding box center [178, 62] width 90 height 16
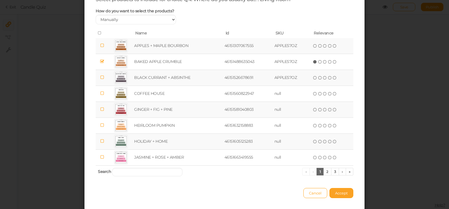
click at [335, 195] on button "Accept" at bounding box center [341, 193] width 24 height 10
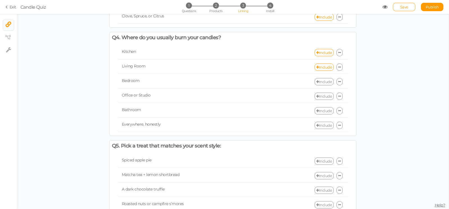
click at [322, 81] on link "Include" at bounding box center [323, 81] width 19 height 7
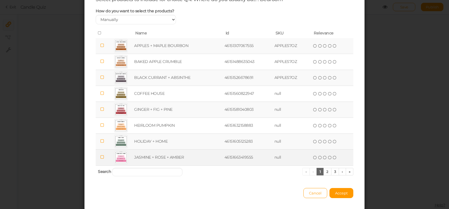
click at [154, 162] on td "JASMINE + ROSE + AMBER" at bounding box center [178, 158] width 90 height 16
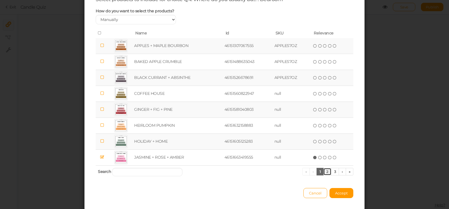
click at [325, 176] on link "2" at bounding box center [327, 172] width 8 height 8
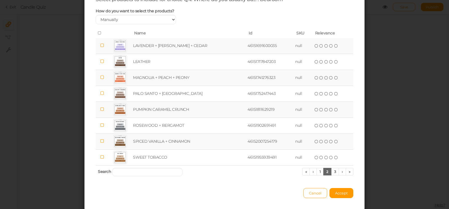
click at [166, 50] on td "LAVENDER + MOSS + CEDAR" at bounding box center [189, 46] width 114 height 16
click at [333, 174] on link "3" at bounding box center [335, 172] width 8 height 8
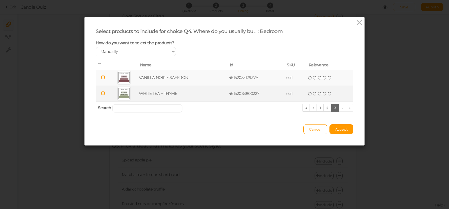
scroll to position [0, 0]
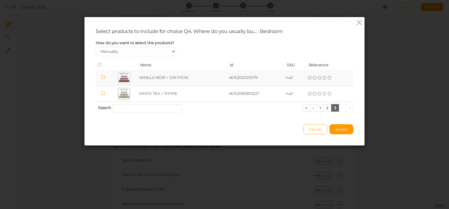
click at [179, 83] on td "VANILLA NOIR + SAFFRON" at bounding box center [183, 78] width 90 height 16
click at [336, 130] on button "Accept" at bounding box center [341, 129] width 24 height 10
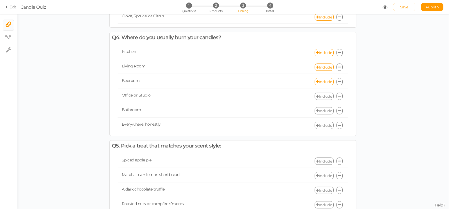
click at [326, 98] on link "Include" at bounding box center [323, 96] width 19 height 7
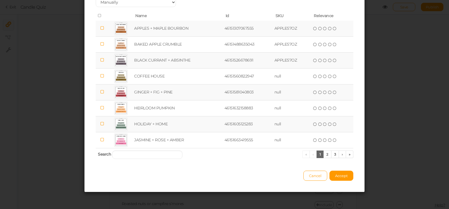
scroll to position [54, 0]
click at [334, 154] on link "3" at bounding box center [335, 155] width 8 height 8
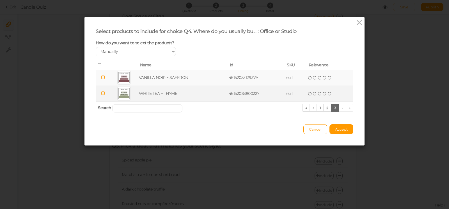
click at [160, 100] on td "WHITE TEA + THYME" at bounding box center [183, 94] width 90 height 16
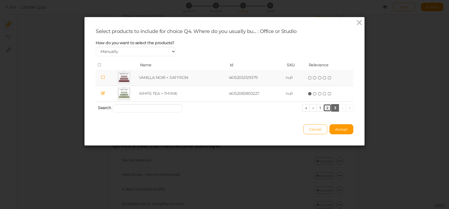
click at [324, 112] on link "2" at bounding box center [327, 108] width 8 height 8
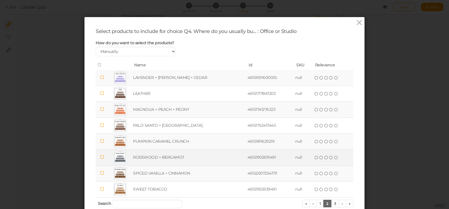
click at [189, 164] on td "ROSEWOOD + BERGAMOT" at bounding box center [189, 158] width 114 height 16
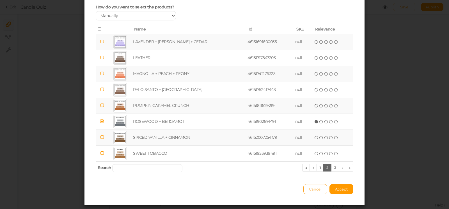
scroll to position [54, 0]
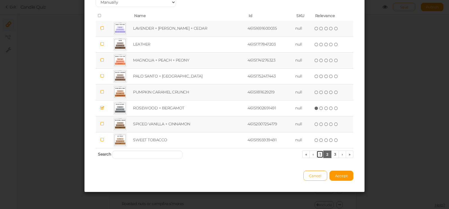
click at [316, 156] on link "1" at bounding box center [319, 155] width 7 height 8
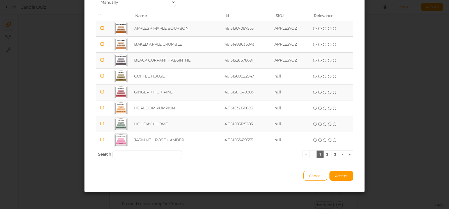
click at [163, 64] on td "BLACK CURRANT + ABSINTHE" at bounding box center [178, 60] width 90 height 16
click at [342, 178] on button "Accept" at bounding box center [341, 176] width 24 height 10
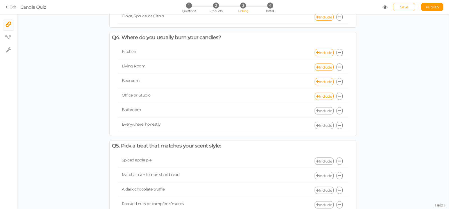
click at [322, 111] on link "Include" at bounding box center [323, 110] width 19 height 7
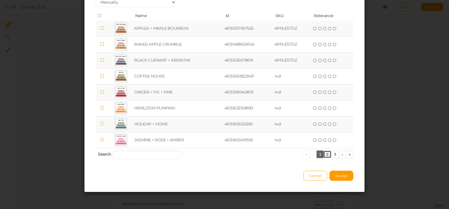
click at [327, 155] on link "2" at bounding box center [327, 155] width 8 height 8
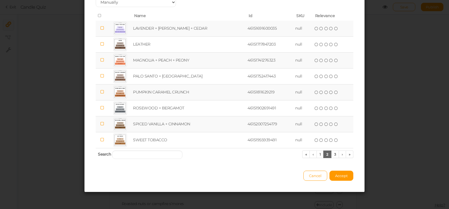
click at [179, 64] on td "MAGNOLIA + PEACH + PEONY" at bounding box center [189, 60] width 114 height 16
drag, startPoint x: 332, startPoint y: 154, endPoint x: 268, endPoint y: 116, distance: 73.9
click at [331, 153] on link "3" at bounding box center [335, 155] width 8 height 8
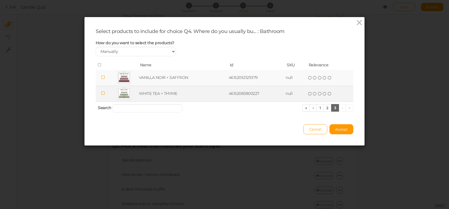
click at [180, 97] on td "WHITE TEA + THYME" at bounding box center [183, 94] width 90 height 16
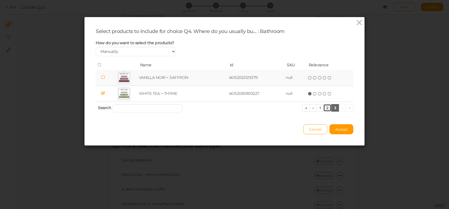
click at [326, 112] on link "2" at bounding box center [327, 108] width 8 height 8
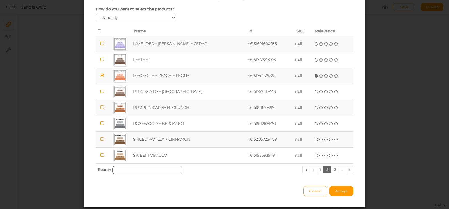
scroll to position [54, 0]
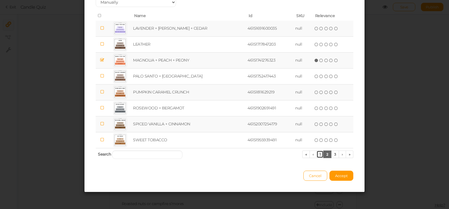
drag, startPoint x: 318, startPoint y: 153, endPoint x: 301, endPoint y: 149, distance: 17.4
click at [317, 153] on link "1" at bounding box center [319, 155] width 7 height 8
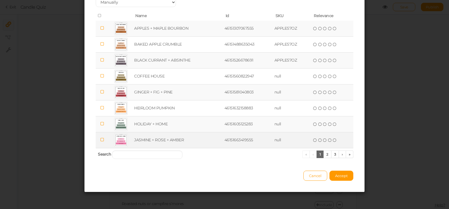
click at [168, 140] on td "JASMINE + ROSE + AMBER" at bounding box center [178, 140] width 90 height 16
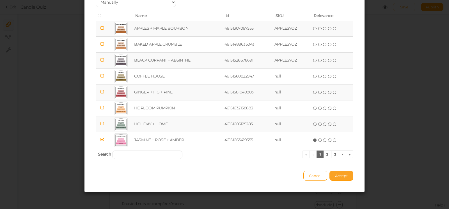
click at [338, 173] on button "Accept" at bounding box center [341, 176] width 24 height 10
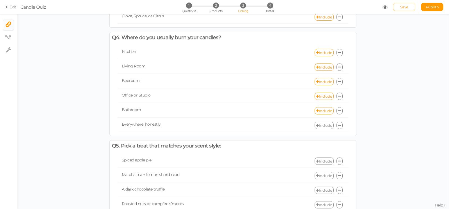
click at [321, 126] on link "Include" at bounding box center [323, 125] width 19 height 7
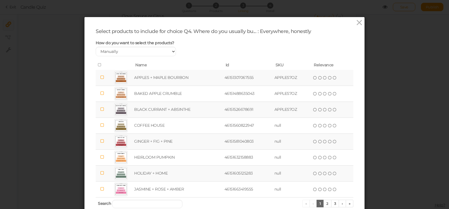
scroll to position [32, 0]
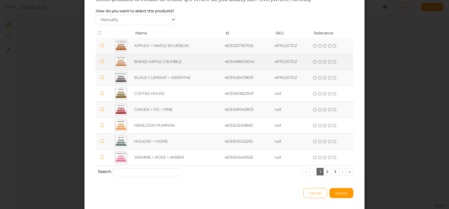
click at [156, 64] on td "BAKED APPLE CRUMBLE" at bounding box center [178, 62] width 90 height 16
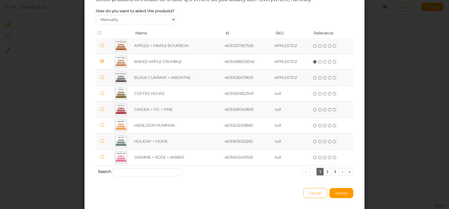
click at [165, 144] on td "HOLIDAY + HOME" at bounding box center [178, 142] width 90 height 16
click at [324, 176] on link "2" at bounding box center [327, 172] width 8 height 8
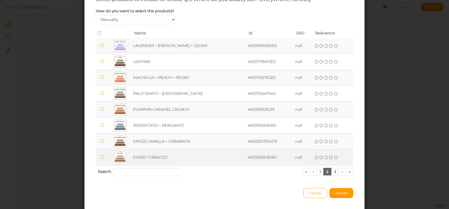
click at [189, 162] on td "SWEET TOBACCO" at bounding box center [189, 158] width 114 height 16
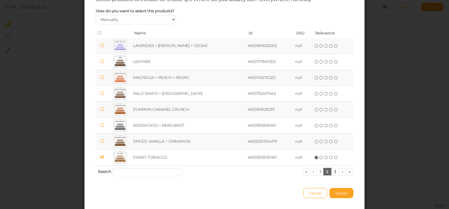
click at [338, 196] on span "Accept" at bounding box center [341, 193] width 13 height 4
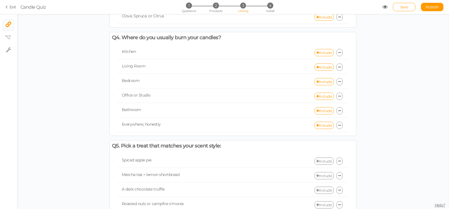
scroll to position [369, 0]
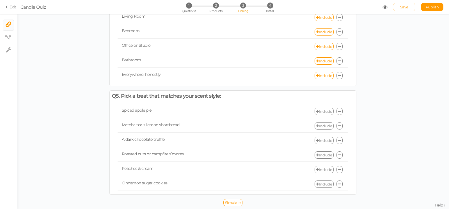
click at [316, 113] on icon at bounding box center [317, 112] width 3 height 4
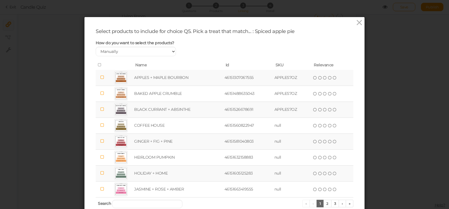
click at [153, 81] on td "APPLES + MAPLE BOURBON" at bounding box center [178, 78] width 90 height 16
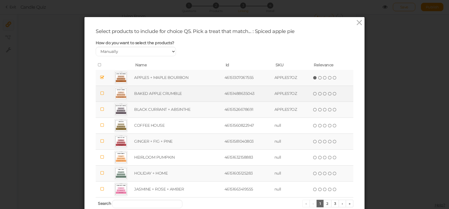
click at [148, 94] on td "BAKED APPLE CRUMBLE" at bounding box center [178, 94] width 90 height 16
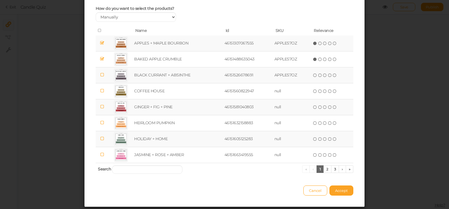
scroll to position [54, 0]
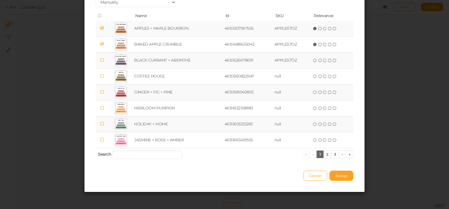
click at [350, 179] on button "Accept" at bounding box center [341, 176] width 24 height 10
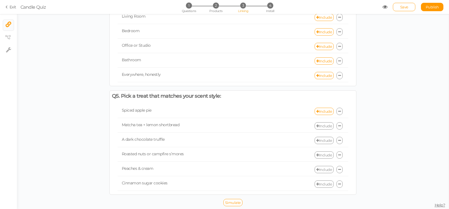
click at [321, 126] on link "Include" at bounding box center [323, 126] width 19 height 7
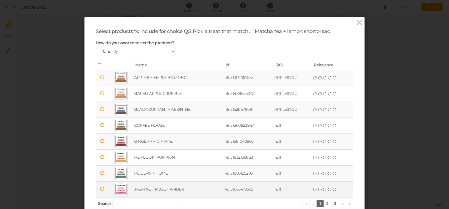
click at [178, 191] on td "JASMINE + ROSE + AMBER" at bounding box center [178, 190] width 90 height 16
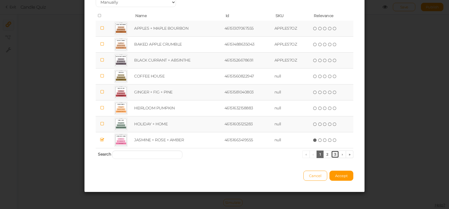
click at [331, 154] on link "3" at bounding box center [335, 155] width 8 height 8
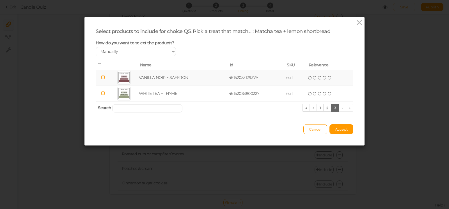
scroll to position [0, 0]
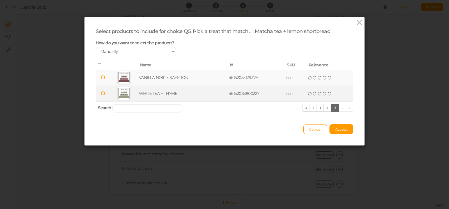
click at [184, 98] on td "WHITE TEA + THYME" at bounding box center [183, 94] width 90 height 16
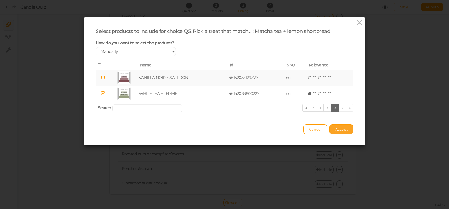
click at [341, 132] on span "Accept" at bounding box center [341, 129] width 13 height 4
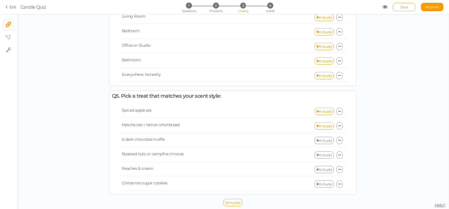
click at [321, 138] on link "Include" at bounding box center [323, 140] width 19 height 7
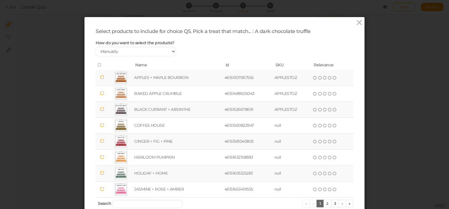
scroll to position [54, 0]
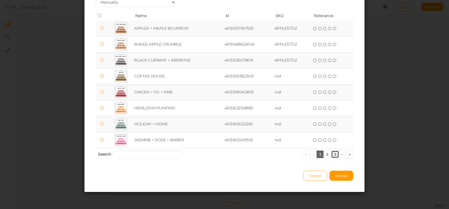
click at [335, 154] on link "3" at bounding box center [335, 155] width 8 height 8
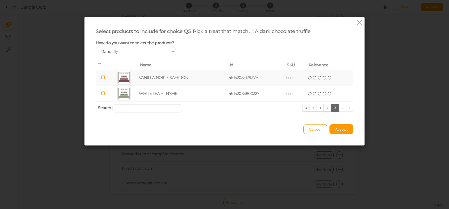
click at [153, 82] on td "VANILLA NOIR + SAFFRON" at bounding box center [183, 78] width 90 height 16
click at [320, 111] on link "1" at bounding box center [319, 108] width 7 height 8
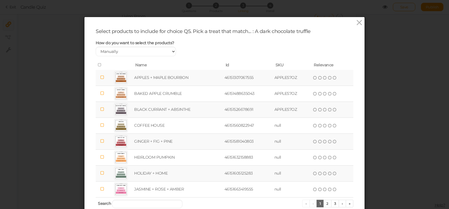
click at [171, 113] on td "BLACK CURRANT + ABSINTHE" at bounding box center [178, 110] width 90 height 16
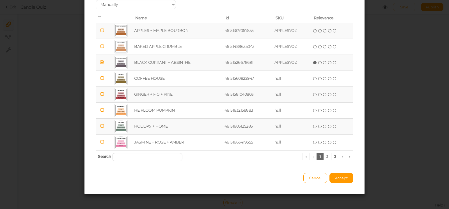
scroll to position [54, 0]
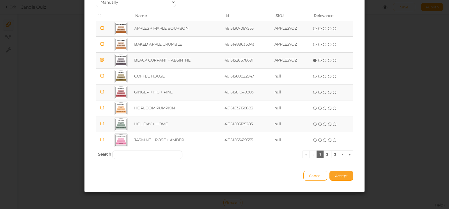
click at [338, 174] on button "Accept" at bounding box center [341, 176] width 24 height 10
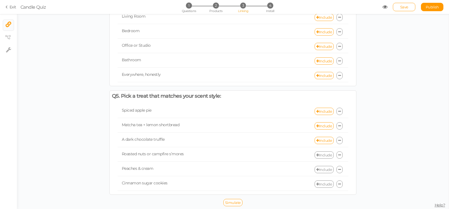
click at [320, 155] on link "Include" at bounding box center [323, 155] width 19 height 7
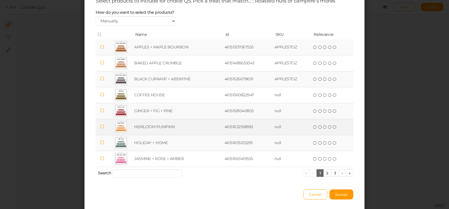
scroll to position [32, 0]
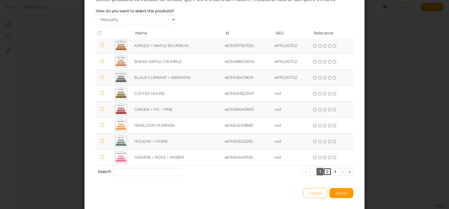
click at [325, 176] on link "2" at bounding box center [327, 172] width 8 height 8
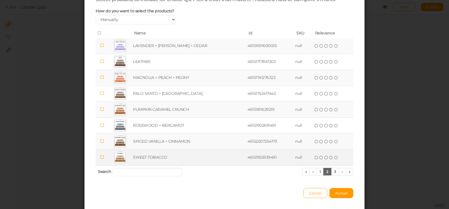
click at [163, 162] on td "SWEET TOBACCO" at bounding box center [189, 158] width 114 height 16
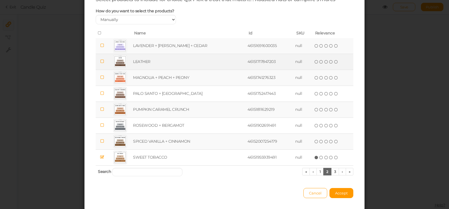
click at [149, 66] on td "LEATHER" at bounding box center [189, 62] width 114 height 16
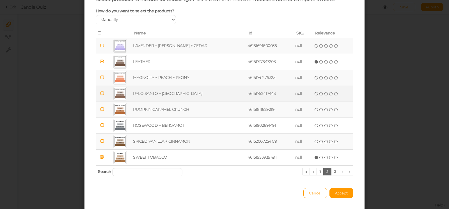
click at [188, 102] on td "PALO SANTO + SANDALWOOD" at bounding box center [189, 94] width 114 height 16
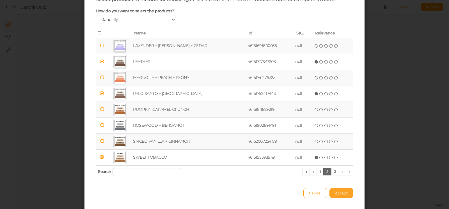
click at [336, 196] on span "Accept" at bounding box center [341, 193] width 13 height 4
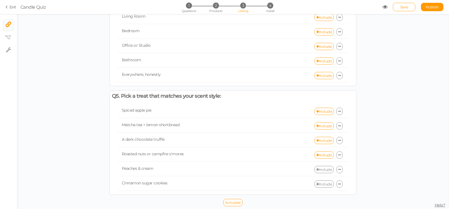
click at [319, 171] on link "Include" at bounding box center [323, 169] width 19 height 7
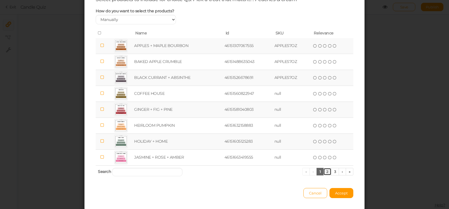
click at [323, 176] on link "2" at bounding box center [327, 172] width 8 height 8
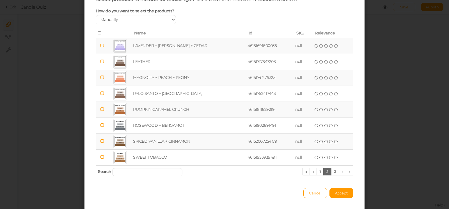
click at [161, 81] on td "MAGNOLIA + PEACH + PEONY" at bounding box center [189, 78] width 114 height 16
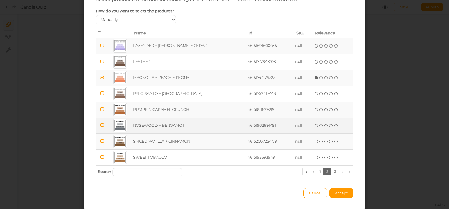
click at [178, 133] on td "ROSEWOOD + BERGAMOT" at bounding box center [189, 126] width 114 height 16
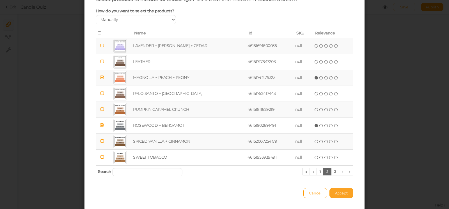
click at [336, 194] on button "Accept" at bounding box center [341, 193] width 24 height 10
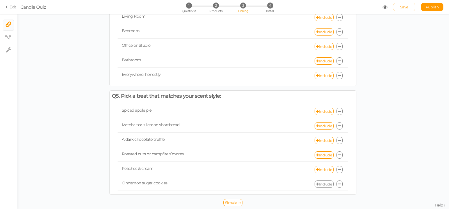
click at [324, 184] on link "Include" at bounding box center [323, 184] width 19 height 7
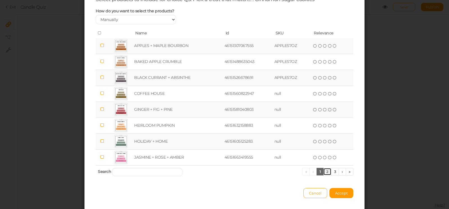
click
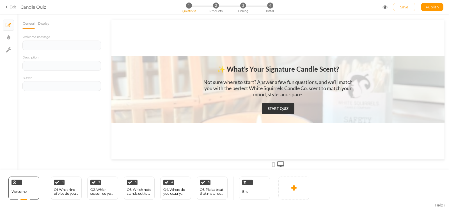
scroll to position [0, 0]
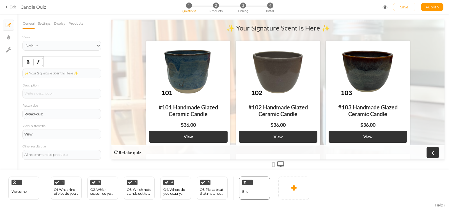
drag, startPoint x: 42, startPoint y: 73, endPoint x: 34, endPoint y: 65, distance: 11.5
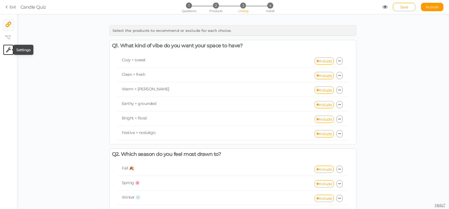
select select "en"
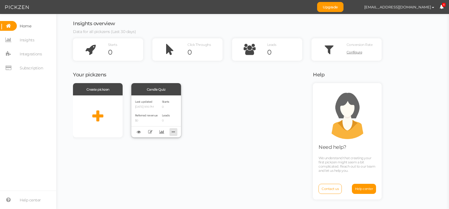
click at [173, 133] on icon at bounding box center [173, 132] width 8 height 9
click at [195, 128] on div "Create pickzen Candle Quiz Last updated 08/20/2025 9:16 PM Referred revenue $0 …" at bounding box center [189, 110] width 233 height 54
click at [158, 106] on p "08/20/2025 9:16 PM" at bounding box center [146, 107] width 23 height 4
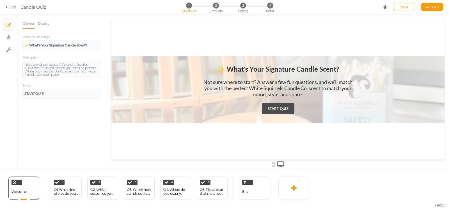
click at [285, 109] on strong "START QUIZ" at bounding box center [277, 109] width 21 height 4
click at [9, 8] on icon at bounding box center [8, 6] width 4 height 5
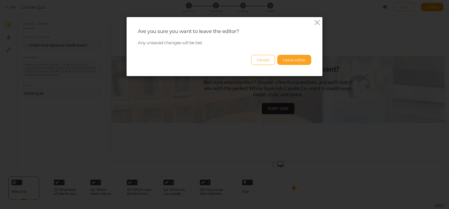
click at [283, 57] on button "Leave editor" at bounding box center [294, 60] width 34 height 10
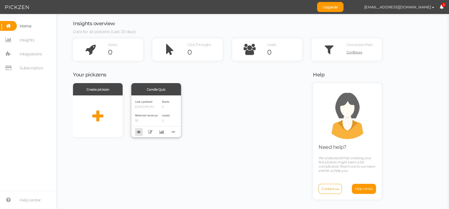
click at [135, 132] on link at bounding box center [139, 132] width 8 height 8
click at [150, 132] on icon at bounding box center [150, 132] width 4 height 4
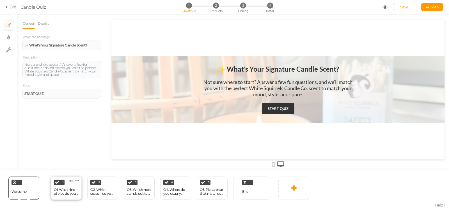
click at [68, 188] on div "Q1. What kind of vibe do you want your space to have?" at bounding box center [66, 192] width 25 height 8
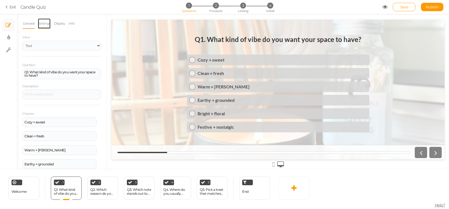
click at [39, 24] on link "Settings" at bounding box center [44, 23] width 13 height 11
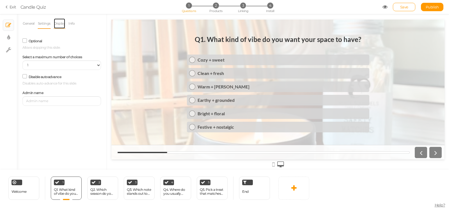
click at [59, 22] on link "Display" at bounding box center [60, 23] width 12 height 11
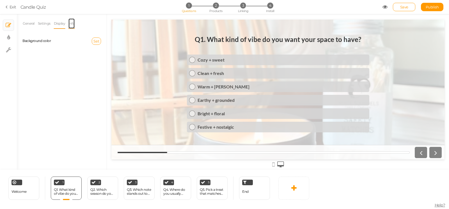
click at [72, 26] on link "Info" at bounding box center [71, 23] width 7 height 11
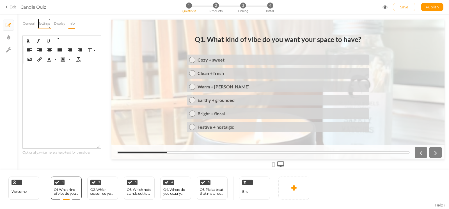
click at [46, 25] on link "Settings" at bounding box center [44, 23] width 13 height 11
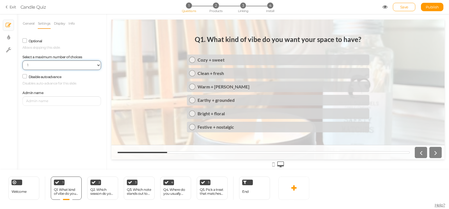
click at [22, 61] on select "No limit 1 2 3 4 5 6 7 8 9 10" at bounding box center [61, 66] width 78 height 10
select select
click option "No limit" at bounding box center [0, 0] width 0 height 0
click at [100, 188] on div "Q2. Which season do you feel most drawn to?" at bounding box center [102, 192] width 25 height 10
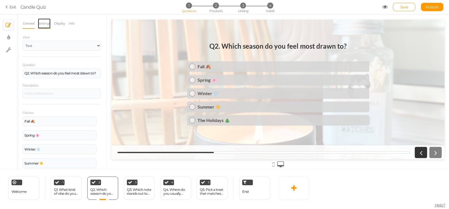
click at [44, 24] on link "Settings" at bounding box center [44, 23] width 13 height 11
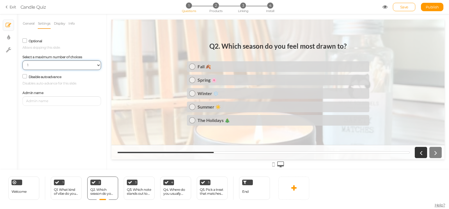
click at [22, 61] on select "No limit 1 2 3 4 5 6 7 8 9 10" at bounding box center [61, 66] width 78 height 10
select select
click option "No limit" at bounding box center [0, 0] width 0 height 0
click at [133, 197] on div "Q3. Which note stands out to you the most?" at bounding box center [139, 192] width 25 height 10
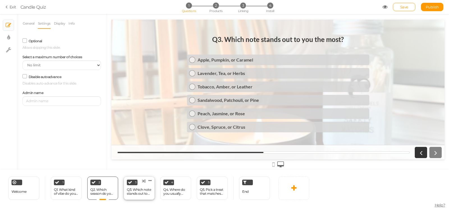
select select "1"
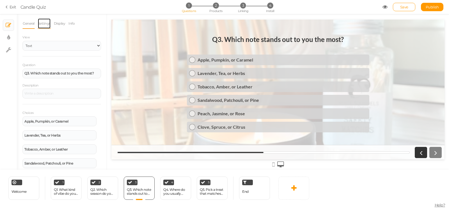
click at [44, 23] on link "Settings" at bounding box center [44, 23] width 13 height 11
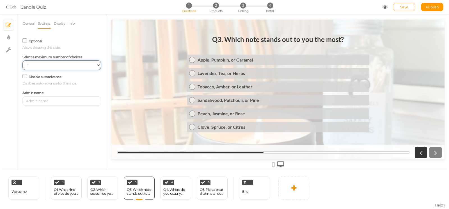
click at [22, 61] on select "No limit 1 2 3 4 5 6 7 8 9 10" at bounding box center [61, 66] width 78 height 10
select select
click option "No limit" at bounding box center [0, 0] width 0 height 0
click at [175, 191] on div "Q4. Where do you usually burn your candles?" at bounding box center [175, 192] width 25 height 8
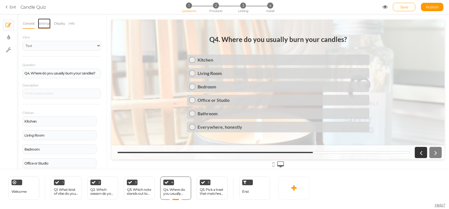
click at [46, 25] on link "Settings" at bounding box center [44, 23] width 13 height 11
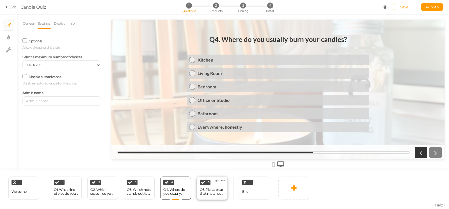
click at [203, 192] on div "Q5. Pick a treat that matches your scent style:" at bounding box center [212, 192] width 25 height 8
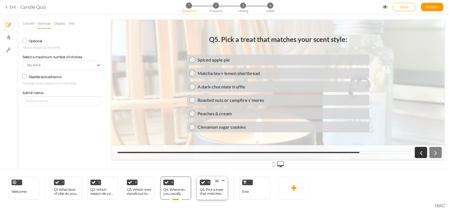
select select "1"
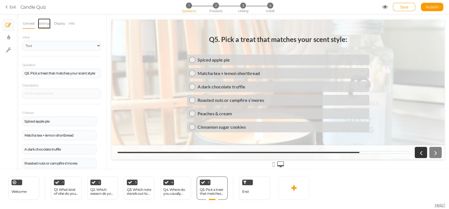
click at [47, 23] on link "Settings" at bounding box center [44, 23] width 13 height 11
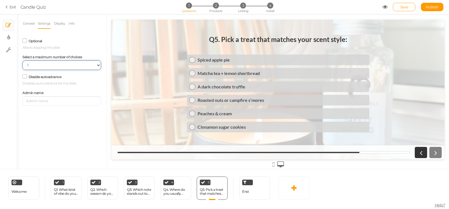
click at [22, 61] on select "No limit 1 2 3 4 5 6 7 8 9 10" at bounding box center [61, 66] width 78 height 10
select select
click option "No limit" at bounding box center [0, 0] width 0 height 0
click at [404, 10] on link "Save" at bounding box center [403, 7] width 22 height 8
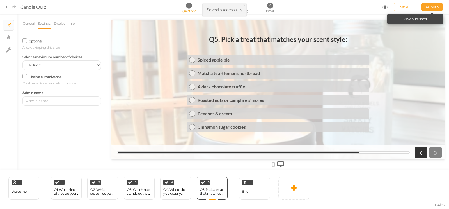
click at [439, 8] on link "Publish" at bounding box center [432, 7] width 22 height 8
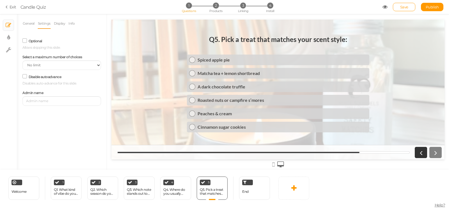
click at [12, 8] on link "Exit" at bounding box center [11, 7] width 11 height 6
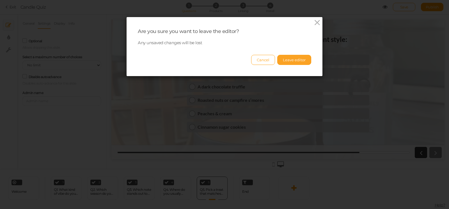
click at [286, 62] on button "Leave editor" at bounding box center [294, 60] width 34 height 10
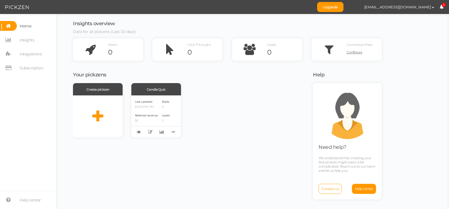
click at [257, 136] on div "Create pickzen Candle Quiz Last updated 08/20/2025 9:51 PM Referred revenue $0 …" at bounding box center [189, 110] width 233 height 54
click at [141, 101] on span "Last updated" at bounding box center [143, 102] width 17 height 4
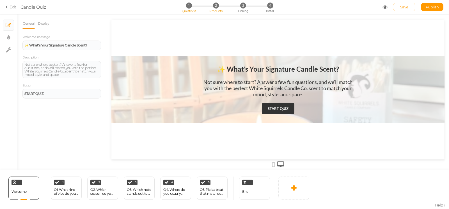
click at [217, 7] on span "2" at bounding box center [216, 6] width 6 height 6
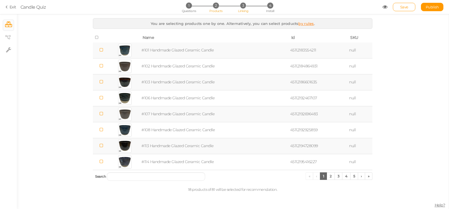
click at [244, 6] on span "3" at bounding box center [243, 6] width 6 height 6
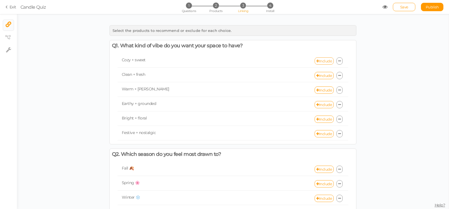
click at [323, 62] on link "Include" at bounding box center [323, 60] width 19 height 7
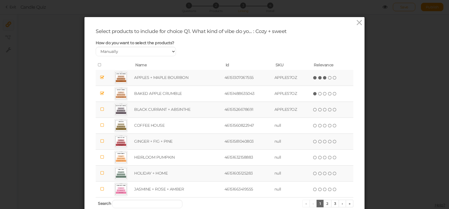
click at [324, 80] on icon at bounding box center [325, 78] width 4 height 4
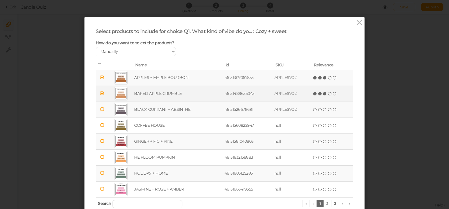
click at [323, 96] on icon at bounding box center [325, 94] width 4 height 4
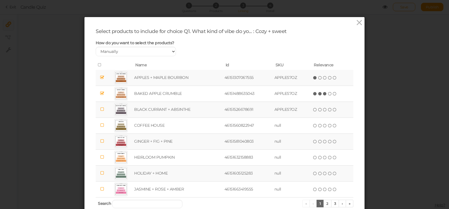
click at [313, 80] on icon at bounding box center [315, 78] width 4 height 4
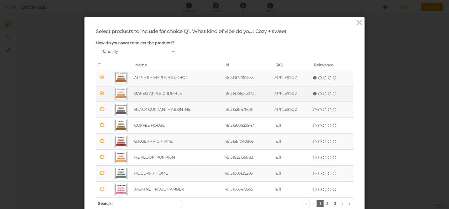
click at [313, 96] on icon at bounding box center [315, 94] width 4 height 4
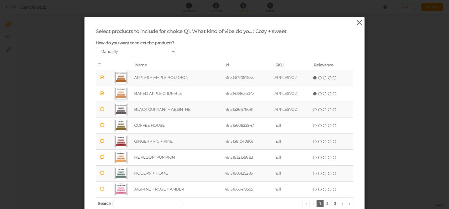
click at [357, 22] on icon at bounding box center [359, 23] width 8 height 8
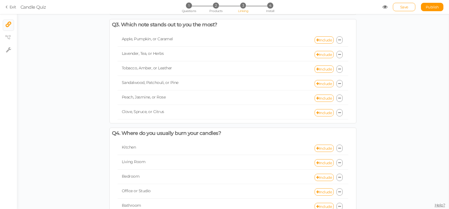
scroll to position [369, 0]
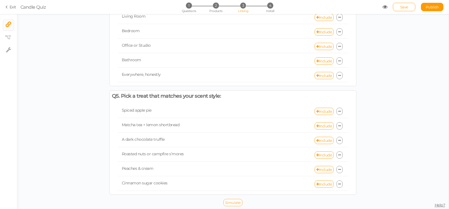
click at [229, 202] on span "Simulate" at bounding box center [233, 203] width 16 height 4
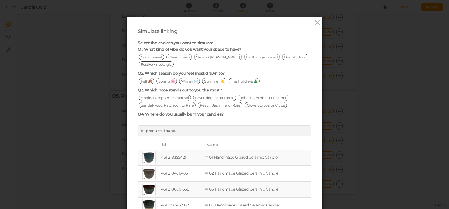
scroll to position [36, 0]
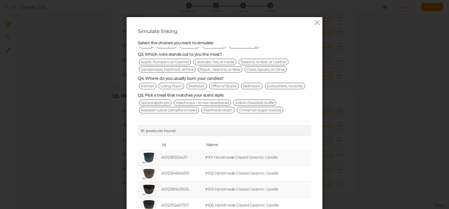
click at [255, 71] on span "Clove, Spruce, or Citrus" at bounding box center [265, 69] width 42 height 6
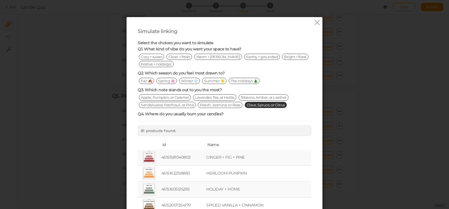
scroll to position [0, 0]
click at [146, 56] on span "Cozy + sweet" at bounding box center [151, 57] width 25 height 6
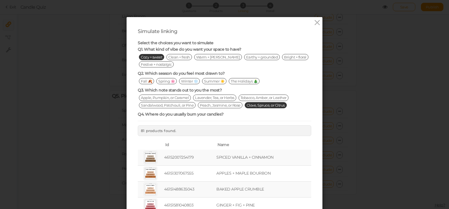
click at [190, 80] on span "Winter ❄️" at bounding box center [189, 81] width 21 height 6
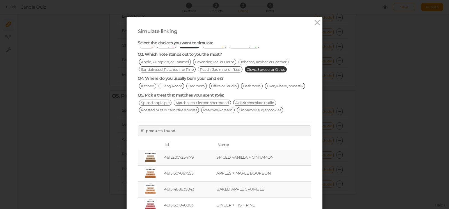
click at [184, 103] on span "Matcha tea + lemon shortbread" at bounding box center [202, 103] width 57 height 6
click at [247, 110] on span "Cinnamon sugar cookies" at bounding box center [260, 110] width 46 height 6
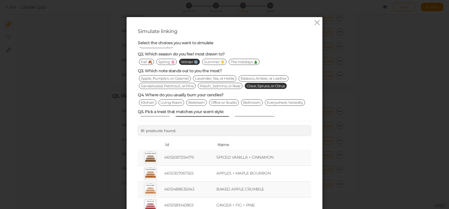
scroll to position [4, 0]
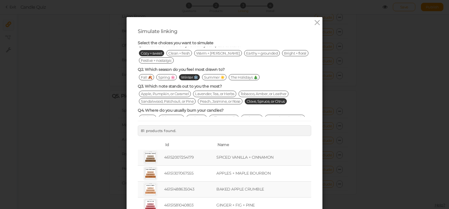
click at [204, 53] on span "Warm + moody" at bounding box center [218, 53] width 48 height 6
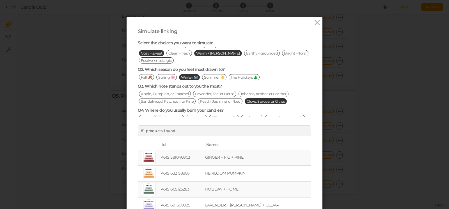
click at [282, 51] on span "Bright + floral" at bounding box center [295, 53] width 26 height 6
click at [173, 92] on span "Apple, Pumpkin, or Caramel" at bounding box center [165, 94] width 52 height 6
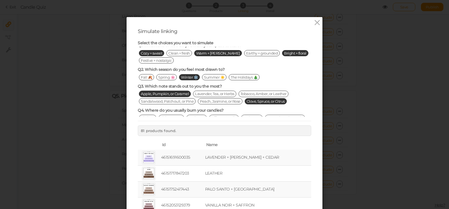
click at [201, 92] on span "Lavender, Tea, or Herbs" at bounding box center [214, 94] width 43 height 6
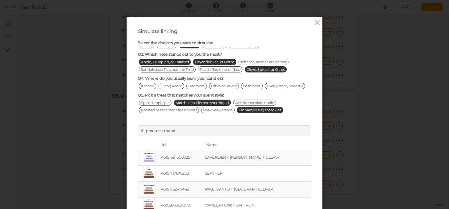
scroll to position [62, 0]
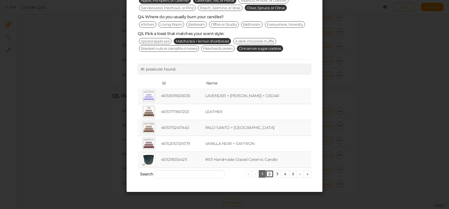
click at [265, 175] on link "2" at bounding box center [269, 174] width 8 height 8
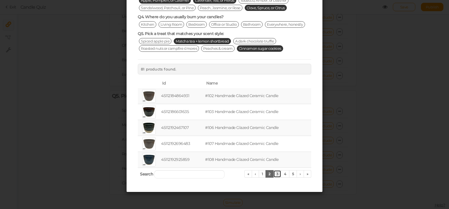
click at [274, 174] on link "3" at bounding box center [277, 174] width 8 height 8
click at [281, 174] on link "4" at bounding box center [285, 174] width 8 height 8
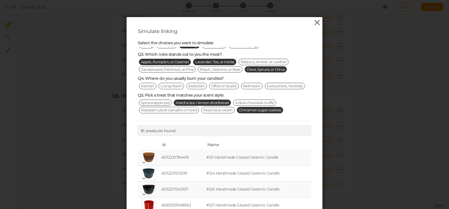
click at [315, 23] on icon at bounding box center [317, 23] width 8 height 8
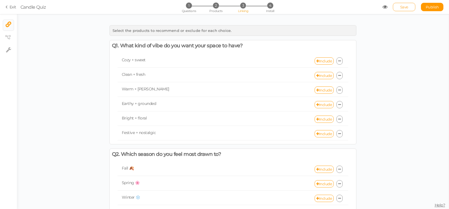
click at [412, 7] on link "Save" at bounding box center [403, 7] width 22 height 8
click at [408, 7] on link "Save" at bounding box center [403, 7] width 22 height 8
click at [216, 6] on span "2" at bounding box center [216, 6] width 6 height 6
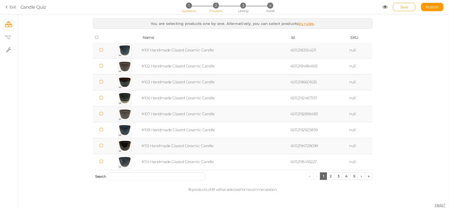
click at [185, 5] on li "1 Questions" at bounding box center [188, 6] width 26 height 6
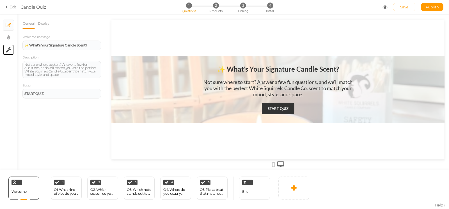
click at [11, 50] on link "× Settings" at bounding box center [8, 50] width 11 height 11
select select "en"
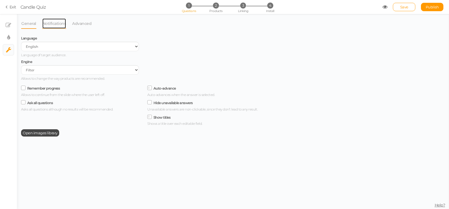
click at [48, 27] on link "Notifications" at bounding box center [54, 23] width 24 height 11
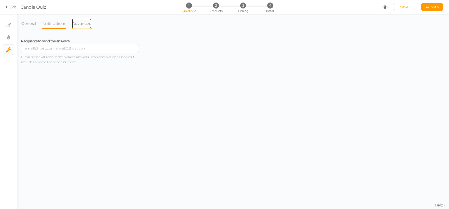
click at [81, 22] on link "Advanced" at bounding box center [82, 23] width 20 height 11
click at [23, 24] on link "General" at bounding box center [28, 23] width 15 height 11
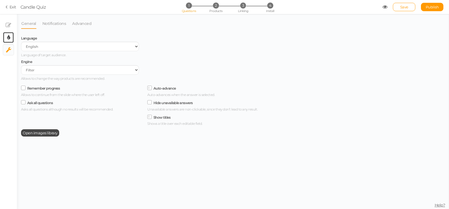
click at [6, 37] on link "× Display settings" at bounding box center [8, 37] width 11 height 11
select select "2"
select select "lato"
select select "fade"
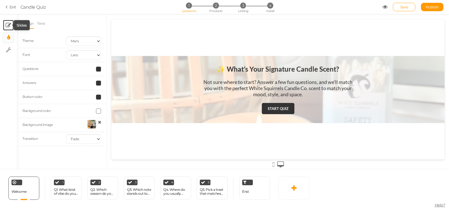
click at [8, 25] on icon at bounding box center [9, 25] width 6 height 6
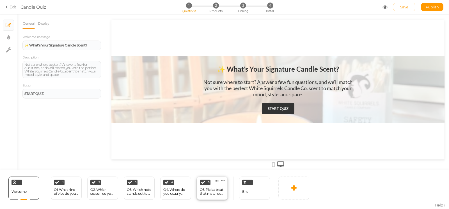
click at [208, 194] on div "Q5. Pick a treat that matches your scent style:" at bounding box center [212, 192] width 25 height 8
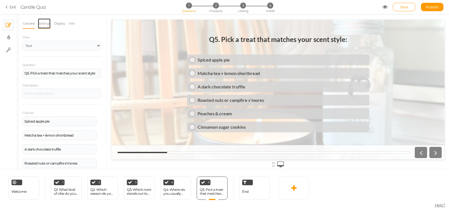
click at [41, 24] on link "Settings" at bounding box center [44, 23] width 13 height 11
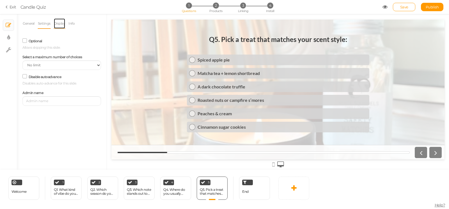
click at [57, 24] on link "Display" at bounding box center [60, 23] width 12 height 11
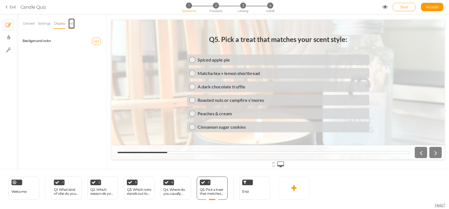
click at [71, 21] on link "Info" at bounding box center [71, 23] width 7 height 11
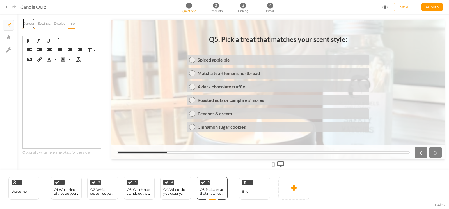
click at [26, 20] on link "General" at bounding box center [28, 23] width 12 height 11
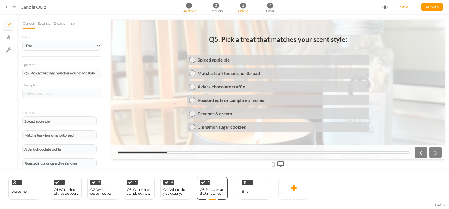
click at [243, 3] on span "3" at bounding box center [243, 6] width 6 height 6
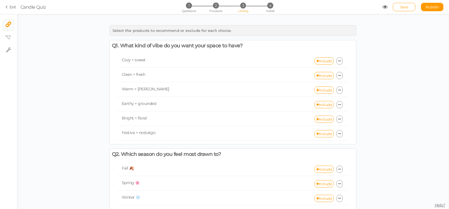
click at [11, 8] on link "Exit" at bounding box center [11, 7] width 11 height 6
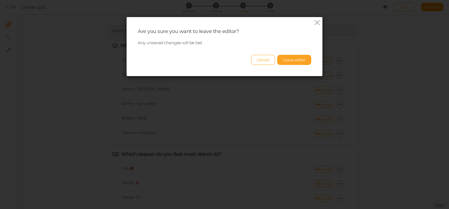
click at [287, 57] on button "Leave editor" at bounding box center [294, 60] width 34 height 10
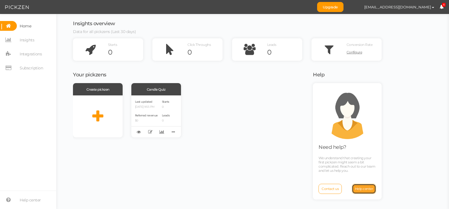
click at [361, 186] on link "Help center" at bounding box center [364, 189] width 24 height 10
click at [158, 107] on p "08/20/2025 9:55 PM" at bounding box center [146, 107] width 23 height 4
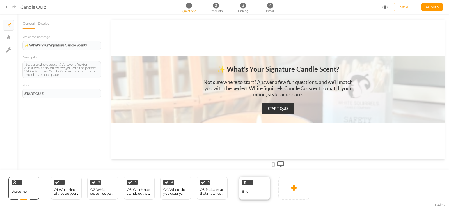
click at [250, 191] on div "End" at bounding box center [254, 188] width 31 height 23
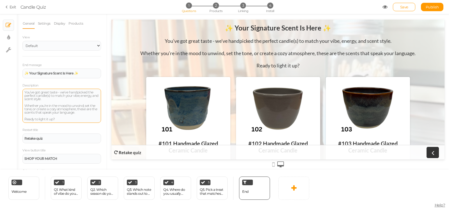
click at [62, 107] on div "You’ve got great taste - we’ve handpicked the perfect candle(s) to match your v…" at bounding box center [61, 106] width 75 height 30
click at [54, 99] on div "You’ve got great taste - we’ve handpicked the perfect candle(s) to match your v…" at bounding box center [61, 106] width 75 height 30
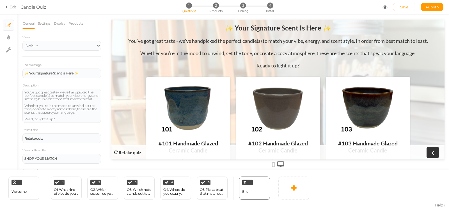
click at [301, 64] on div "You’ve got great taste - we’ve handpicked the perfect candle(s) to match your v…" at bounding box center [277, 53] width 299 height 31
drag, startPoint x: 301, startPoint y: 67, endPoint x: 119, endPoint y: 66, distance: 181.9
click at [172, 51] on div "You’ve got great taste - we’ve handpicked the perfect candle(s) to match your v…" at bounding box center [277, 53] width 299 height 31
click at [84, 107] on div "You’ve got great taste - we’ve handpicked the perfect candle(s) to match your v…" at bounding box center [61, 106] width 75 height 30
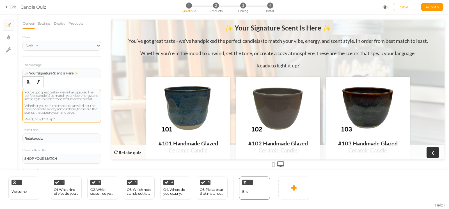
click at [84, 107] on div "You’ve got great taste - we’ve handpicked the perfect candle(s) to match your v…" at bounding box center [61, 106] width 75 height 30
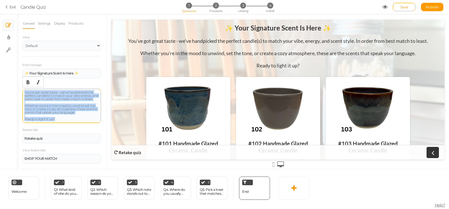
click at [57, 117] on div "You’ve got great taste - we’ve handpicked the perfect candle(s) to match your v…" at bounding box center [61, 106] width 75 height 30
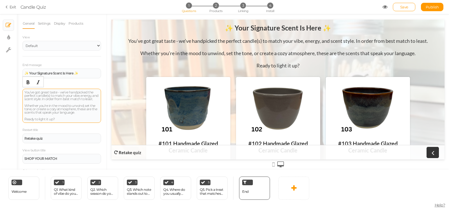
click at [50, 100] on div "You’ve got great taste - we’ve handpicked the perfect candle(s) to match your v…" at bounding box center [61, 106] width 75 height 30
click at [52, 100] on div "You’ve got great taste - we’ve handpicked the perfect candle(s) to match your v…" at bounding box center [61, 106] width 75 height 30
click at [73, 101] on div "You’ve got great taste - we’ve handpicked the perfect candle(s) to match your v…" at bounding box center [61, 106] width 75 height 30
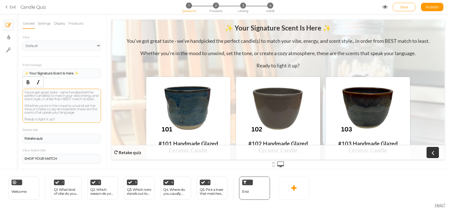
click at [40, 102] on div "You’ve got great taste - we’ve handpicked the perfect candle(s) to match your v…" at bounding box center [61, 106] width 75 height 30
click at [59, 101] on div "You’ve got great taste - we’ve handpicked the perfect candle(s) to match your v…" at bounding box center [61, 106] width 75 height 30
drag, startPoint x: 40, startPoint y: 104, endPoint x: 61, endPoint y: 93, distance: 23.6
click at [61, 93] on div "You’ve got great taste - we’ve handpicked the perfect candle(s) to match your v…" at bounding box center [61, 106] width 75 height 30
click at [25, 100] on div "You’ve got great taste - based on your answers, these are your perfect-match sc…" at bounding box center [61, 106] width 75 height 30
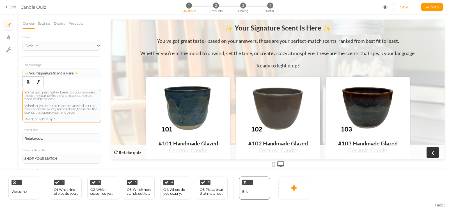
click at [66, 100] on div "You’ve got great taste - based on your answers, these are your perfect-match sc…" at bounding box center [61, 106] width 75 height 30
click at [402, 7] on span "Save" at bounding box center [404, 7] width 8 height 4
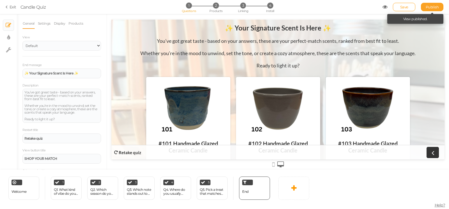
click at [426, 7] on span "Publish" at bounding box center [431, 7] width 13 height 4
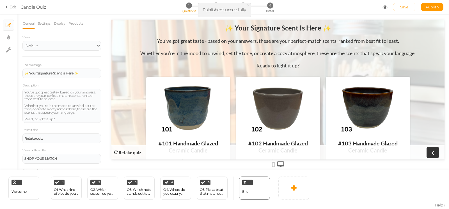
click at [12, 6] on link "Exit" at bounding box center [11, 7] width 11 height 6
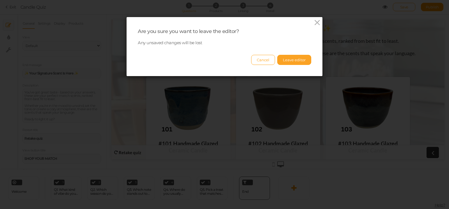
click at [304, 56] on button "Leave editor" at bounding box center [294, 60] width 34 height 10
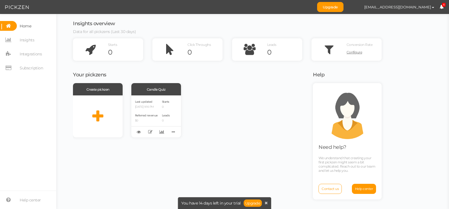
click at [288, 116] on div "Create pickzen Candle Quiz Last updated 08/20/2025 9:16 PM Referred revenue $0 …" at bounding box center [189, 110] width 233 height 54
click at [26, 53] on span "Integrations" at bounding box center [31, 54] width 22 height 9
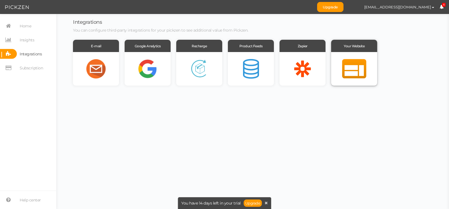
click at [347, 64] on div at bounding box center [354, 69] width 46 height 34
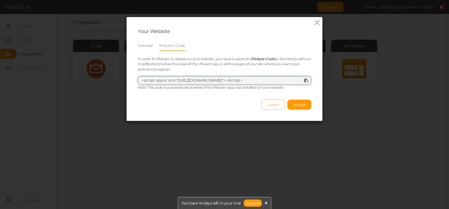
click at [235, 81] on textarea "<script async src="https://admin.pickzen.com/client/id/dJHRXvtV"></script>" at bounding box center [224, 80] width 173 height 9
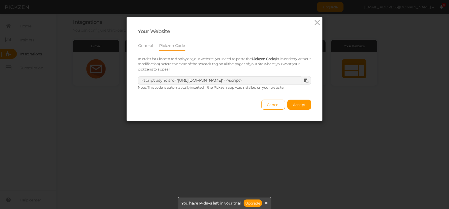
click at [304, 82] on icon at bounding box center [306, 81] width 4 height 4
click at [300, 104] on span "Accept" at bounding box center [299, 105] width 13 height 4
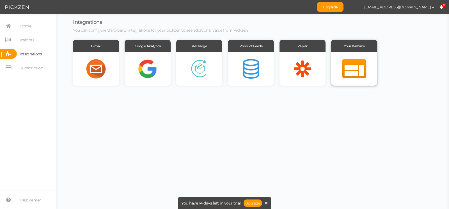
click at [364, 64] on div at bounding box center [354, 69] width 46 height 34
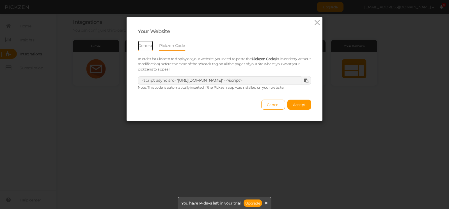
click at [141, 45] on link "General" at bounding box center [145, 45] width 15 height 11
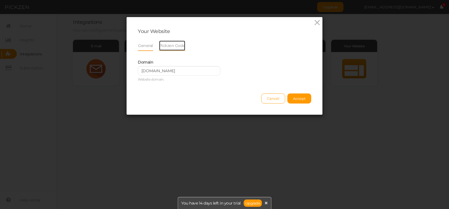
click at [171, 47] on link "Pickzen Code" at bounding box center [172, 45] width 27 height 11
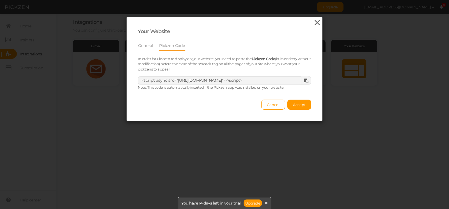
click at [313, 24] on icon at bounding box center [317, 23] width 8 height 8
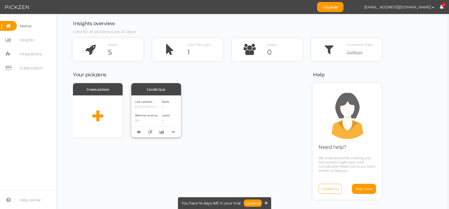
click at [143, 118] on div "Referred revenue $16" at bounding box center [146, 118] width 23 height 10
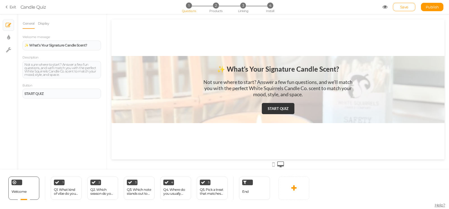
click at [12, 6] on link "Exit" at bounding box center [11, 7] width 11 height 6
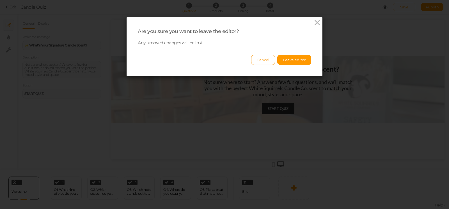
click at [267, 59] on button "Cancel" at bounding box center [263, 60] width 24 height 10
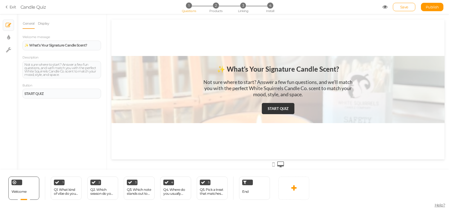
click at [18, 9] on section "Exit Candle Quiz 1 Questions 2 Products 3 Linking 4 Install Save Publish View p…" at bounding box center [224, 7] width 449 height 14
click at [13, 6] on link "Exit" at bounding box center [11, 7] width 11 height 6
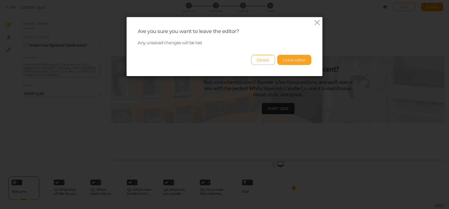
drag, startPoint x: 304, startPoint y: 60, endPoint x: 307, endPoint y: 57, distance: 4.6
click at [304, 60] on button "Leave editor" at bounding box center [294, 60] width 34 height 10
